Goal: Information Seeking & Learning: Learn about a topic

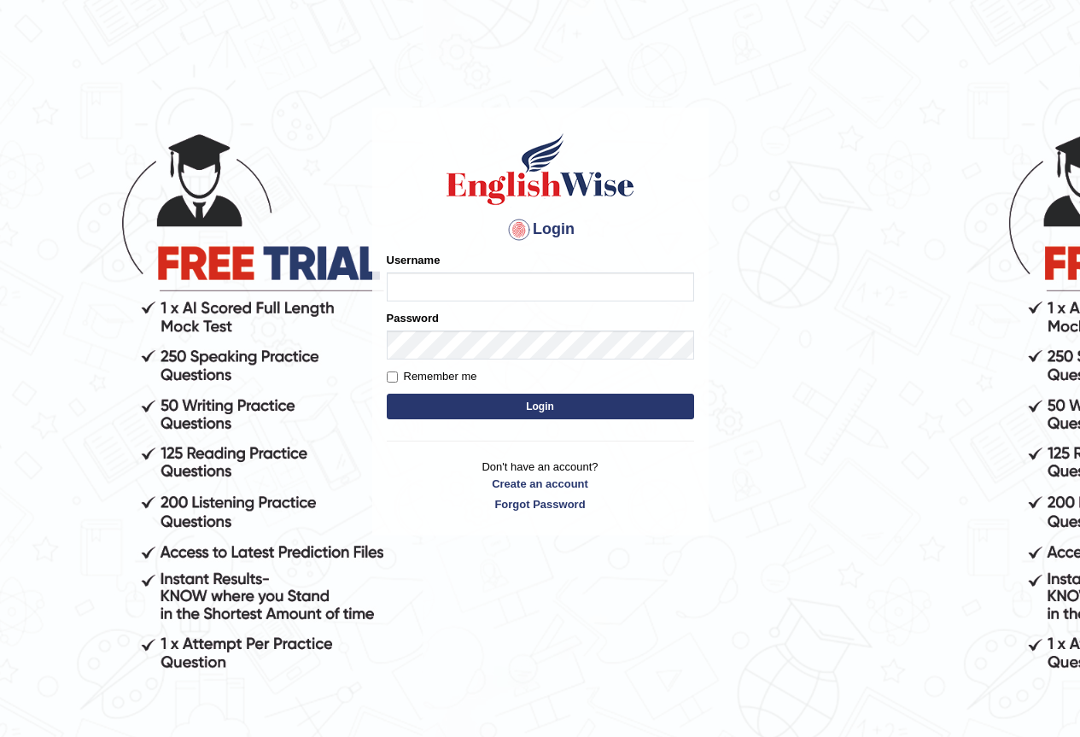
drag, startPoint x: 426, startPoint y: 276, endPoint x: 430, endPoint y: 289, distance: 13.3
click at [430, 288] on input "Username" at bounding box center [540, 286] width 307 height 29
click at [432, 292] on input "Username" at bounding box center [540, 286] width 307 height 29
type input "Paramveer2025"
click at [535, 411] on button "Login" at bounding box center [540, 407] width 307 height 26
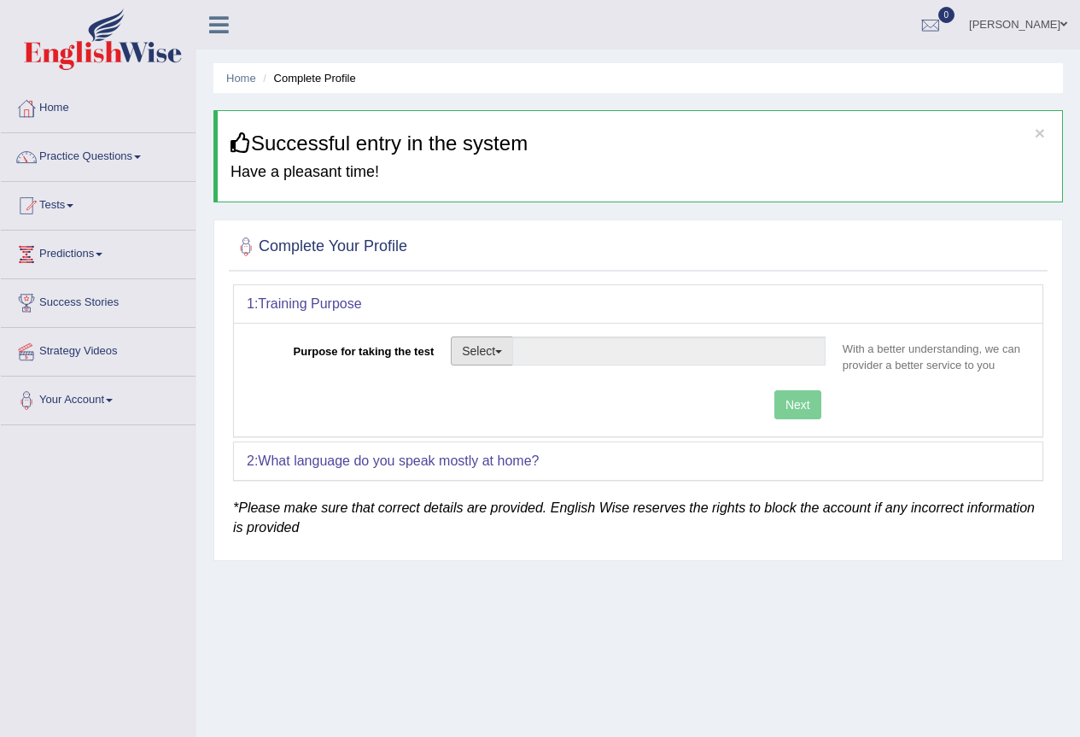
click at [502, 350] on span "button" at bounding box center [498, 351] width 7 height 3
click at [533, 409] on link "Permanent Residency" at bounding box center [528, 410] width 152 height 22
type input "Permanent Residency"
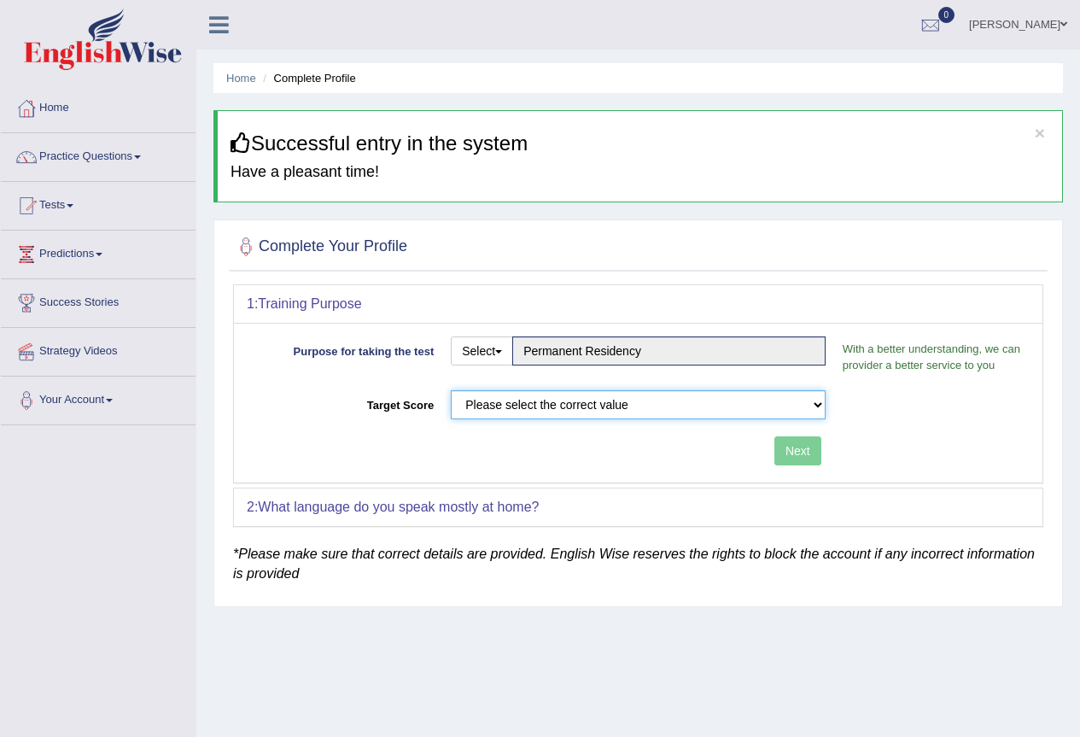
click at [578, 407] on select "Please select the correct value 50 (6 bands) 58 (6.5 bands) 65 (7 bands) 79 (8 …" at bounding box center [638, 404] width 375 height 29
select select "79"
click at [451, 390] on select "Please select the correct value 50 (6 bands) 58 (6.5 bands) 65 (7 bands) 79 (8 …" at bounding box center [638, 404] width 375 height 29
click at [799, 452] on button "Next" at bounding box center [798, 450] width 47 height 29
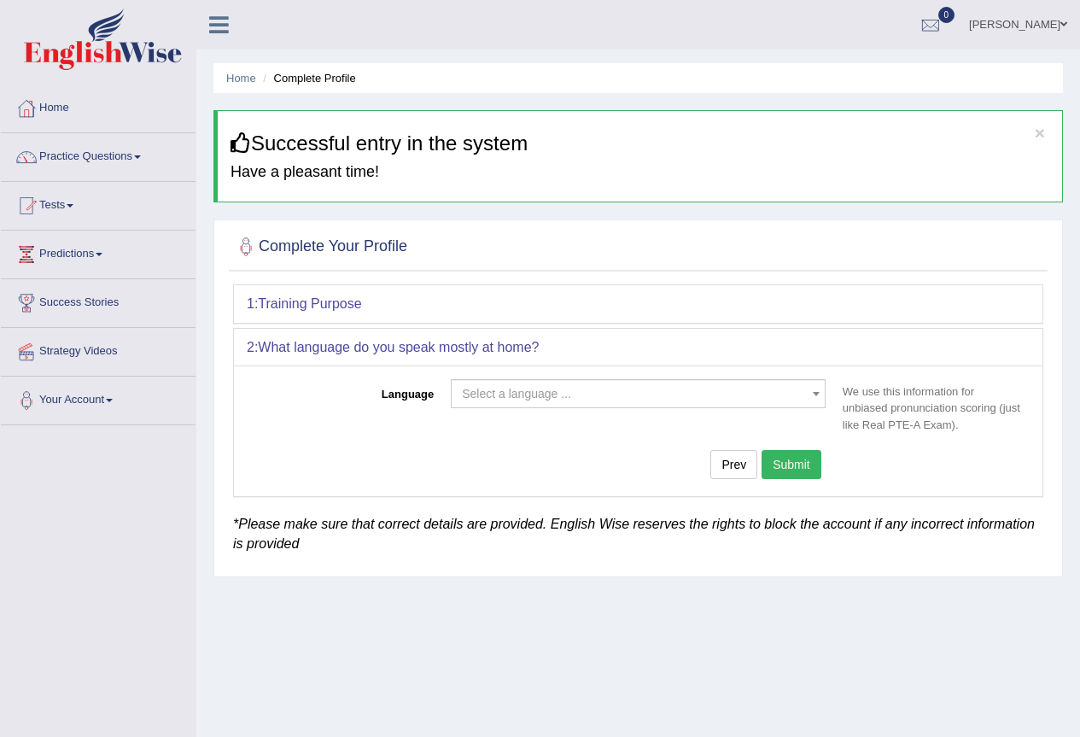
click at [597, 394] on span "Select a language ..." at bounding box center [633, 393] width 342 height 17
click at [541, 393] on span "Select a language ..." at bounding box center [516, 394] width 109 height 14
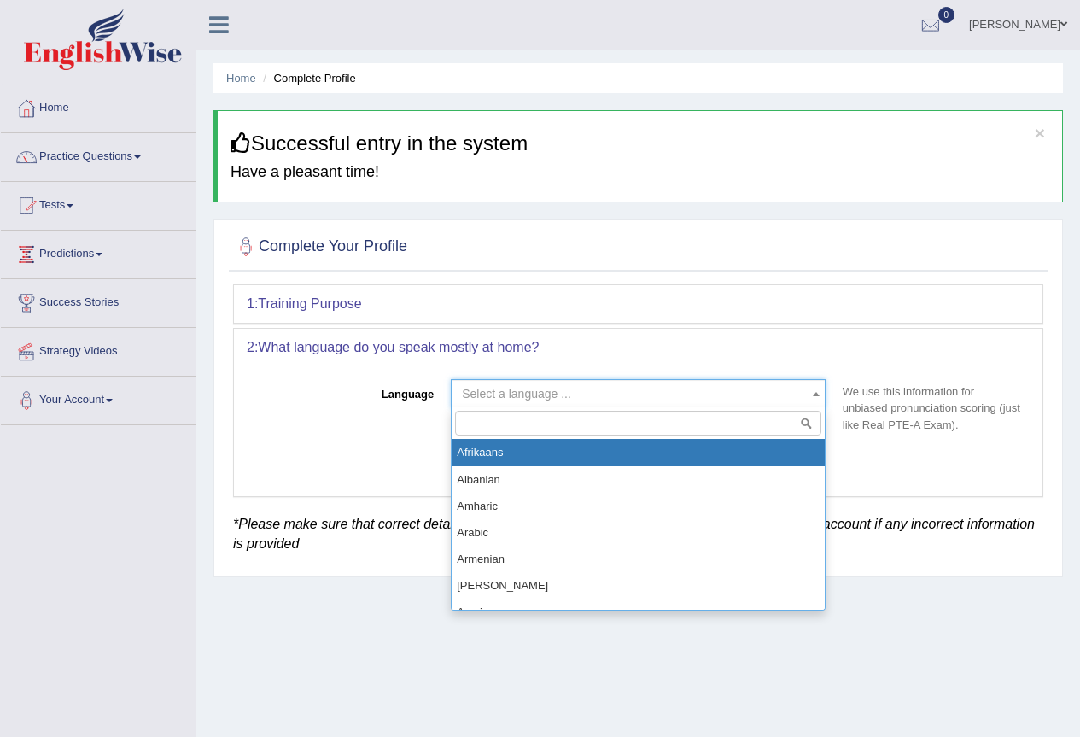
click at [541, 393] on span "Select a language ..." at bounding box center [516, 394] width 109 height 14
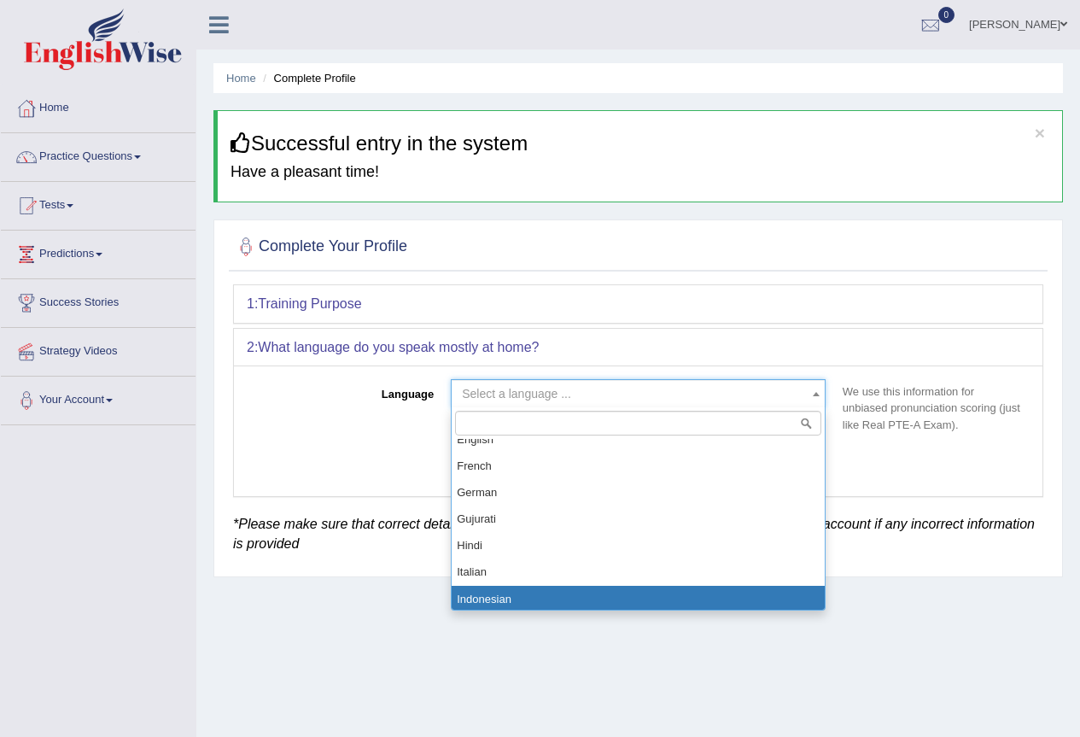
scroll to position [512, 0]
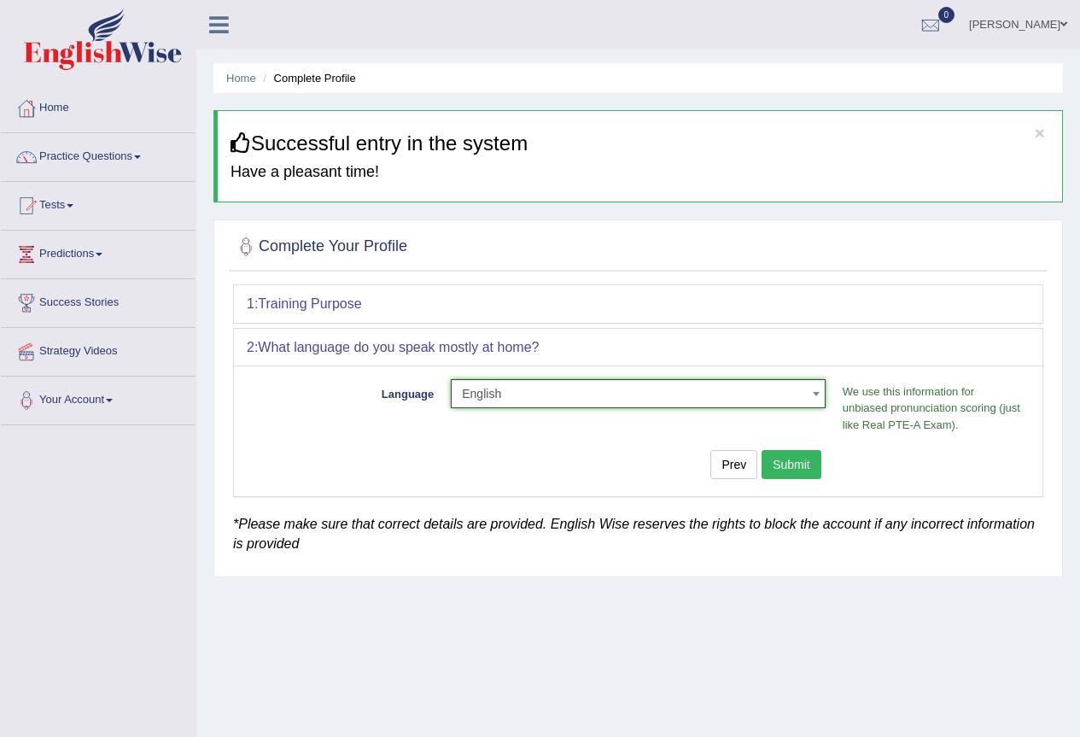
click at [588, 389] on span "English" at bounding box center [633, 393] width 342 height 17
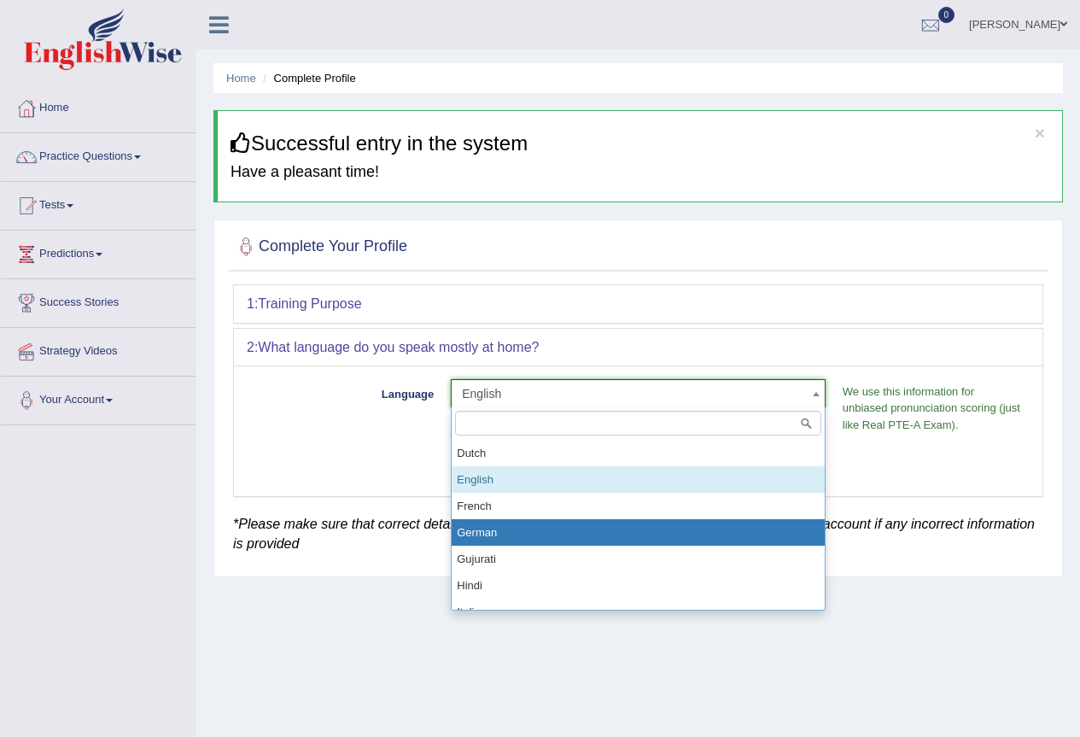
scroll to position [985, 0]
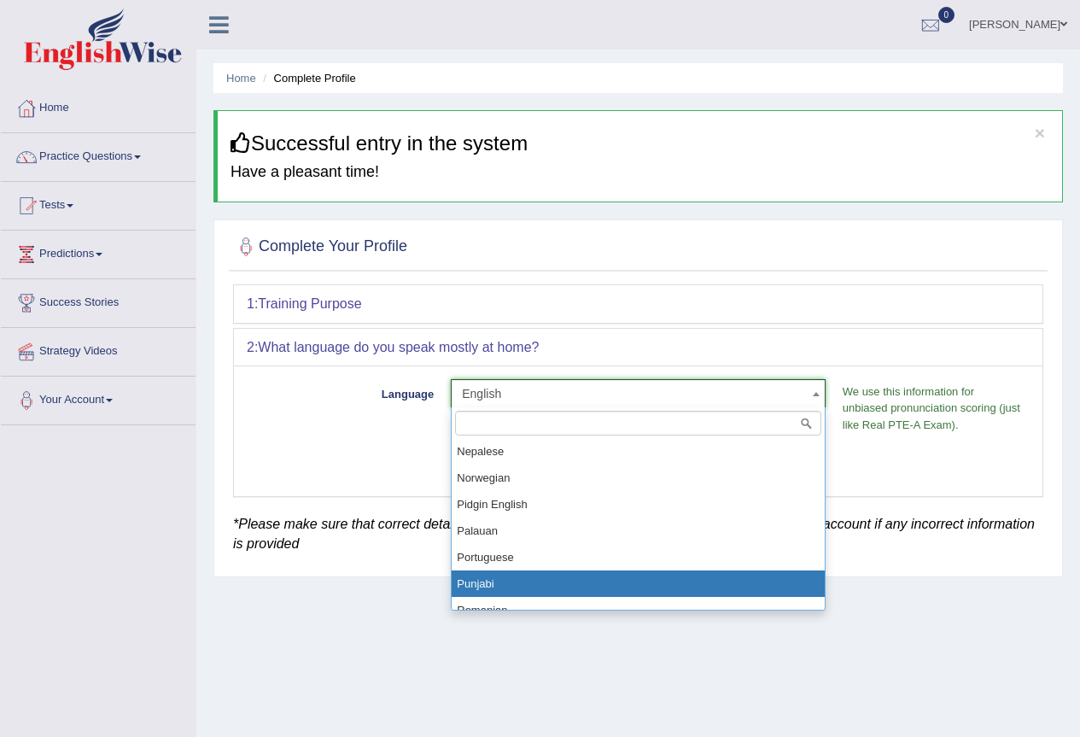
select select "Punjabi"
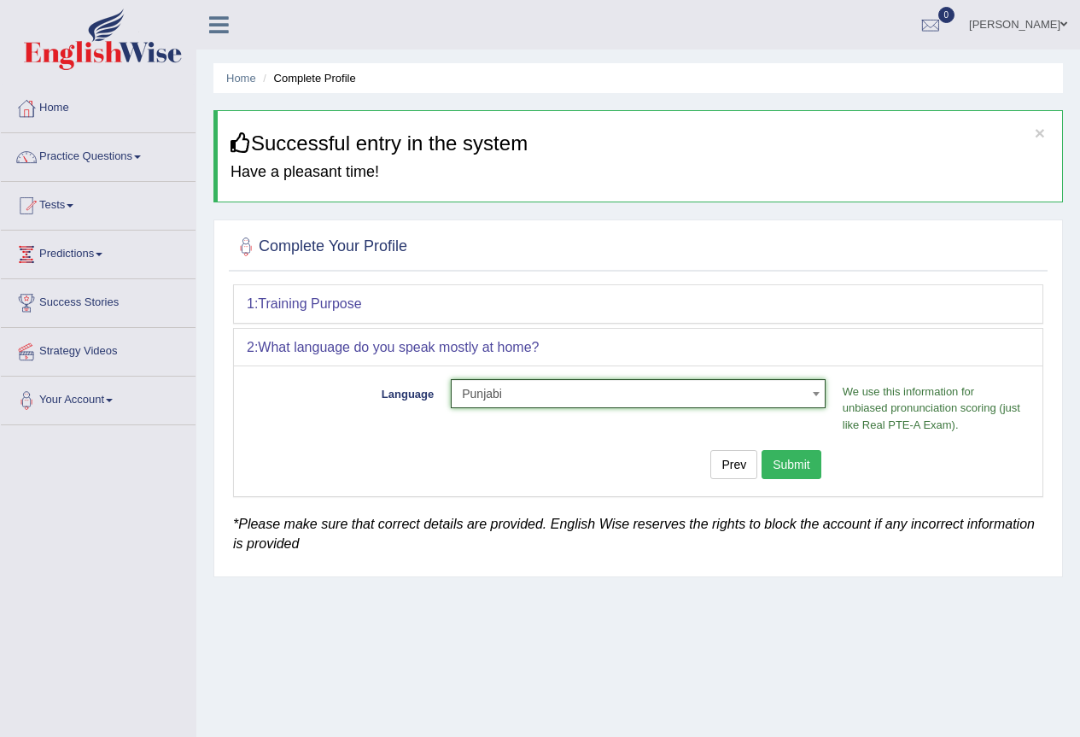
click at [789, 463] on button "Submit" at bounding box center [792, 464] width 60 height 29
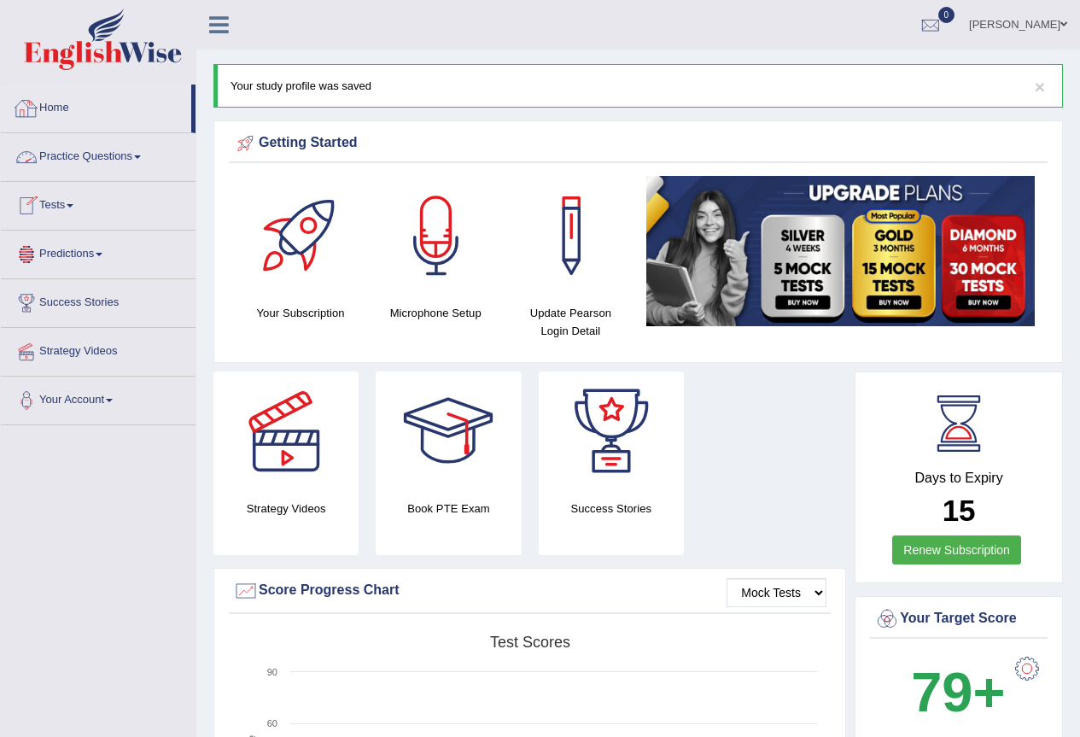
click at [73, 202] on link "Tests" at bounding box center [98, 203] width 195 height 43
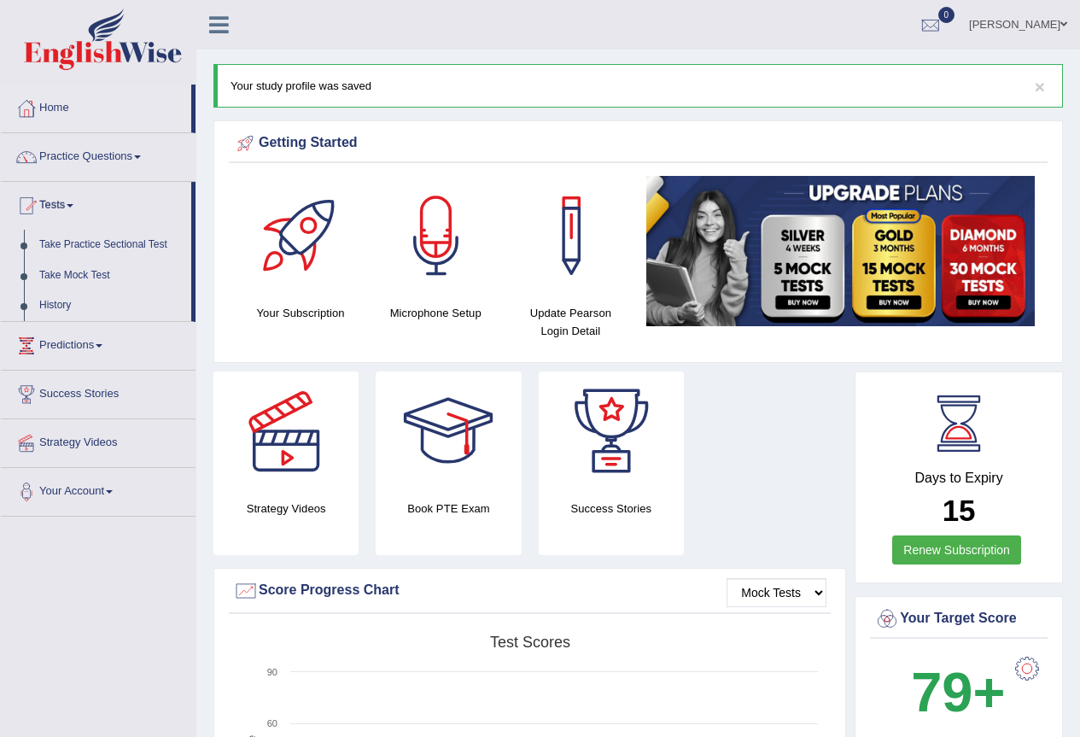
click at [73, 202] on link "Tests" at bounding box center [96, 203] width 190 height 43
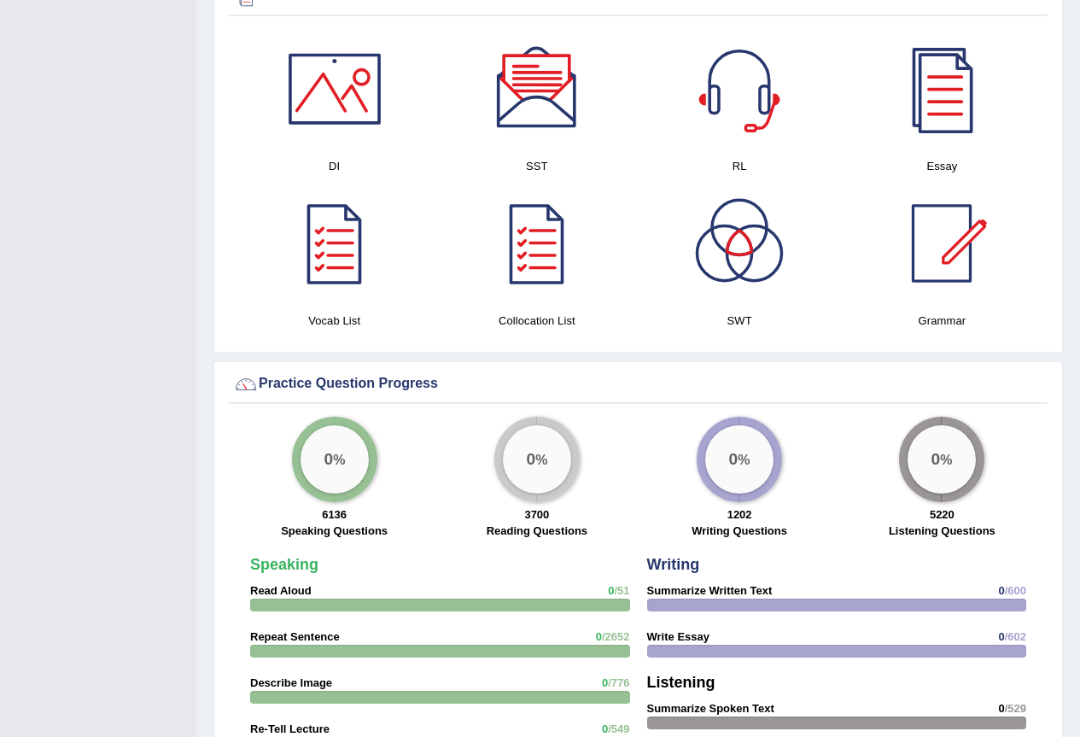
scroll to position [804, 0]
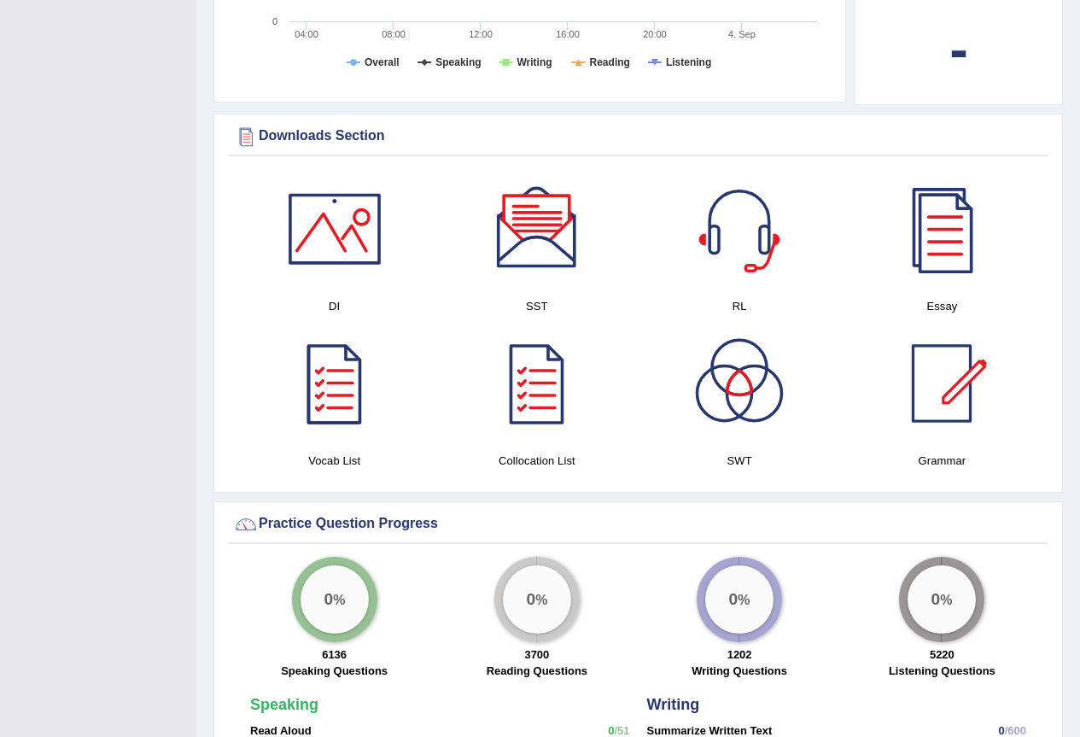
click at [329, 236] on div at bounding box center [335, 229] width 120 height 120
click at [339, 244] on div at bounding box center [335, 229] width 120 height 120
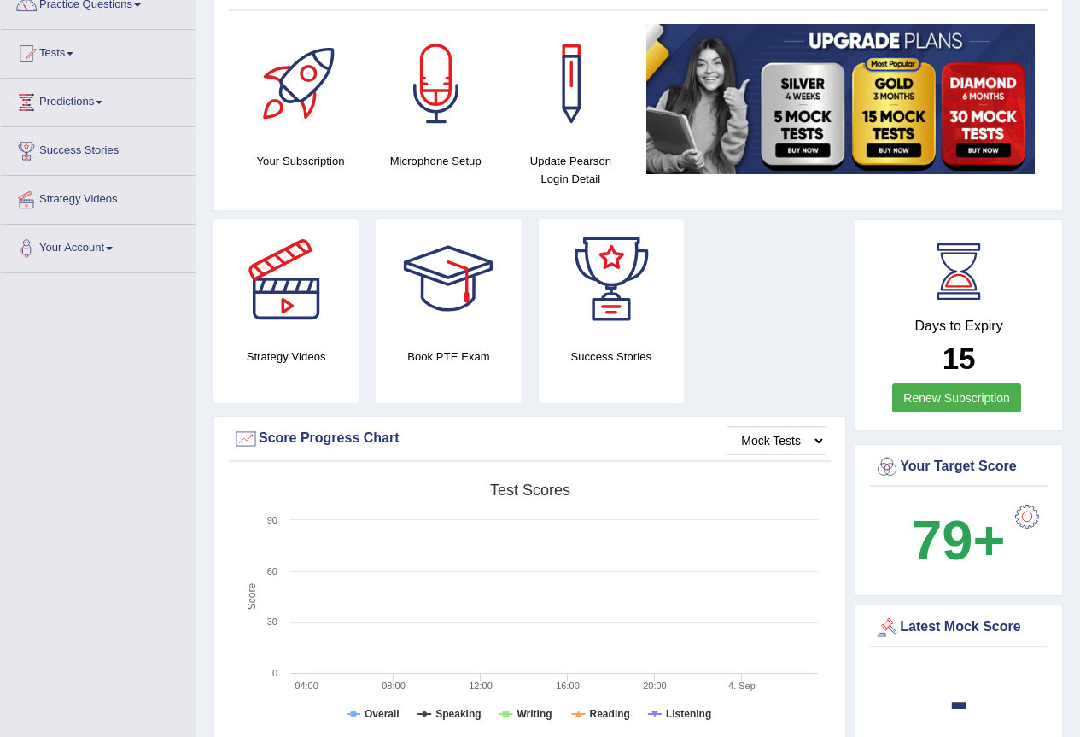
scroll to position [0, 0]
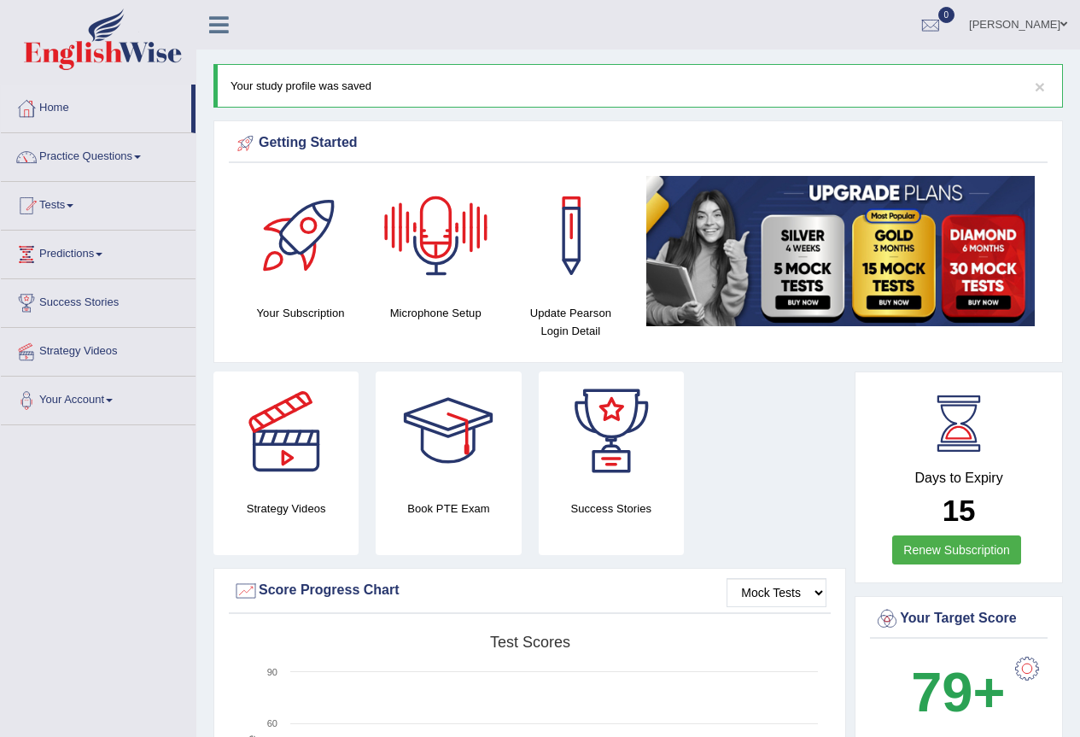
click at [439, 244] on div at bounding box center [437, 236] width 120 height 120
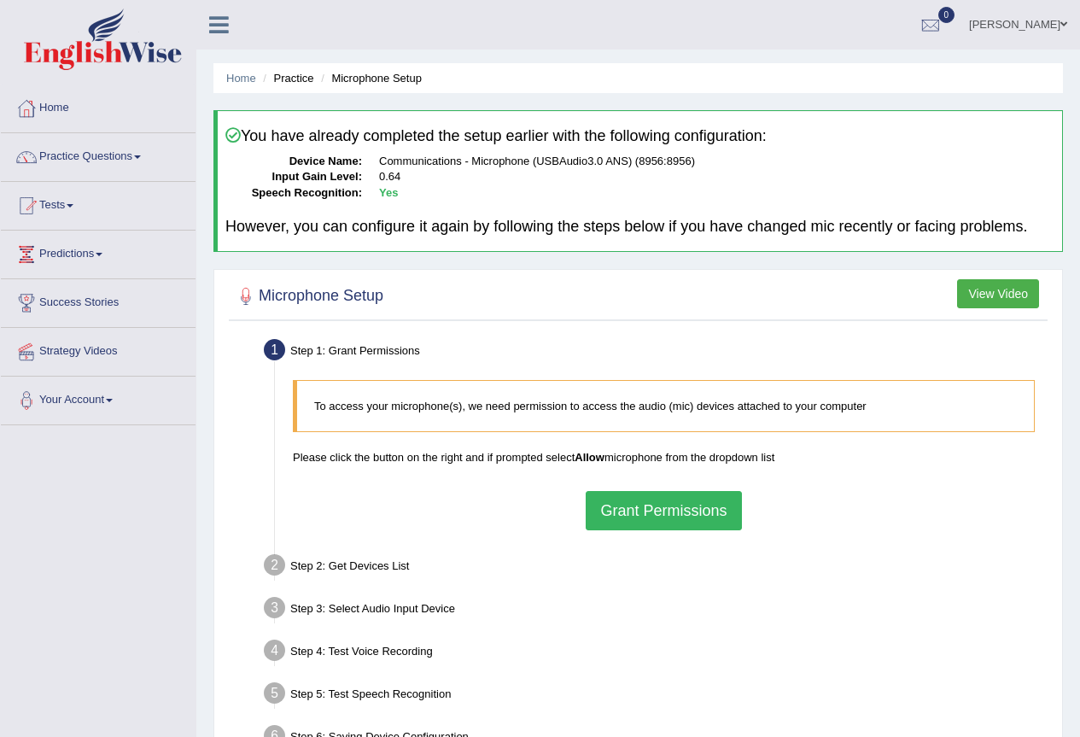
click at [678, 514] on button "Grant Permissions" at bounding box center [663, 510] width 155 height 39
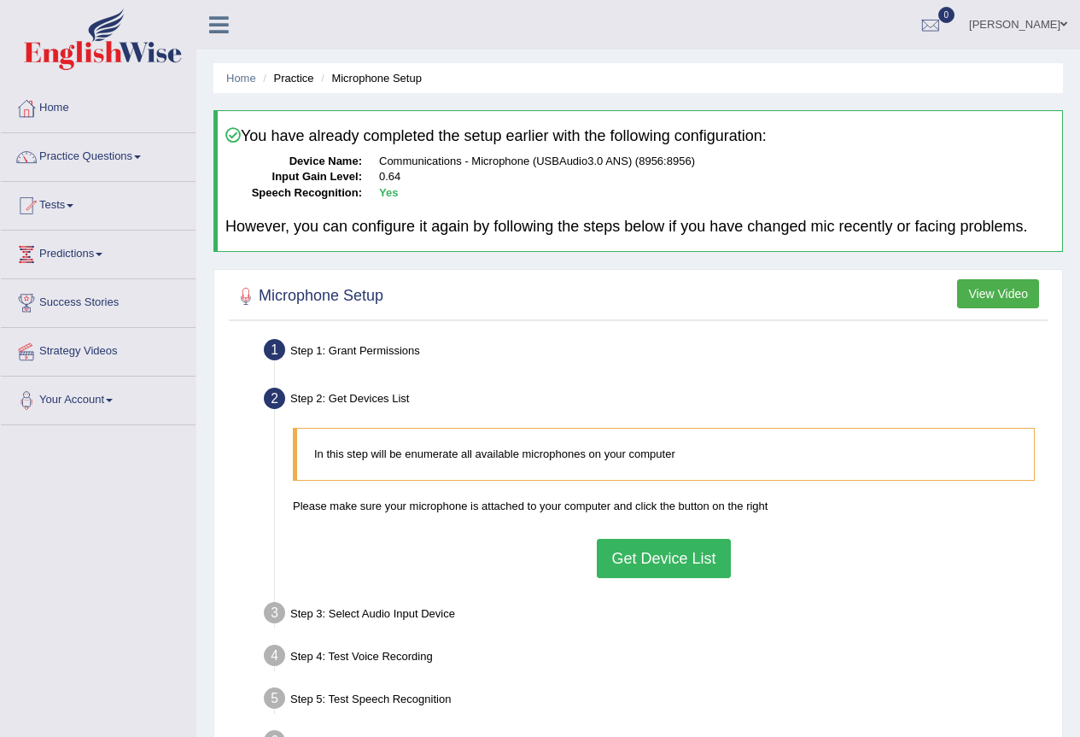
click at [669, 555] on button "Get Device List" at bounding box center [663, 558] width 133 height 39
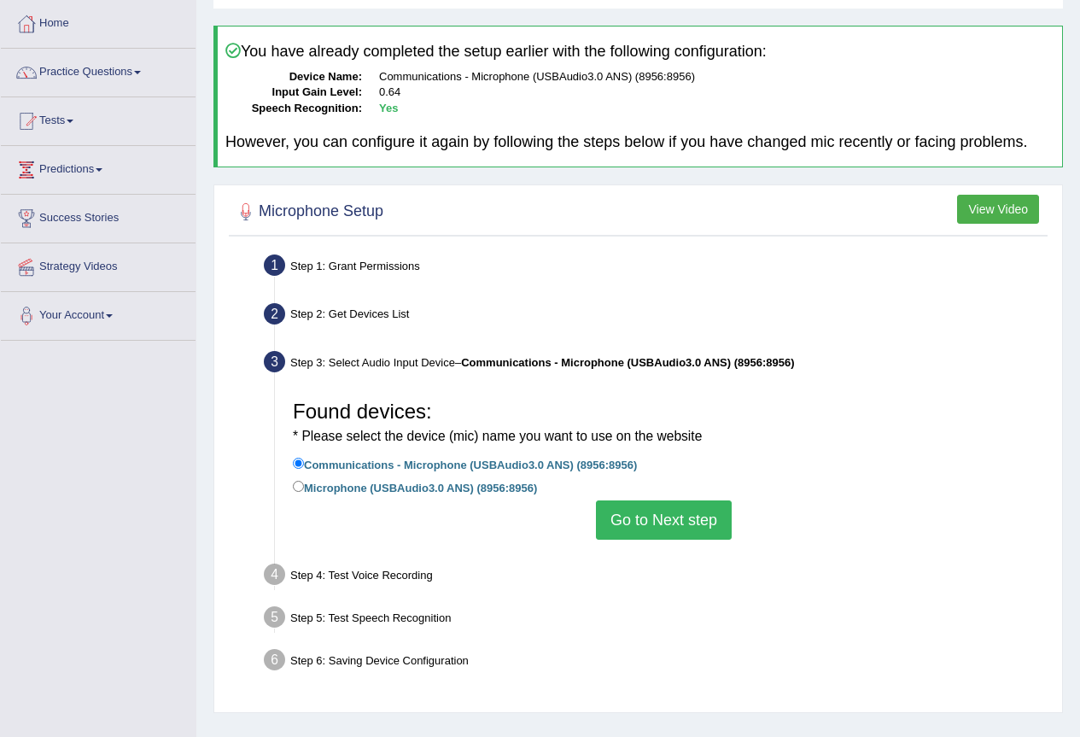
scroll to position [85, 0]
click at [675, 519] on button "Go to Next step" at bounding box center [664, 519] width 136 height 39
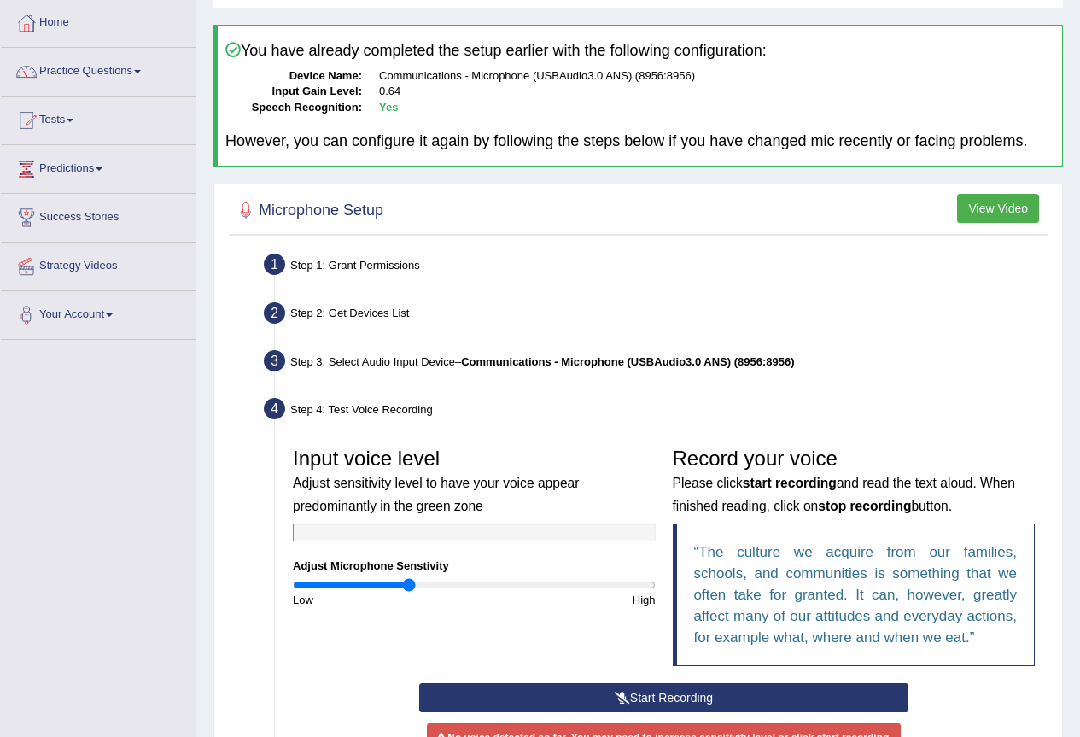
scroll to position [337, 0]
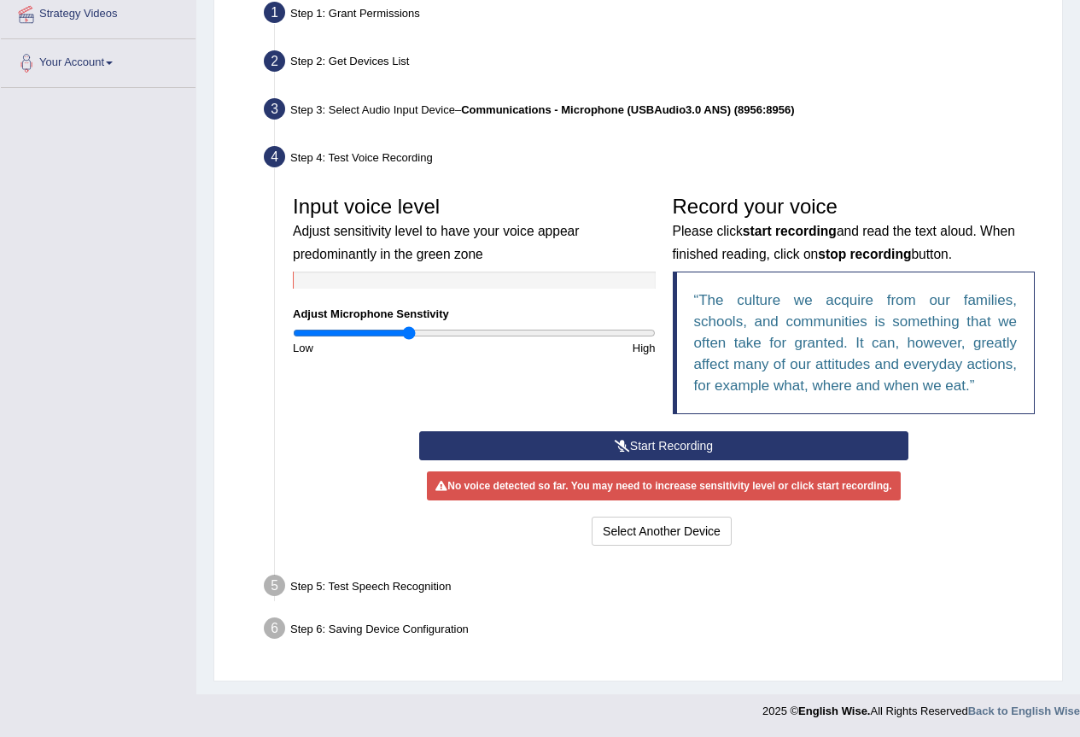
click at [656, 449] on button "Start Recording" at bounding box center [663, 445] width 489 height 29
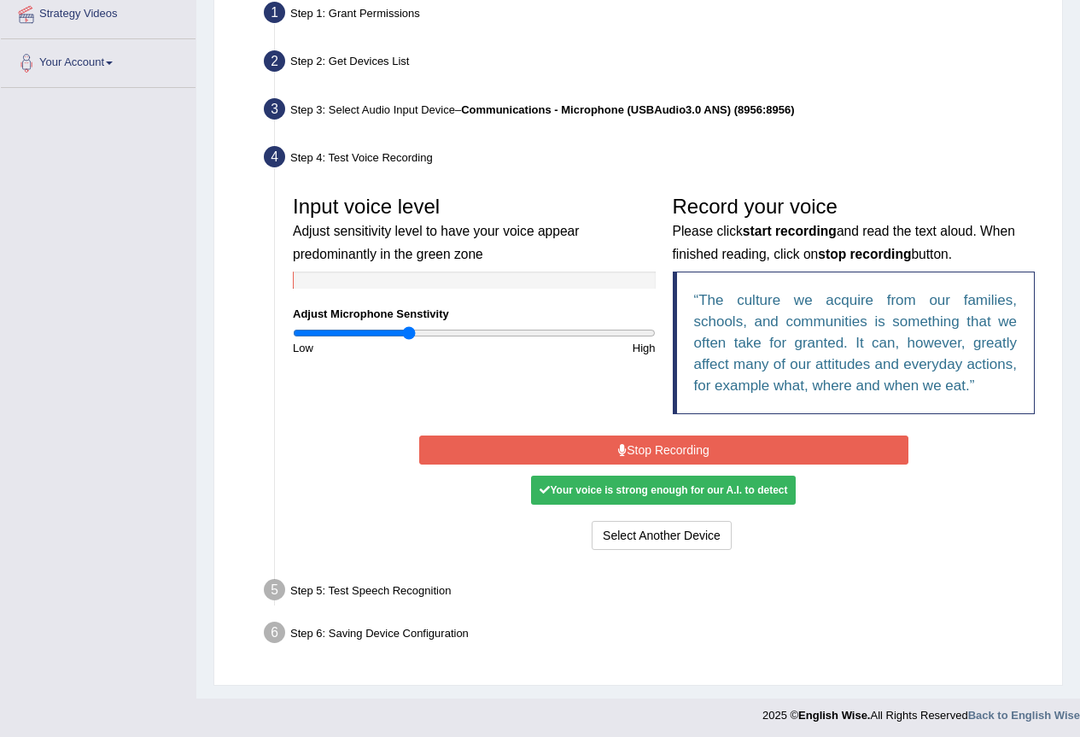
click at [665, 449] on button "Stop Recording" at bounding box center [663, 450] width 489 height 29
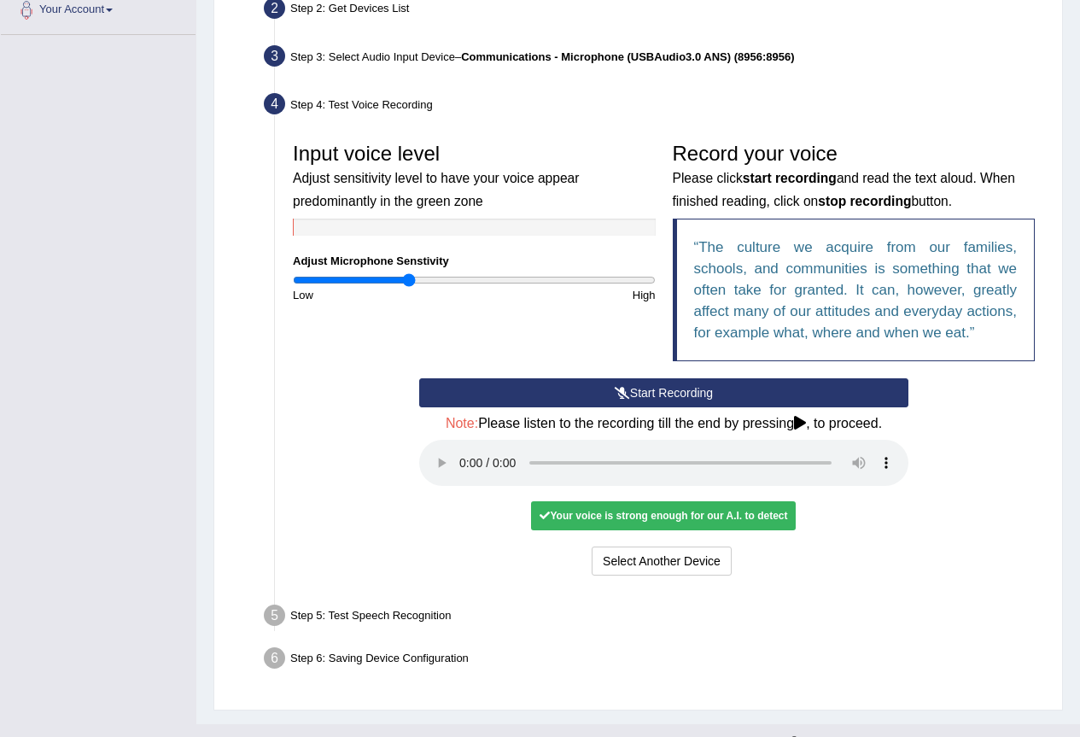
scroll to position [420, 0]
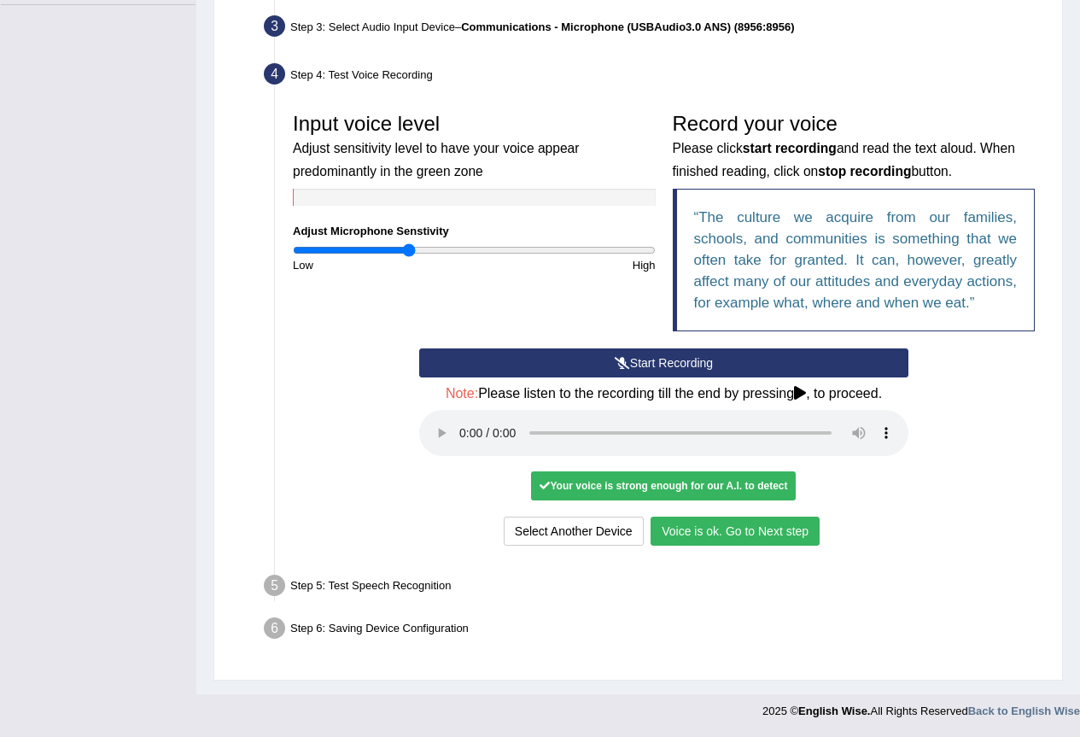
click at [731, 531] on button "Voice is ok. Go to Next step" at bounding box center [735, 531] width 169 height 29
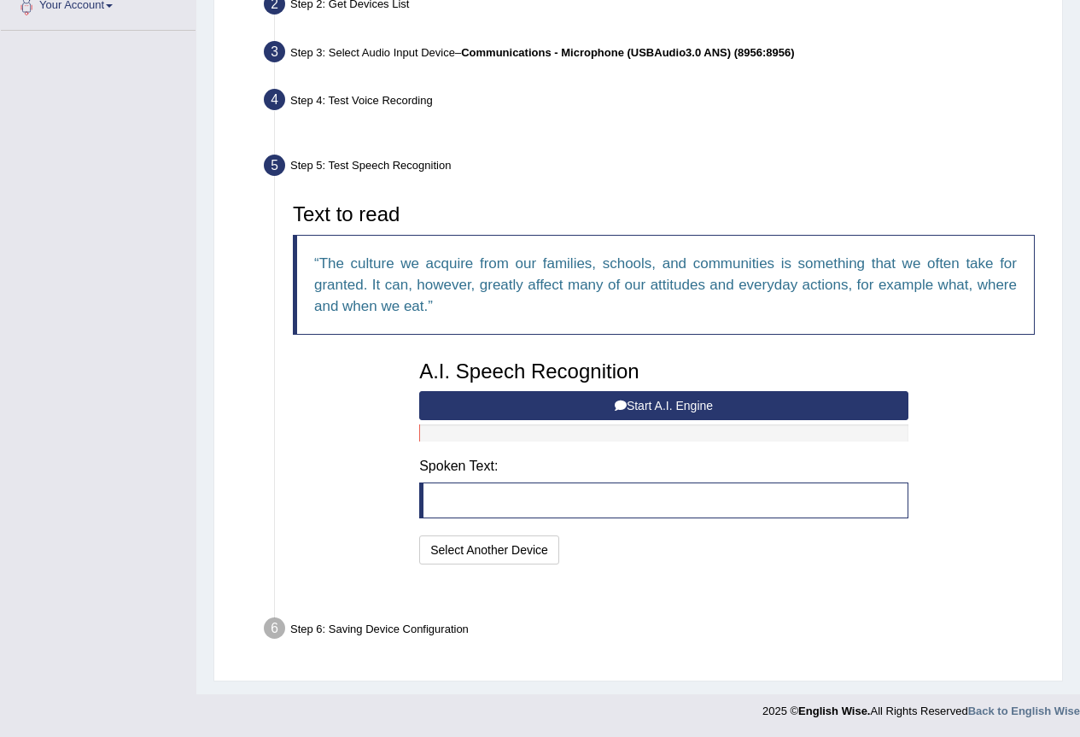
scroll to position [353, 0]
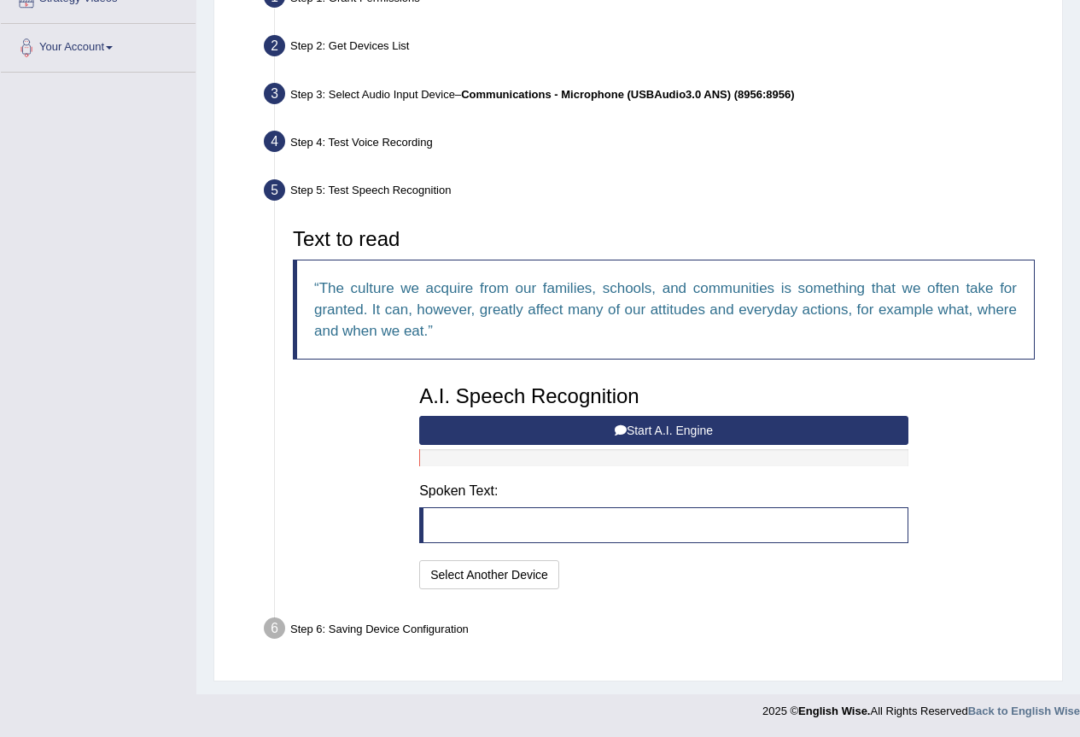
click at [671, 429] on button "Start A.I. Engine" at bounding box center [663, 430] width 489 height 29
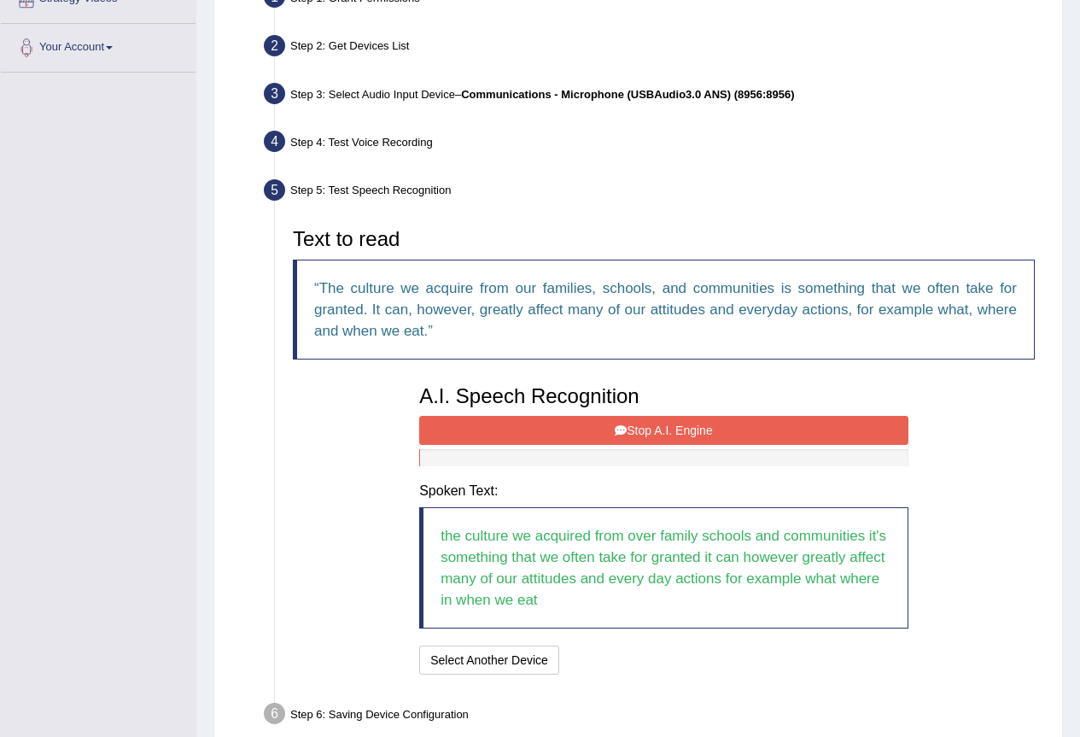
scroll to position [438, 0]
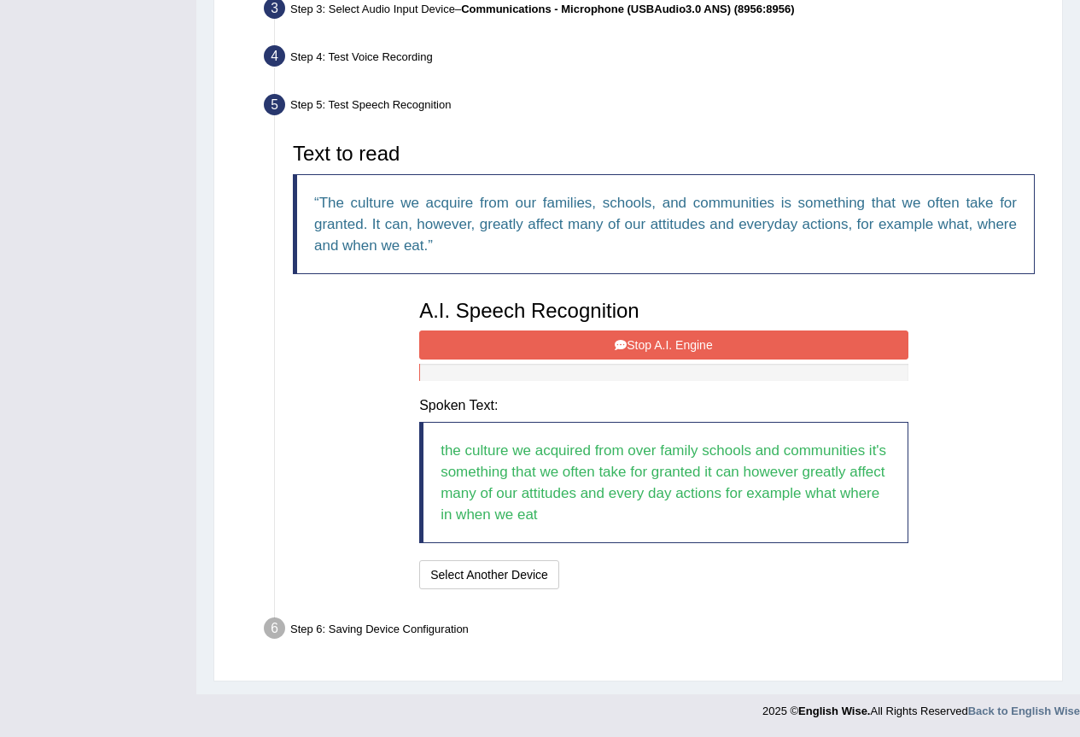
click at [708, 349] on button "Stop A.I. Engine" at bounding box center [663, 344] width 489 height 29
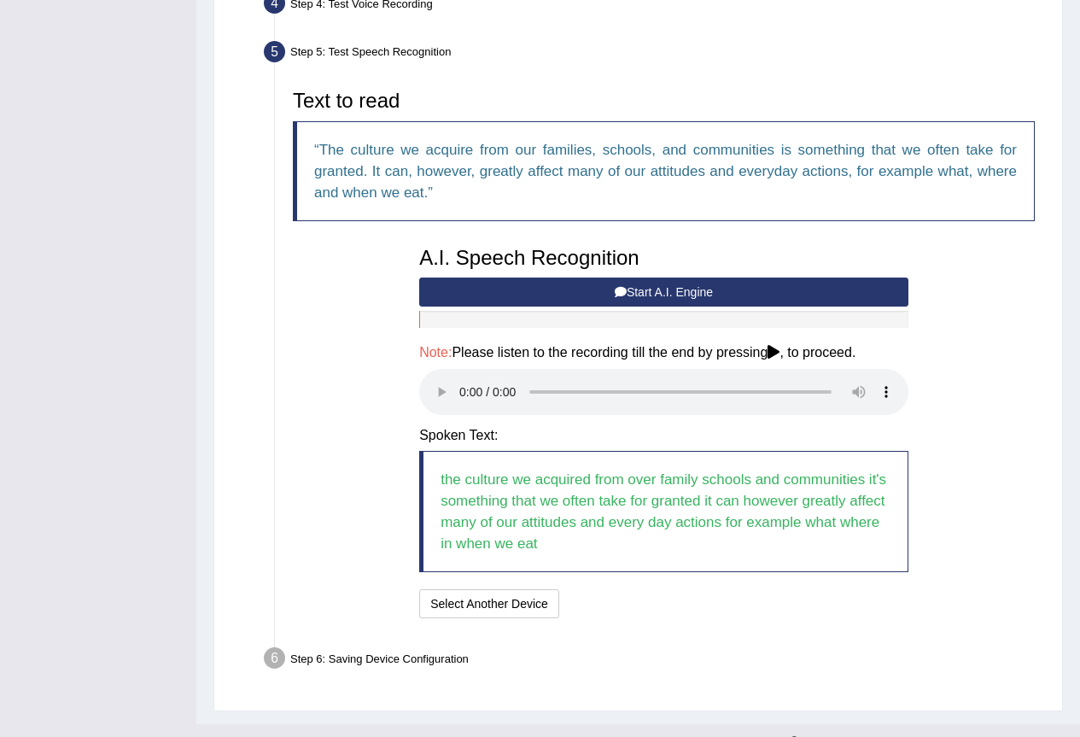
scroll to position [521, 0]
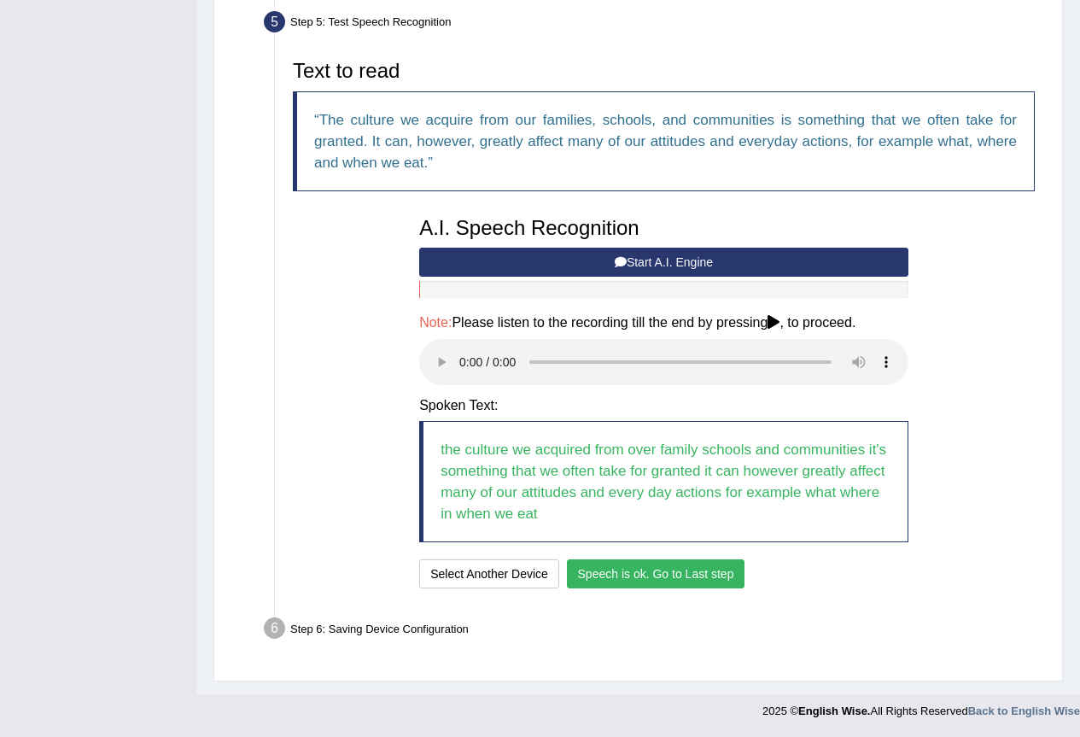
click at [658, 572] on button "Speech is ok. Go to Last step" at bounding box center [656, 573] width 178 height 29
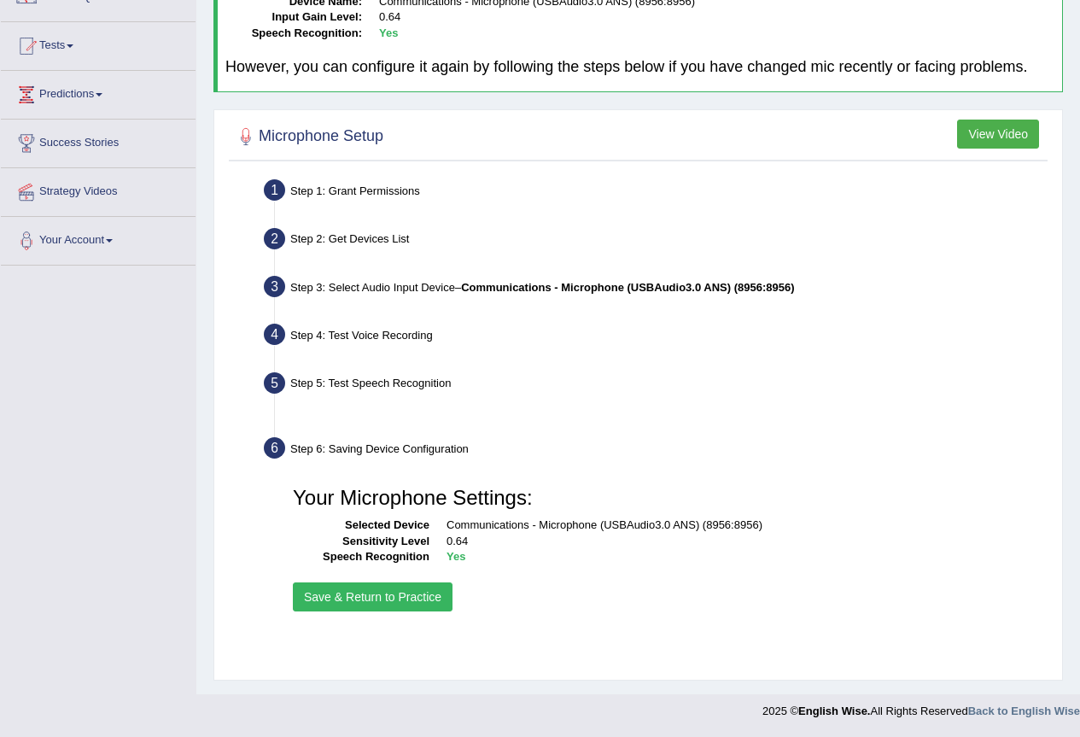
scroll to position [160, 0]
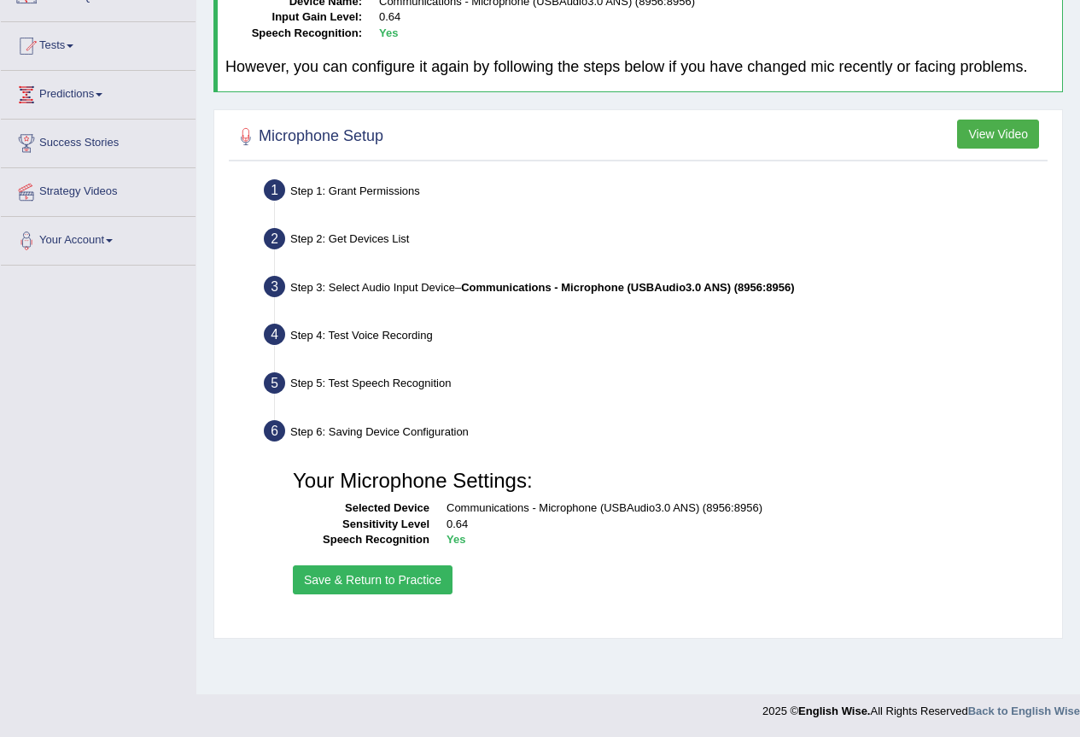
click at [365, 582] on button "Save & Return to Practice" at bounding box center [373, 579] width 160 height 29
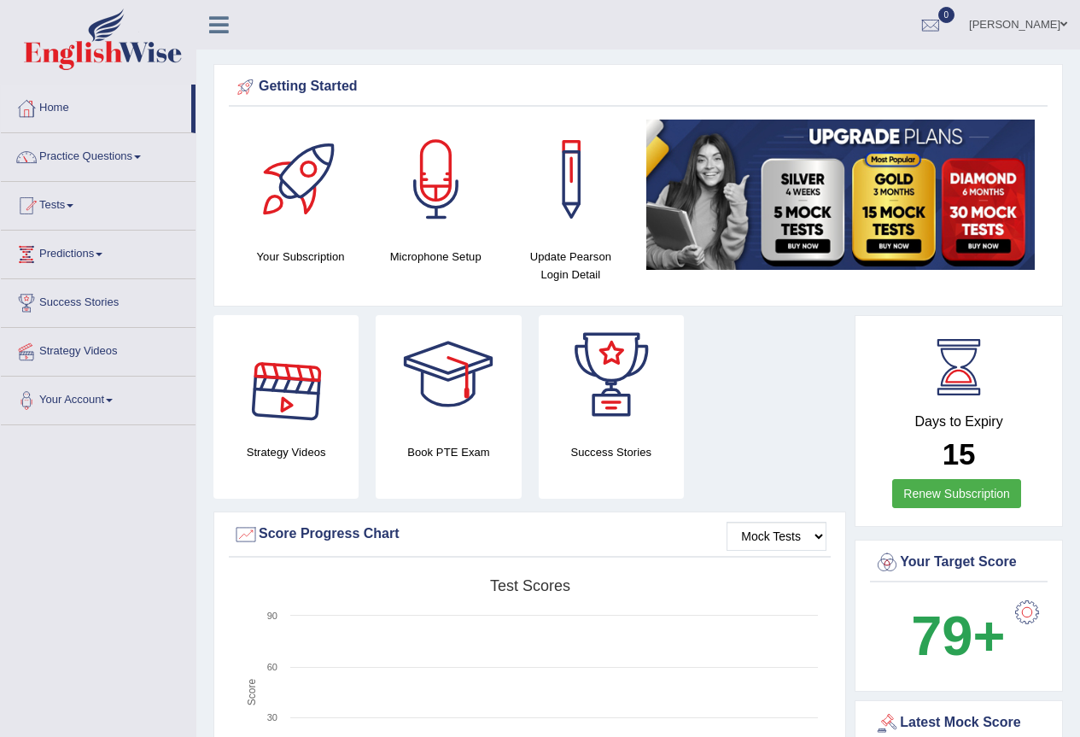
click at [281, 400] on div at bounding box center [286, 375] width 120 height 120
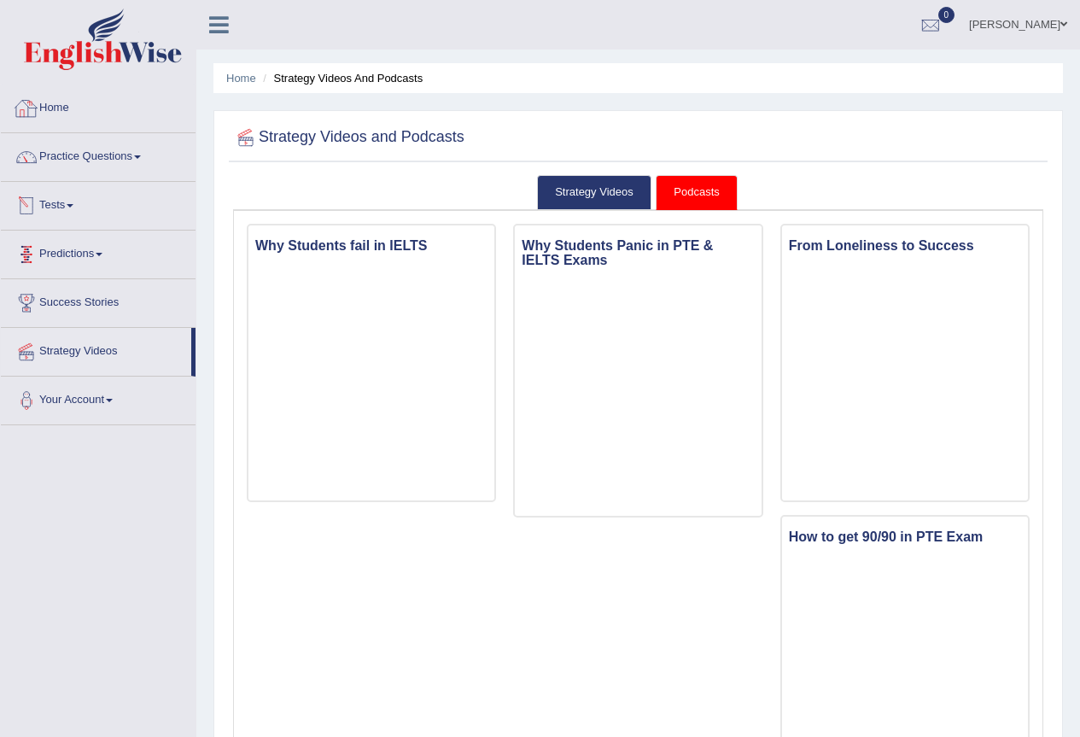
click at [67, 98] on link "Home" at bounding box center [98, 106] width 195 height 43
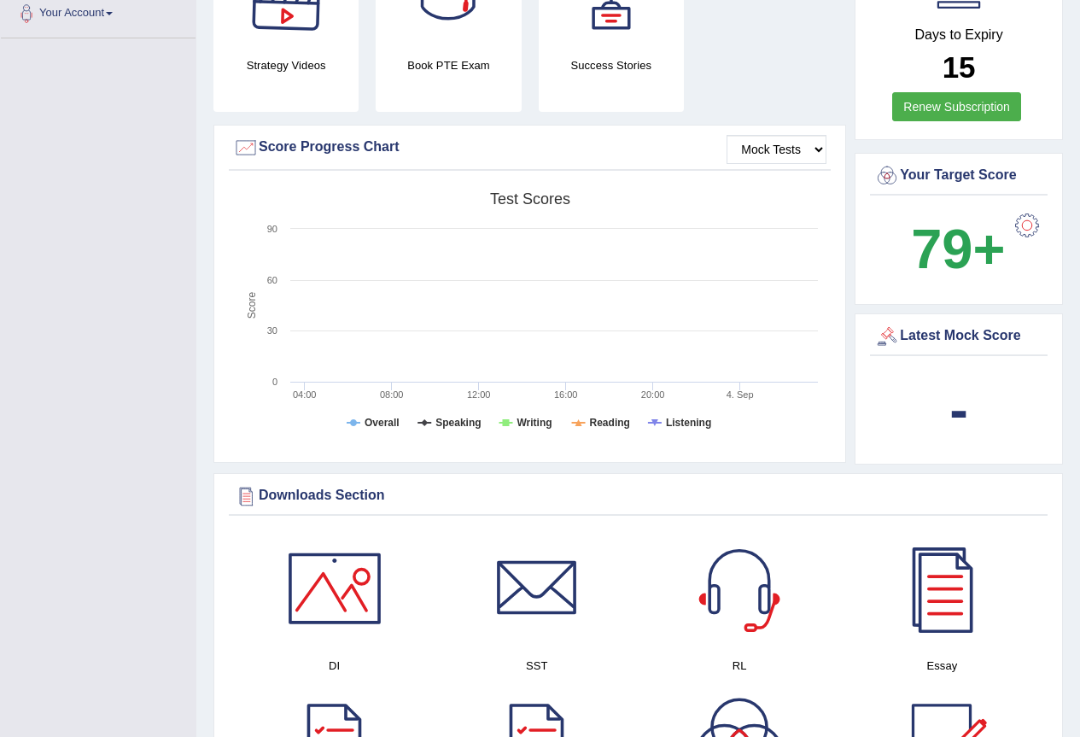
scroll to position [598, 0]
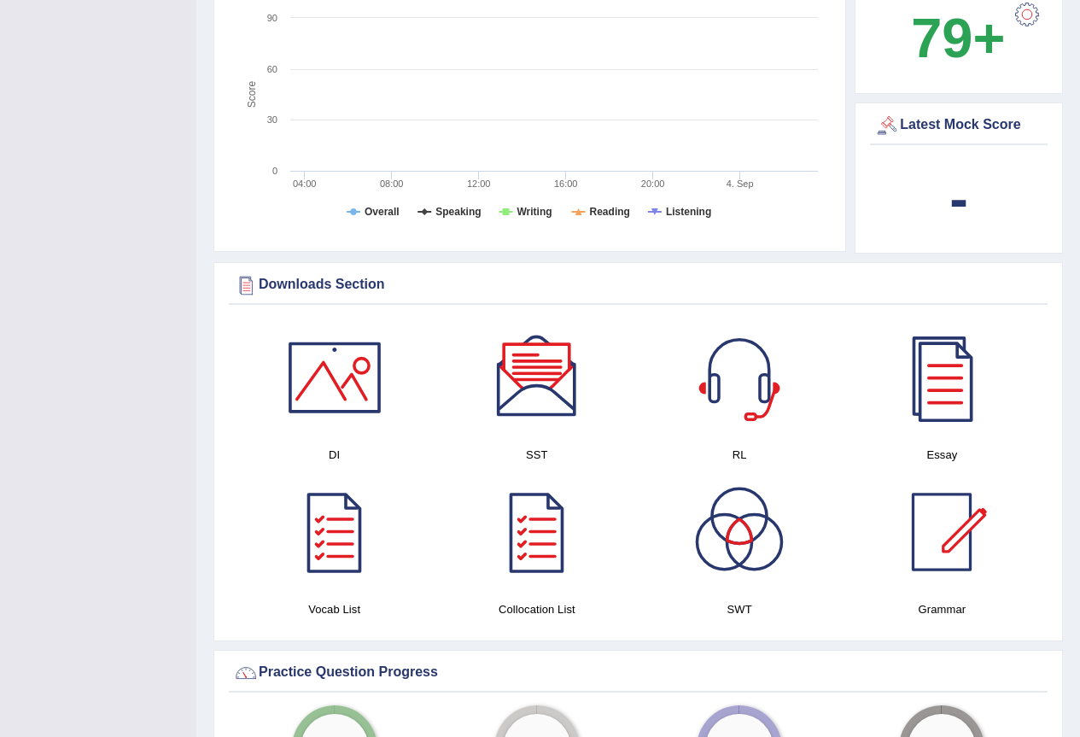
click at [535, 389] on div at bounding box center [537, 378] width 120 height 120
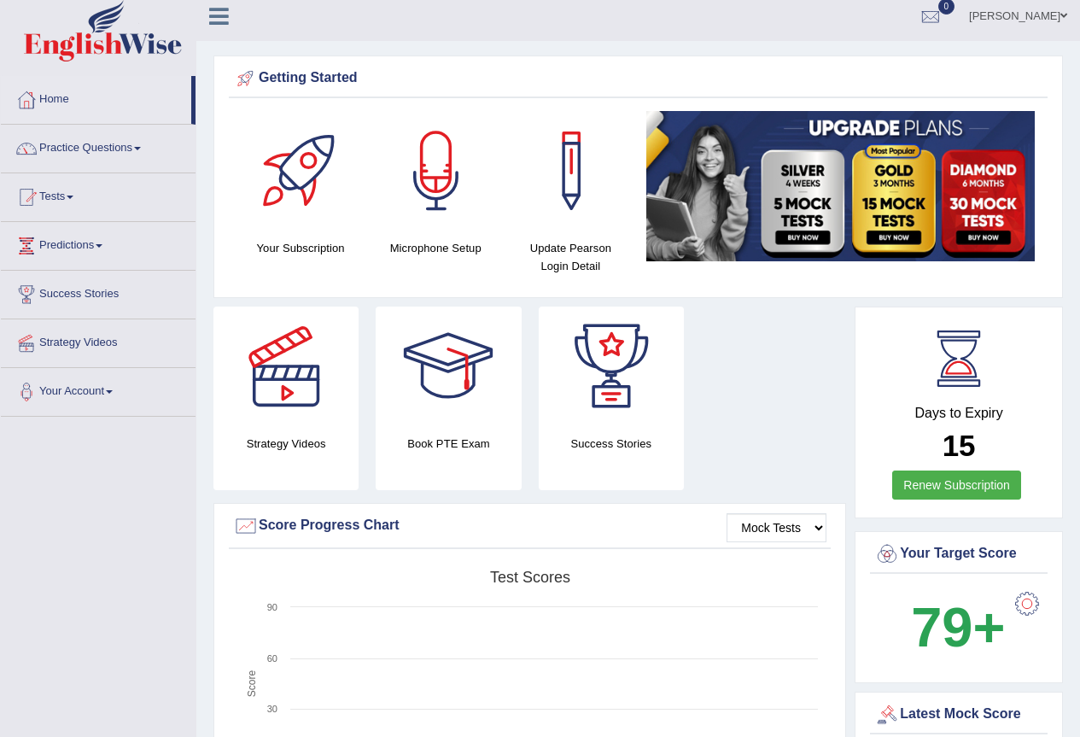
scroll to position [0, 0]
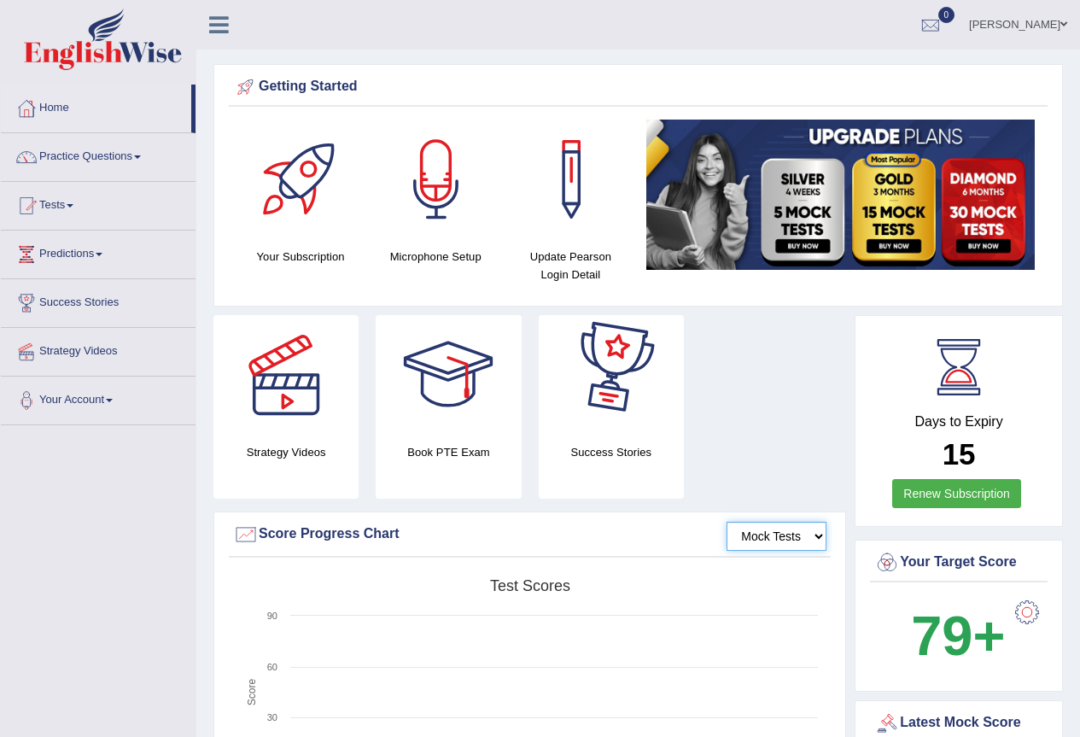
click at [816, 538] on select "Mock Tests" at bounding box center [777, 536] width 100 height 29
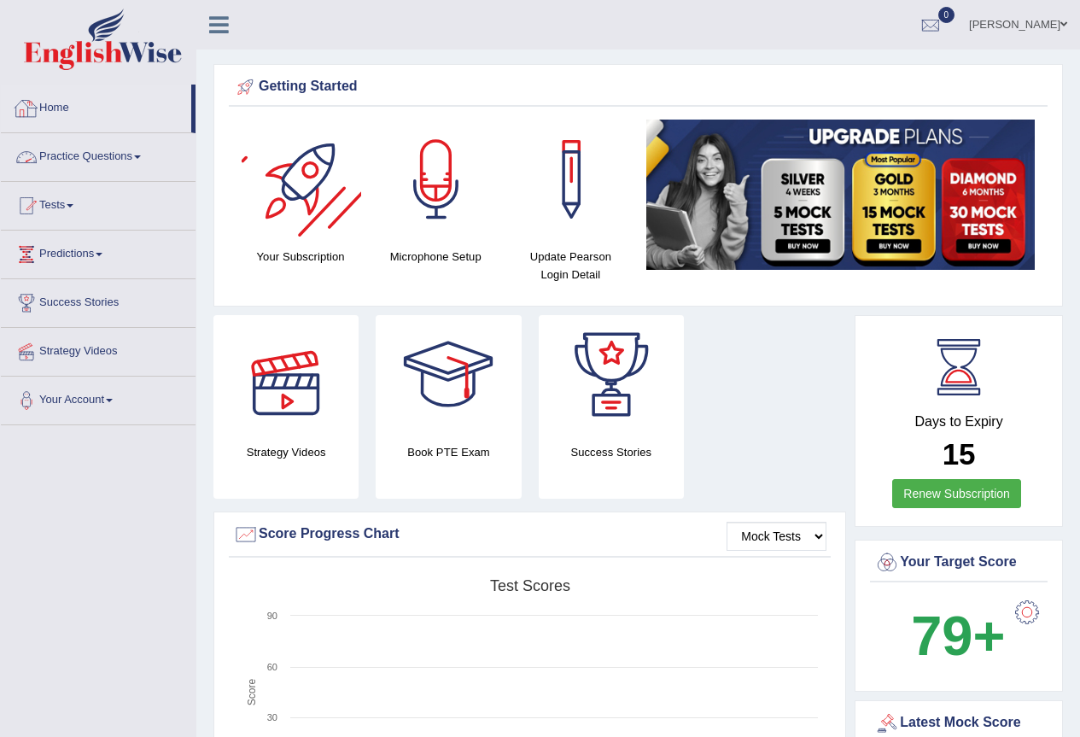
click at [136, 164] on link "Practice Questions" at bounding box center [98, 154] width 195 height 43
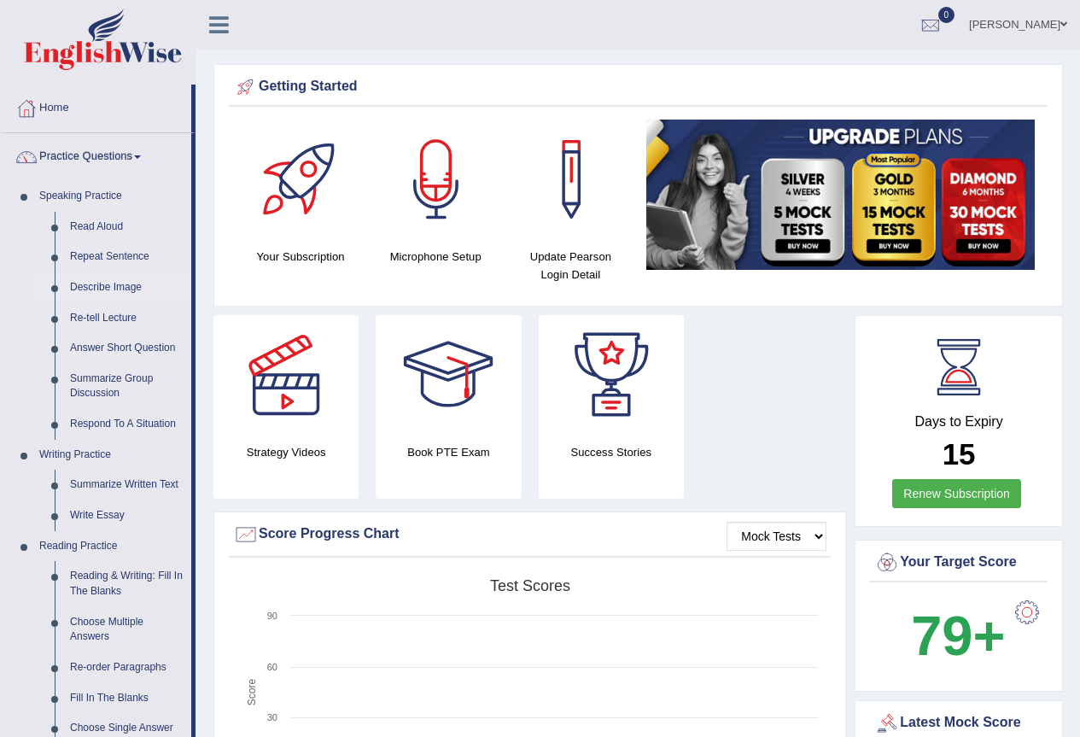
click at [108, 287] on link "Describe Image" at bounding box center [126, 287] width 129 height 31
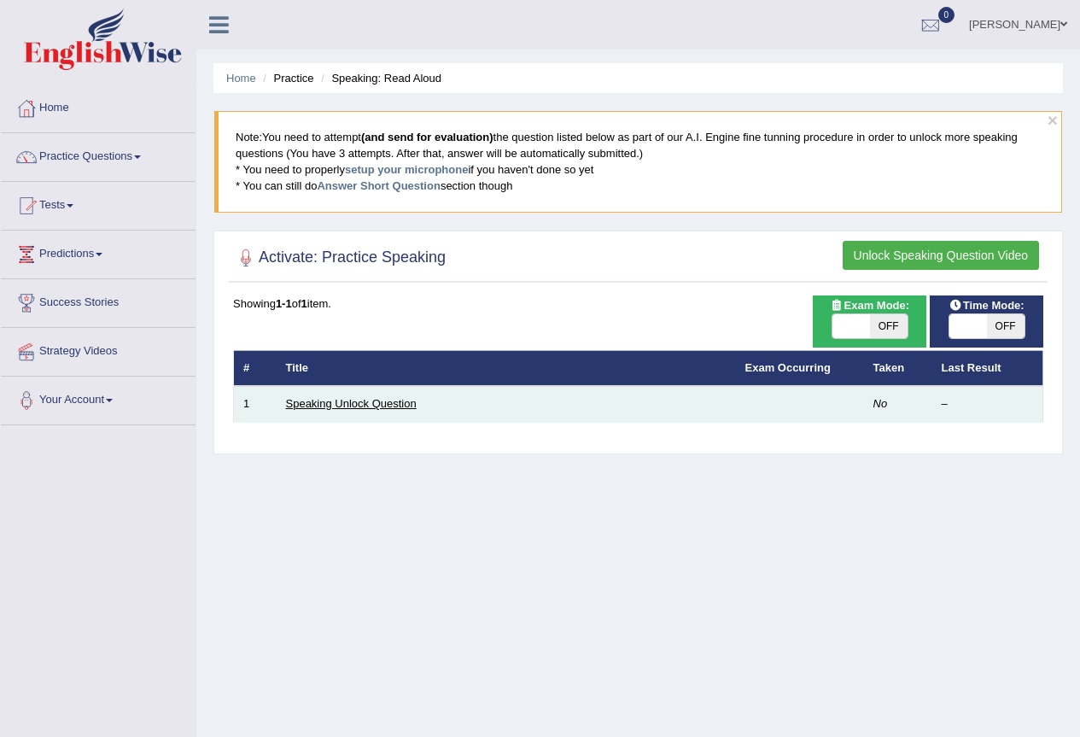
click at [355, 405] on link "Speaking Unlock Question" at bounding box center [351, 403] width 131 height 13
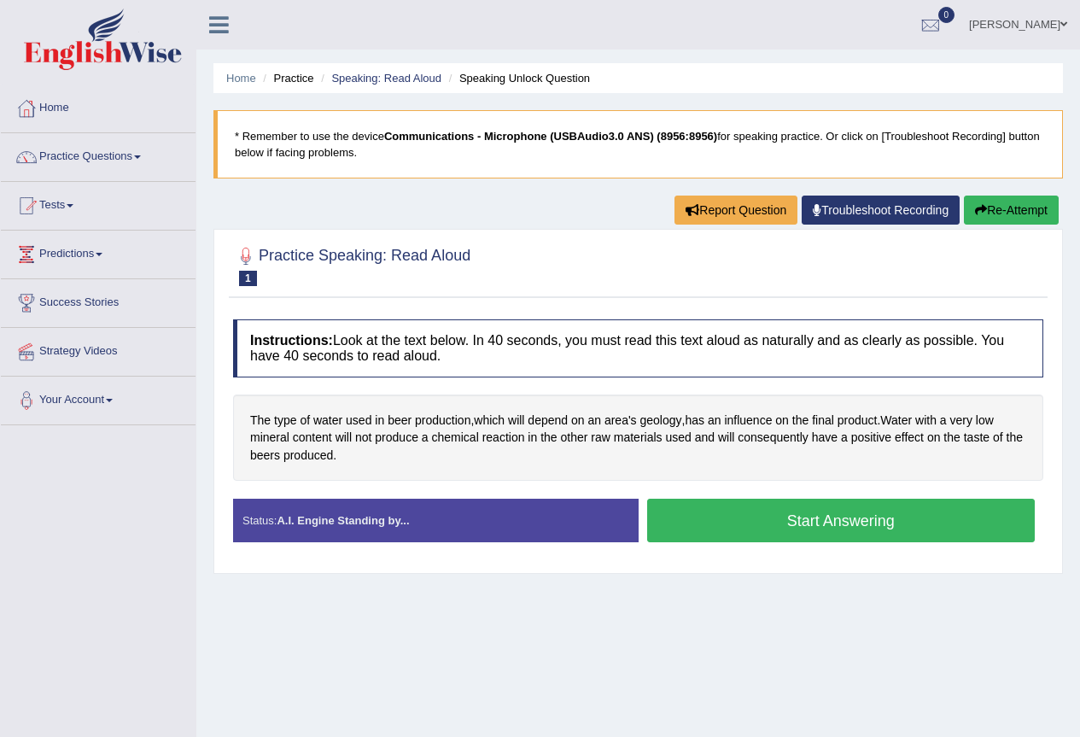
click at [692, 530] on button "Start Answering" at bounding box center [841, 521] width 389 height 44
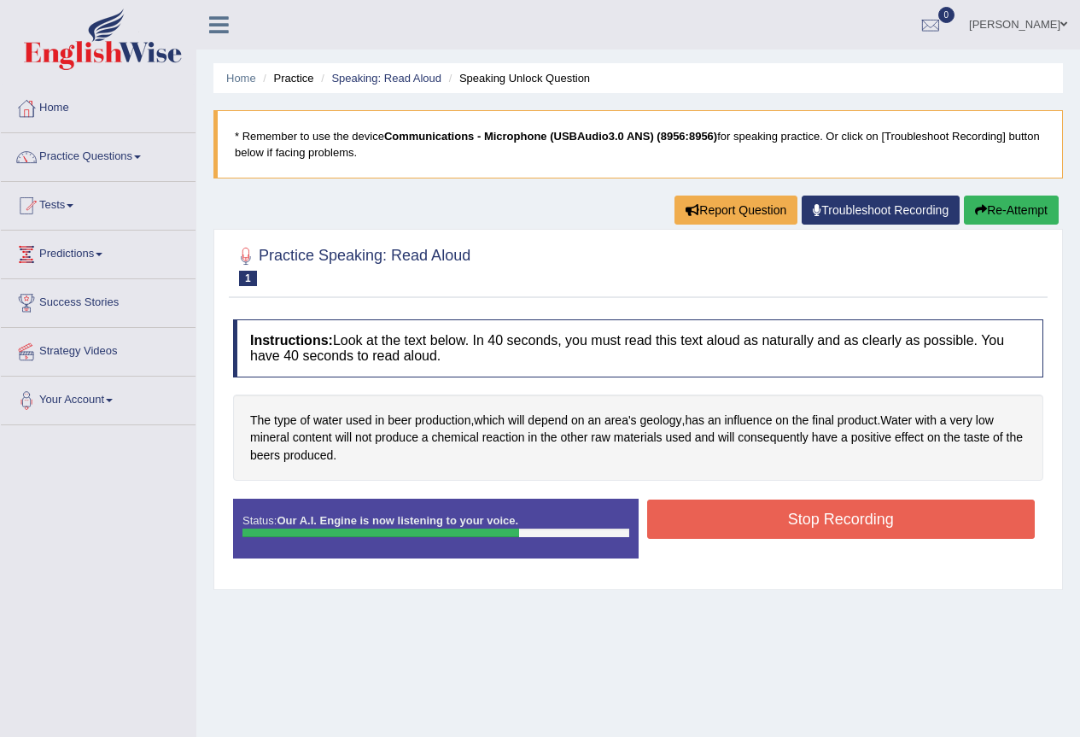
click at [708, 512] on button "Stop Recording" at bounding box center [841, 519] width 389 height 39
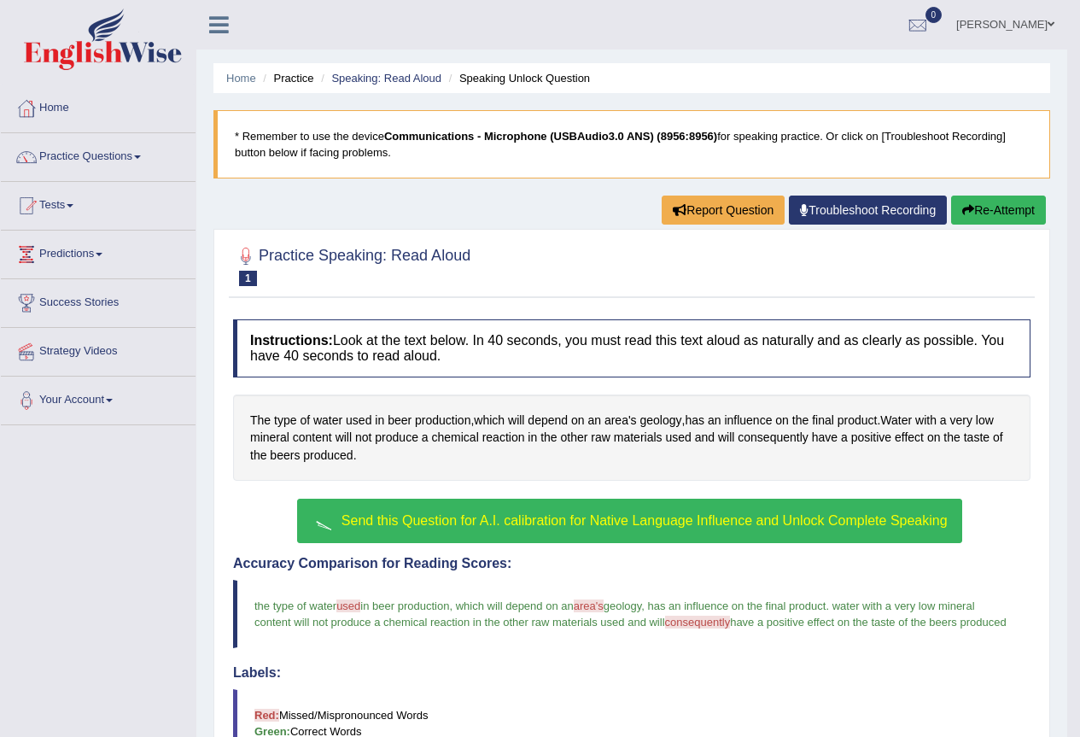
click at [485, 514] on span "Send this Question for A.I. calibration for Native Language Influence and Unloc…" at bounding box center [645, 520] width 606 height 15
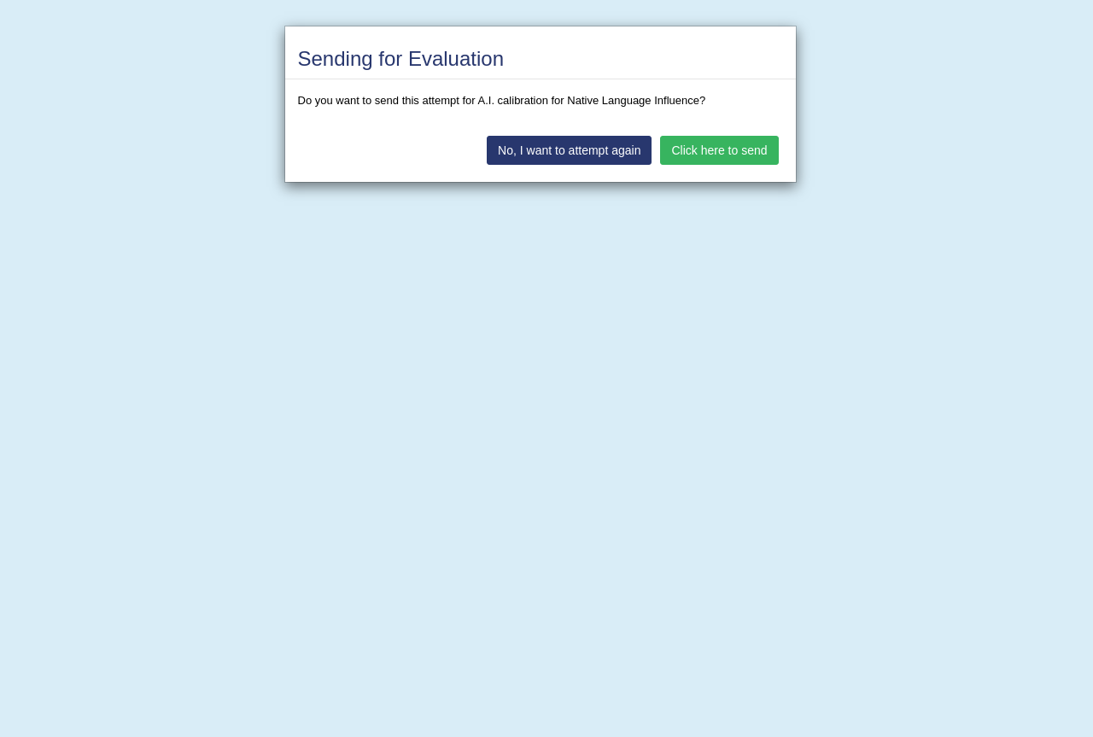
click at [741, 136] on button "Click here to send" at bounding box center [719, 150] width 118 height 29
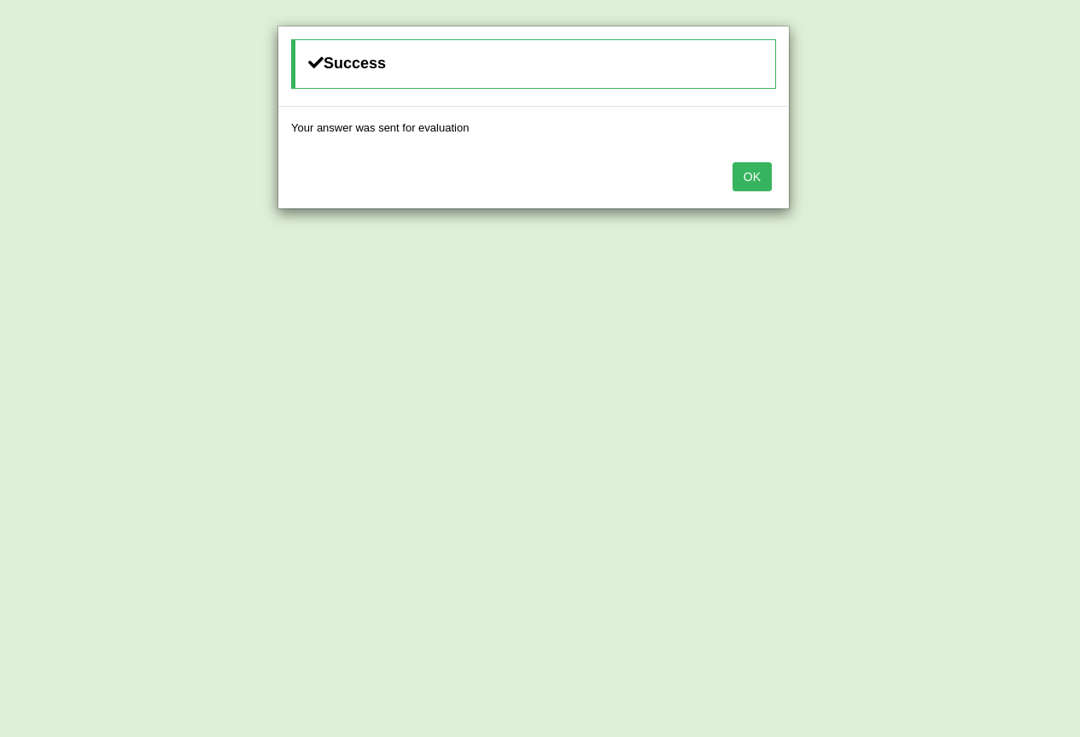
click at [752, 186] on button "OK" at bounding box center [752, 176] width 39 height 29
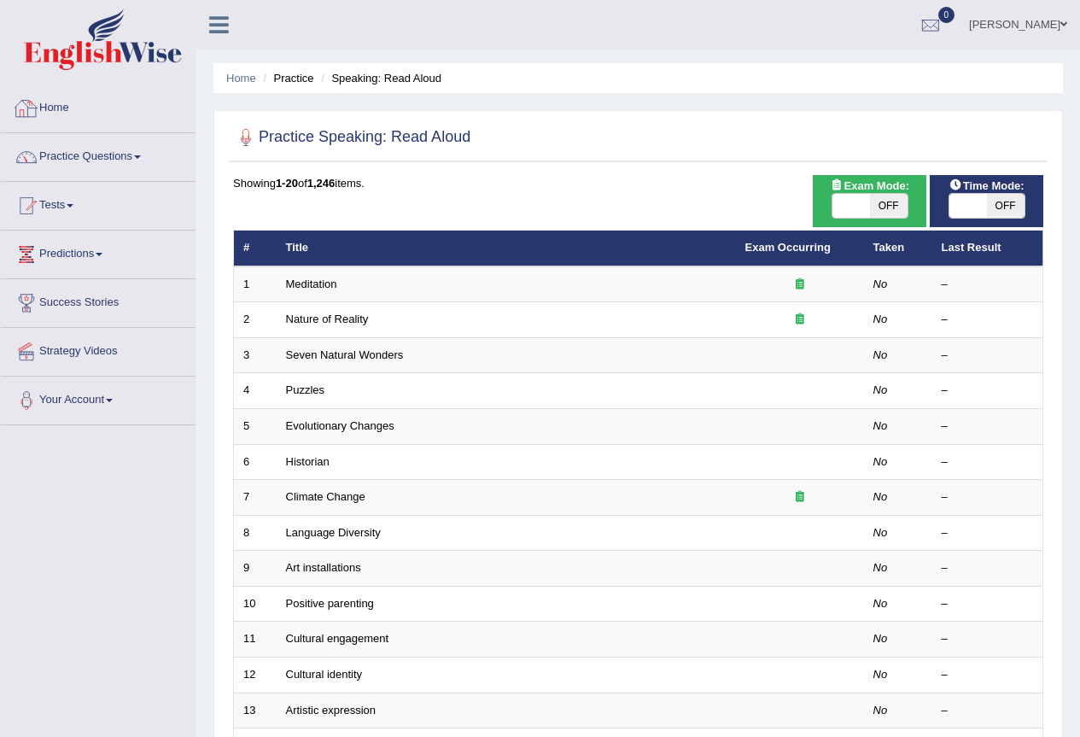
click at [67, 107] on link "Home" at bounding box center [98, 106] width 195 height 43
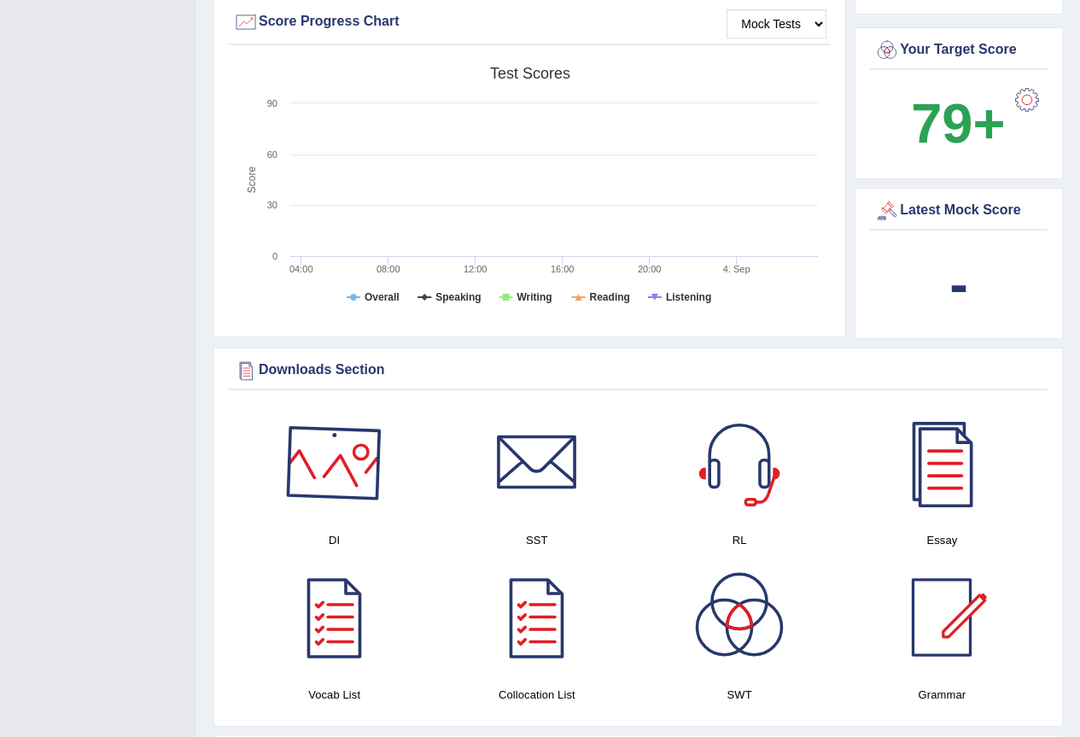
scroll to position [769, 0]
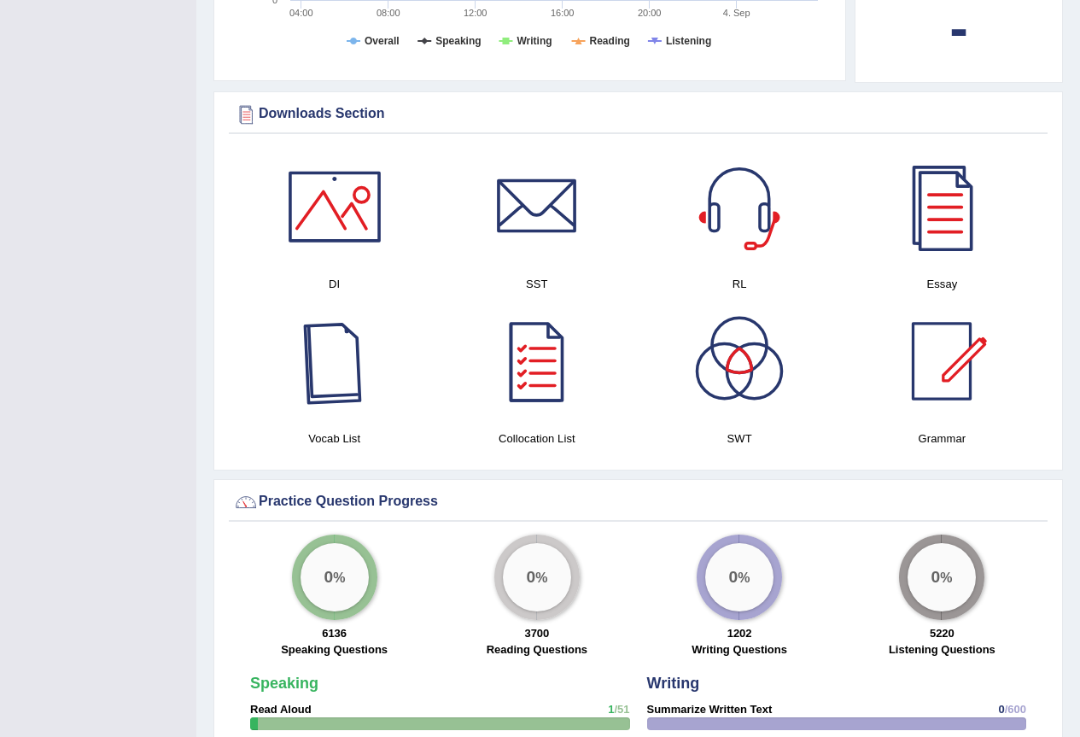
click at [354, 372] on div at bounding box center [335, 361] width 120 height 120
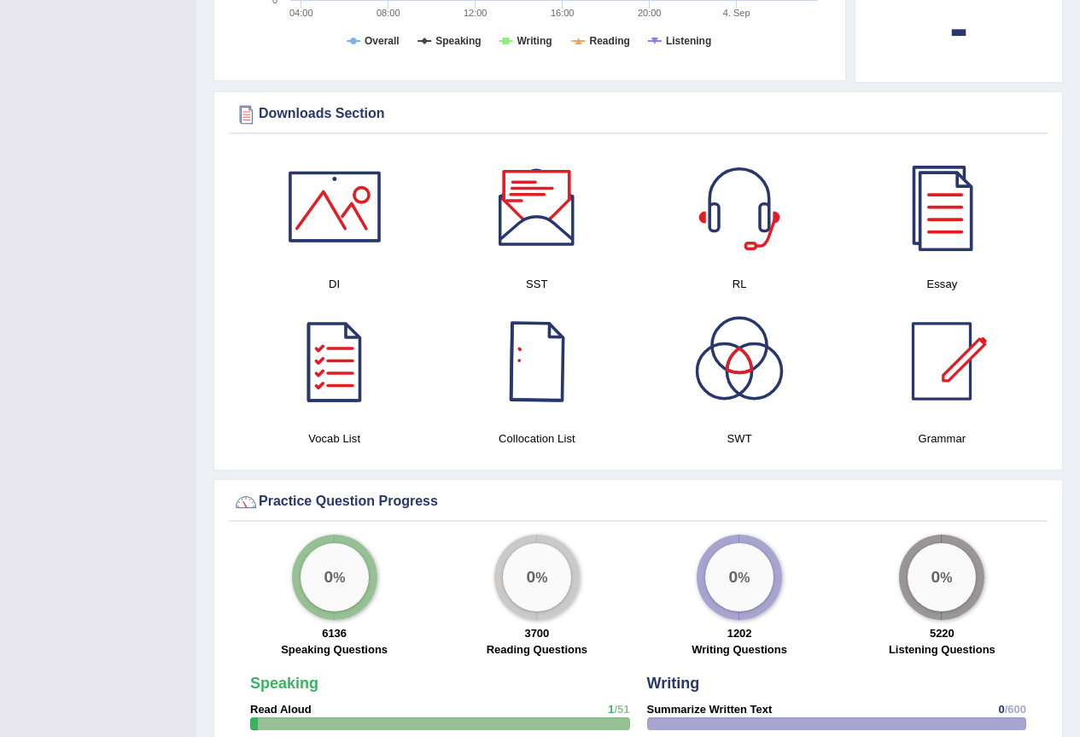
click at [553, 375] on div at bounding box center [537, 361] width 120 height 120
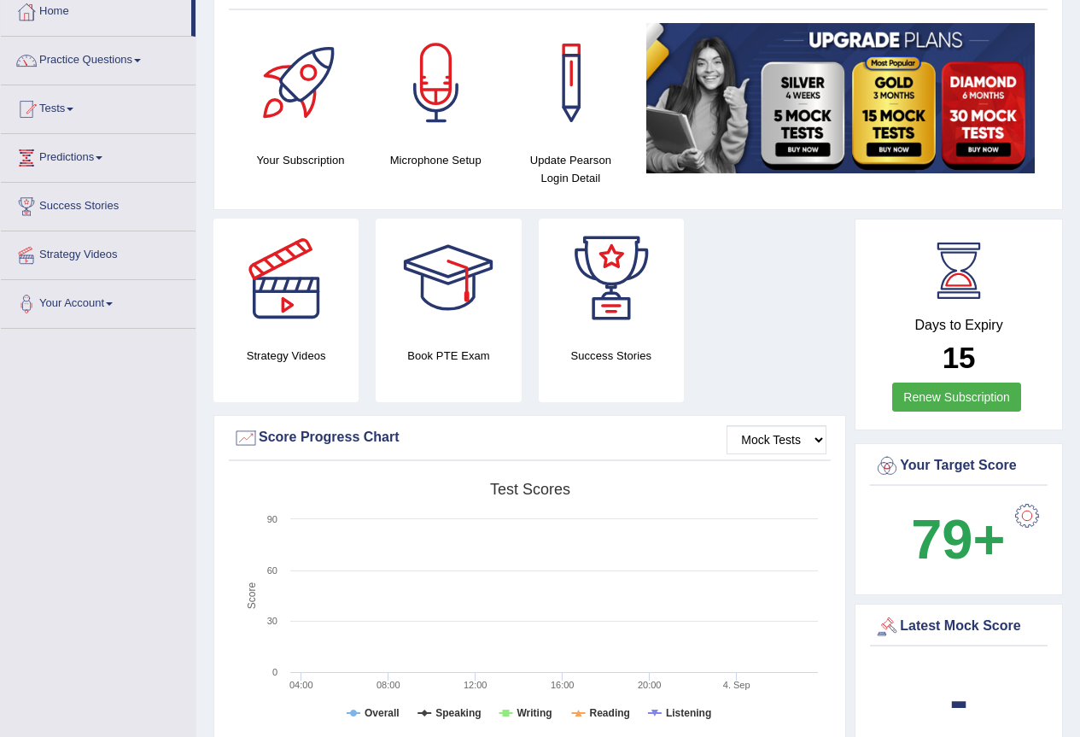
scroll to position [0, 0]
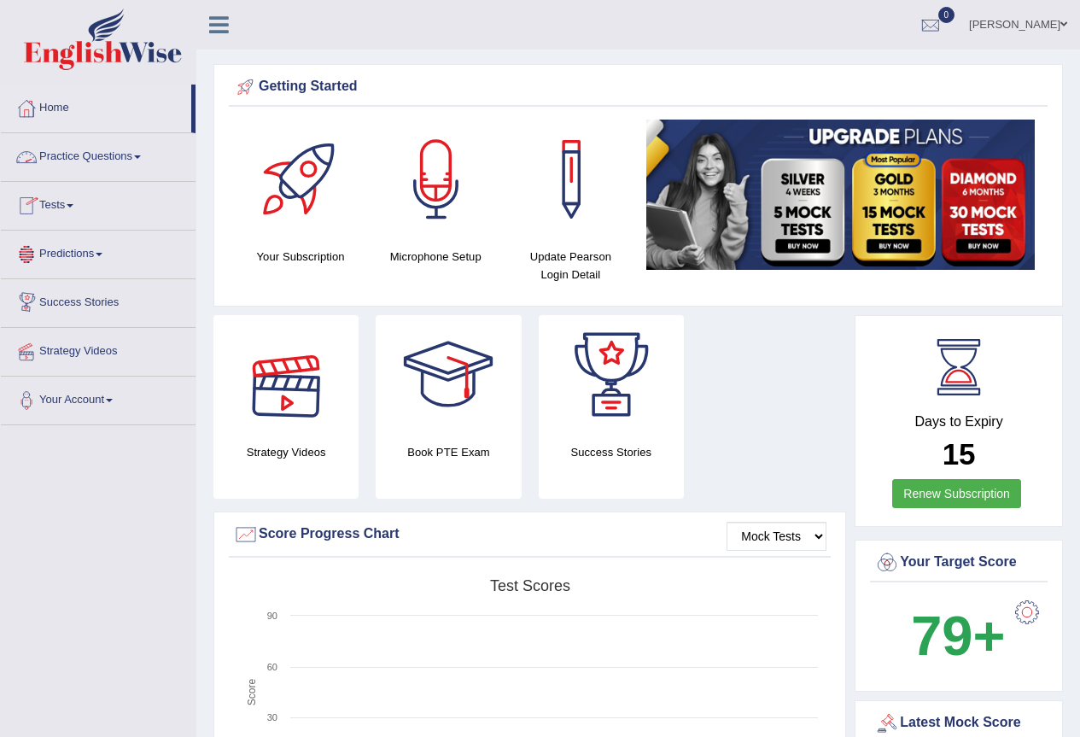
click at [144, 163] on link "Practice Questions" at bounding box center [98, 154] width 195 height 43
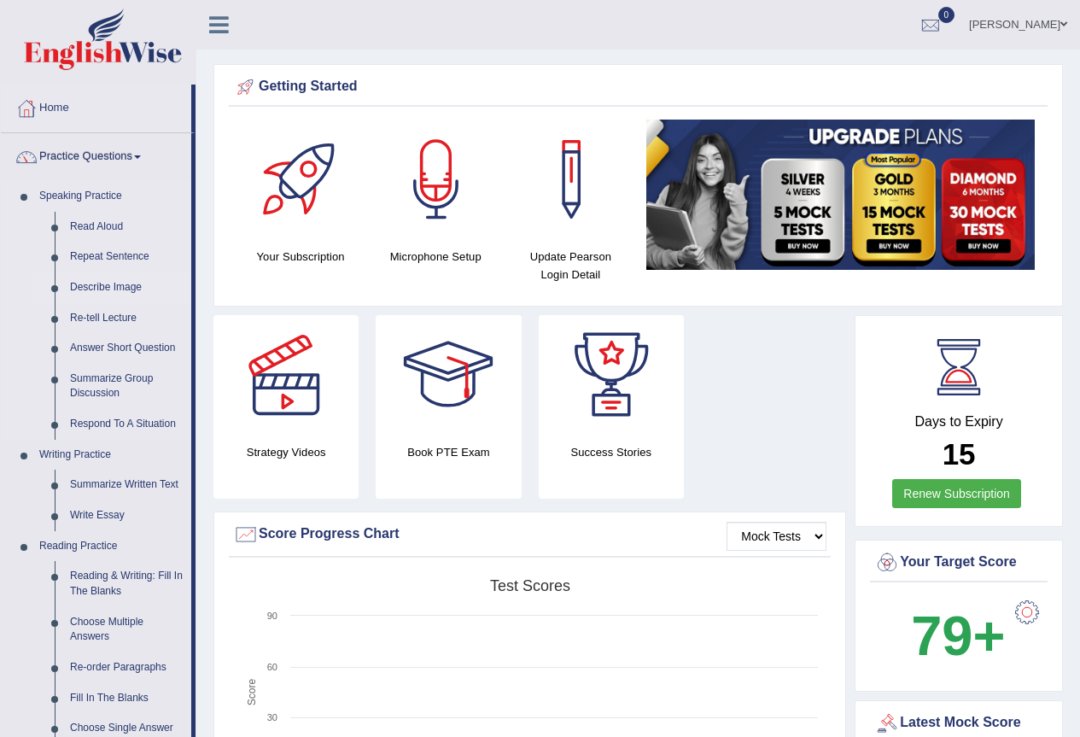
click at [107, 284] on link "Describe Image" at bounding box center [126, 287] width 129 height 31
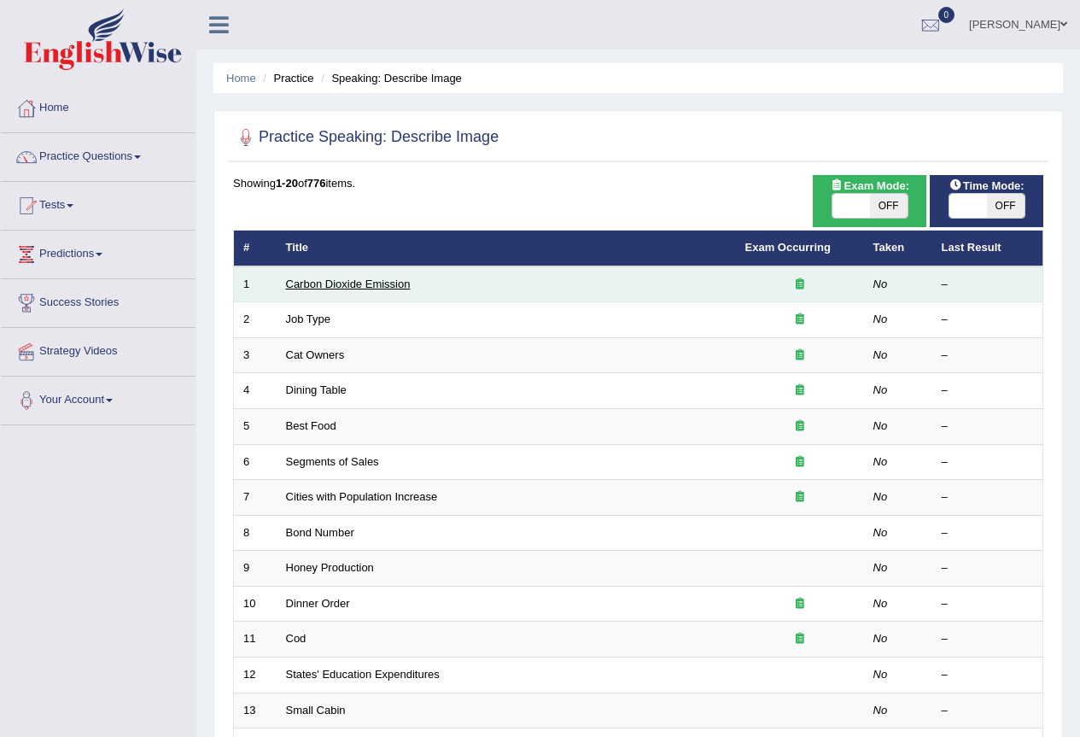
click at [345, 284] on link "Carbon Dioxide Emission" at bounding box center [348, 284] width 125 height 13
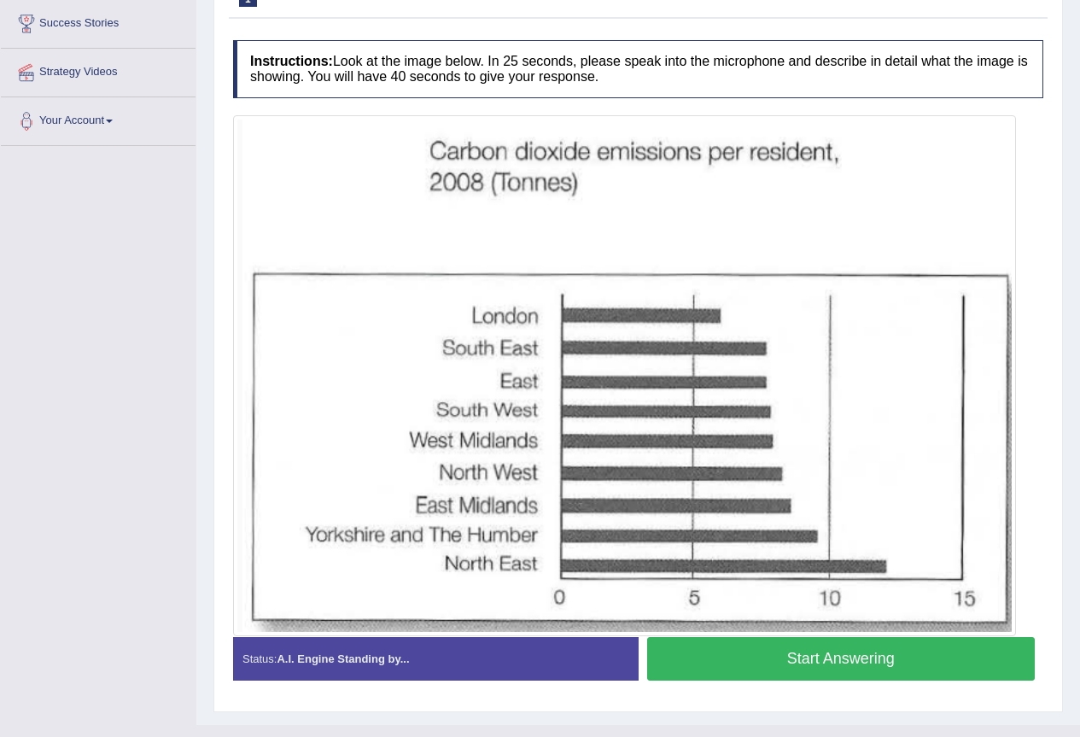
scroll to position [310, 0]
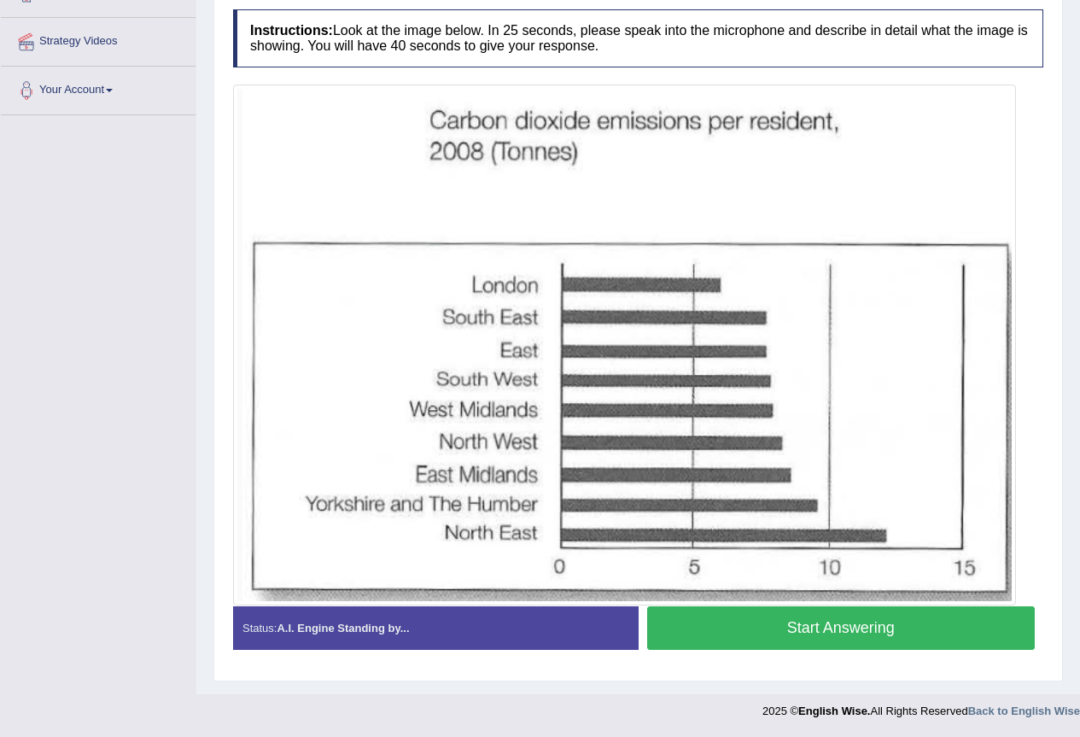
click at [823, 630] on button "Start Answering" at bounding box center [841, 628] width 389 height 44
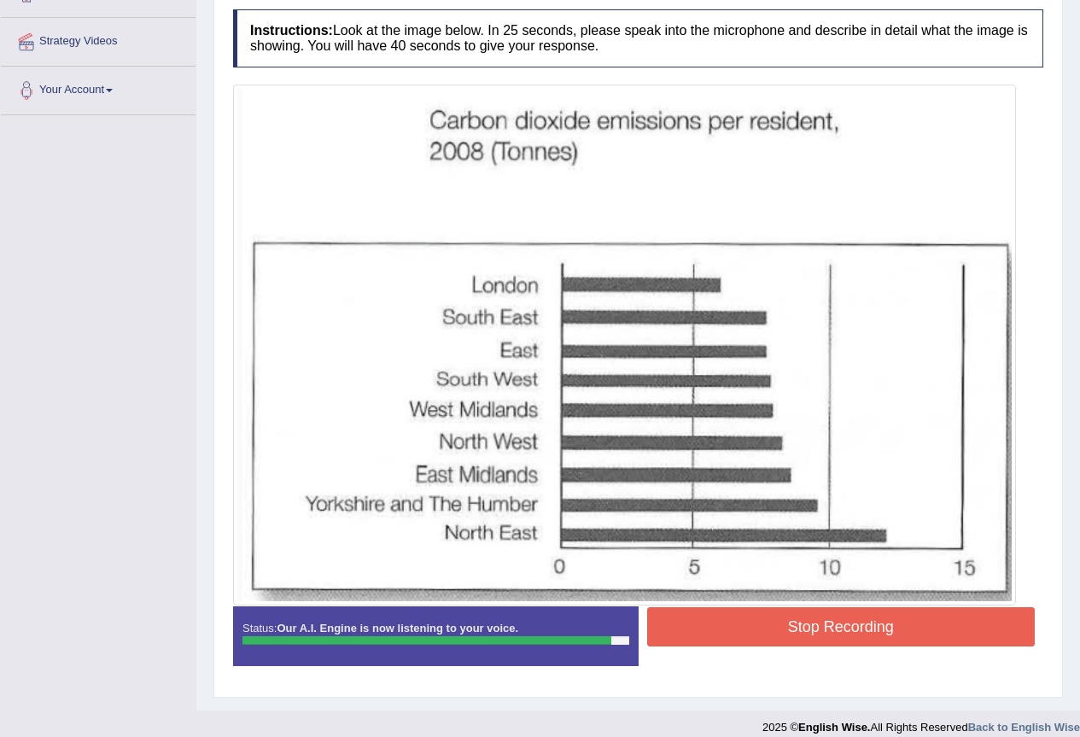
click at [854, 618] on button "Stop Recording" at bounding box center [841, 626] width 389 height 39
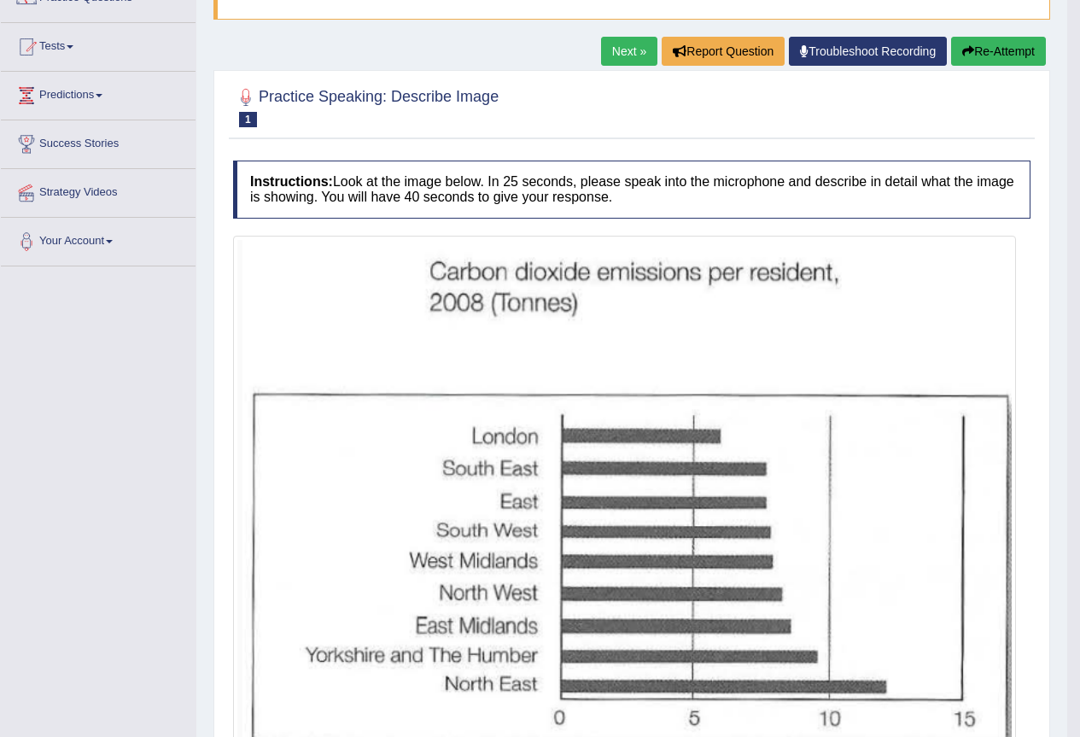
scroll to position [0, 0]
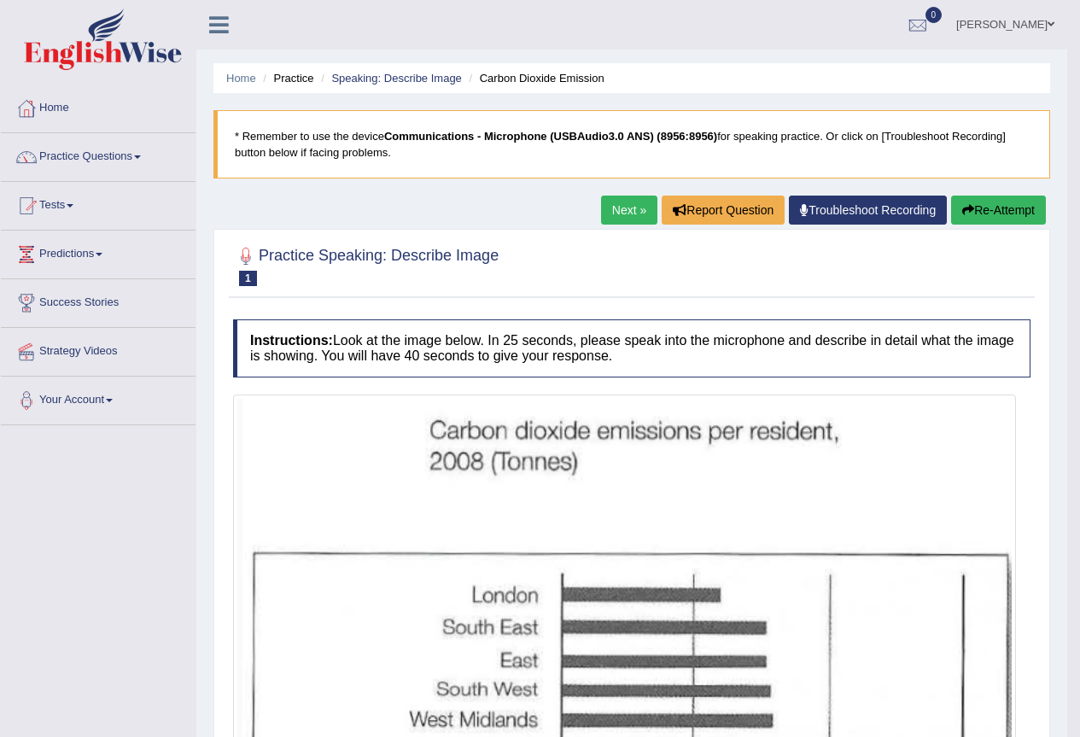
click at [622, 208] on link "Next »" at bounding box center [629, 210] width 56 height 29
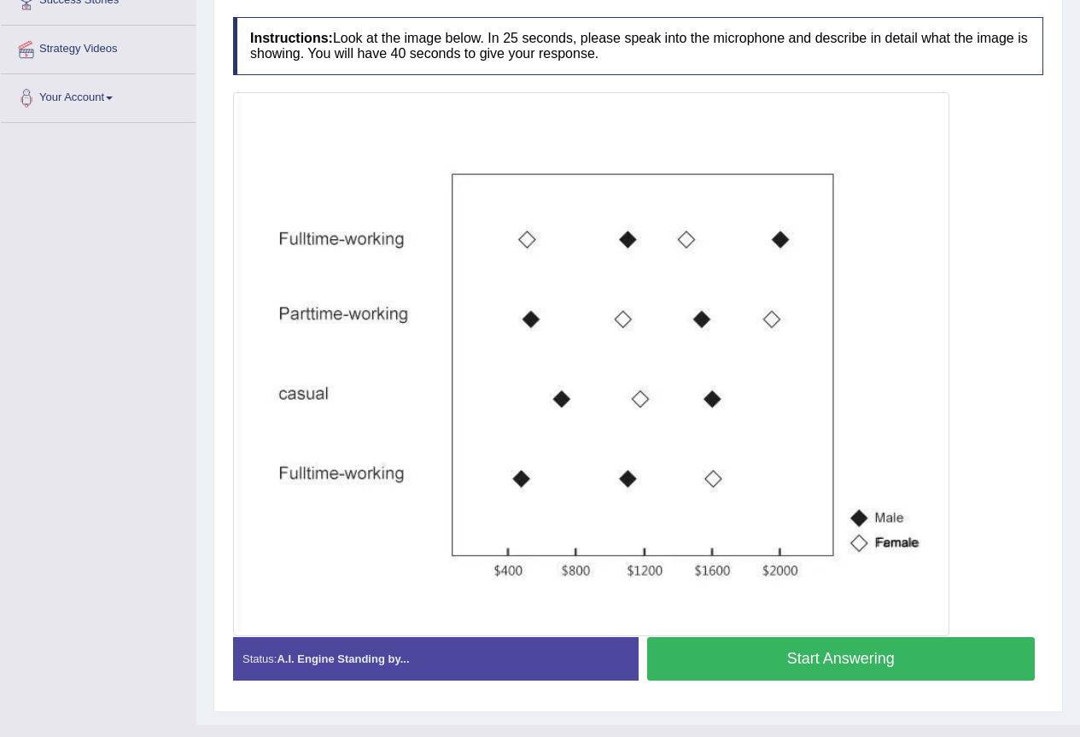
scroll to position [333, 0]
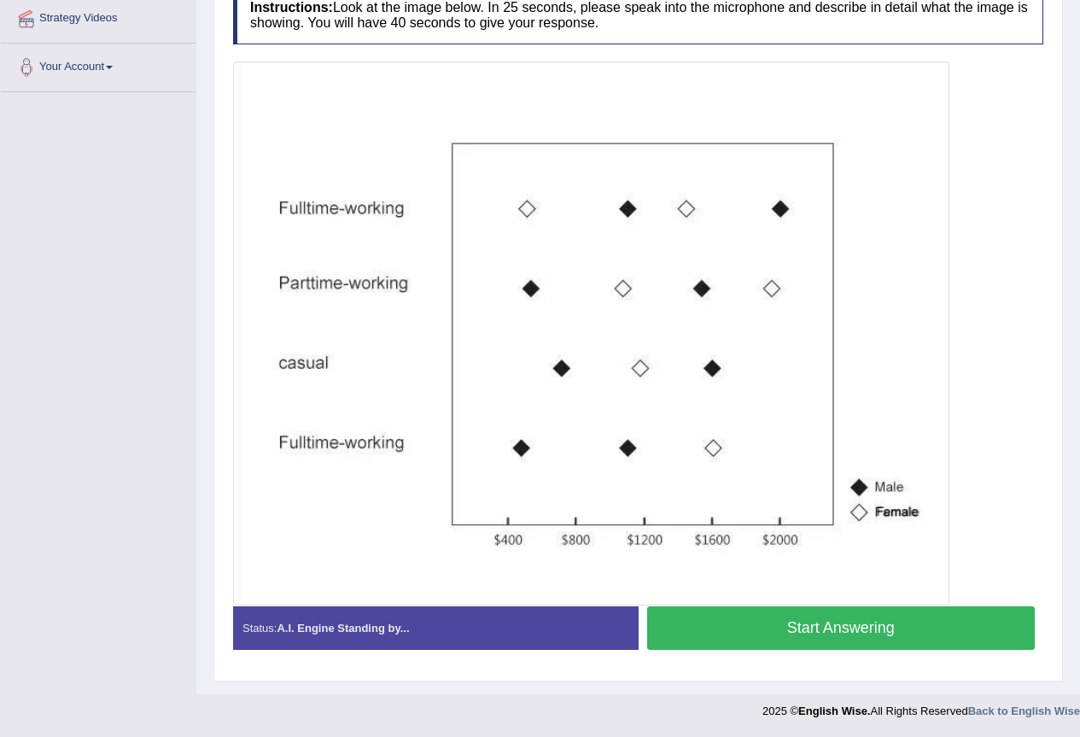
click at [850, 628] on button "Start Answering" at bounding box center [841, 628] width 389 height 44
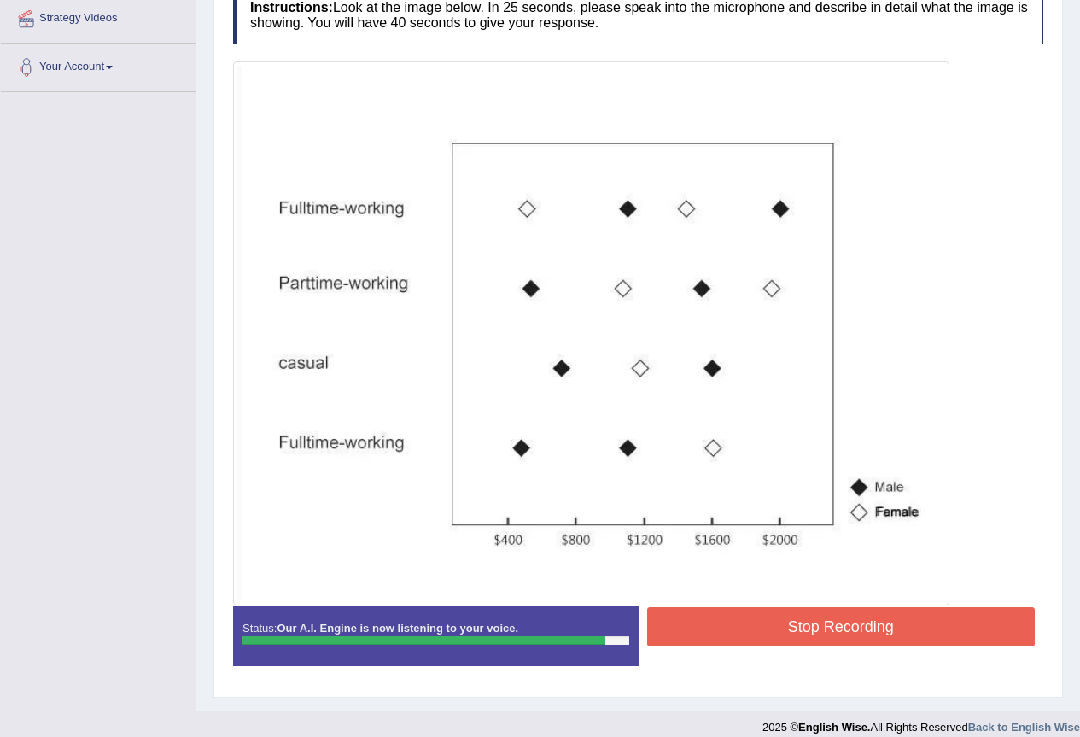
click at [853, 626] on button "Stop Recording" at bounding box center [841, 626] width 389 height 39
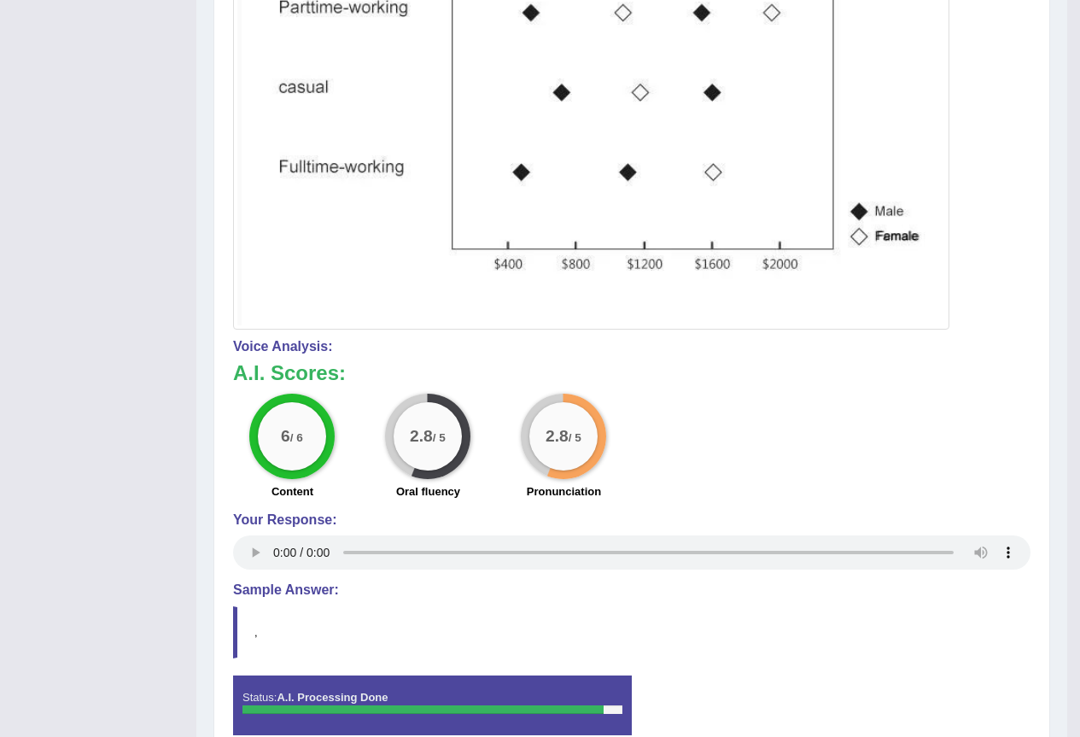
scroll to position [694, 0]
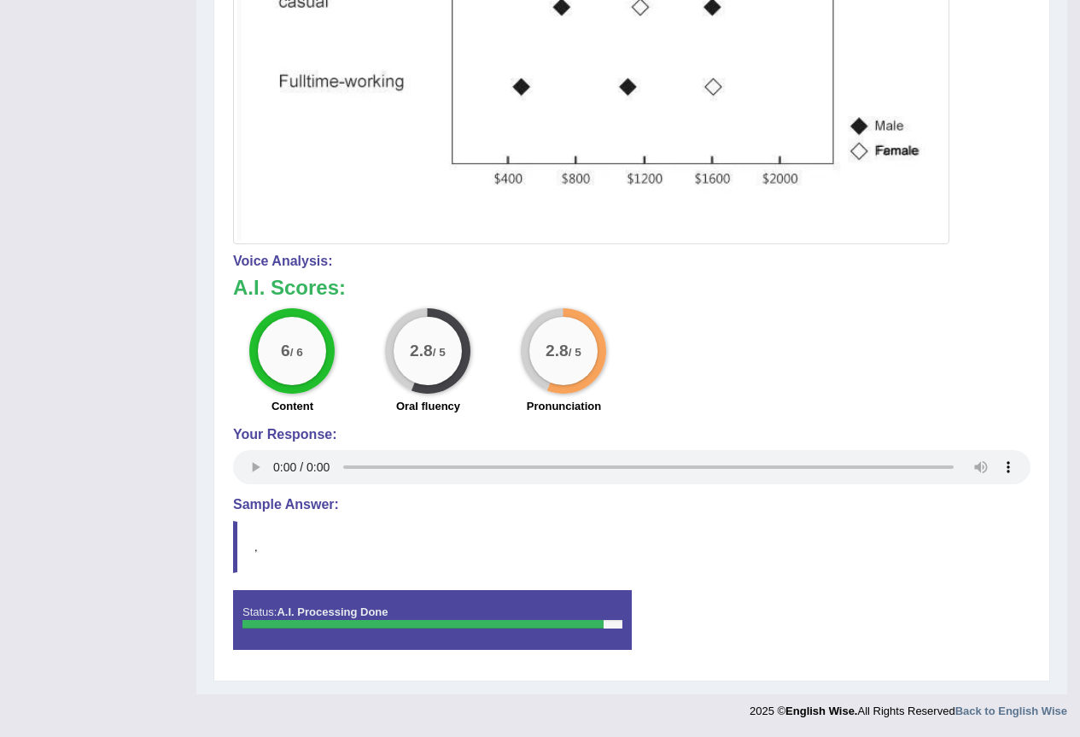
click at [299, 549] on blockquote "," at bounding box center [632, 547] width 798 height 52
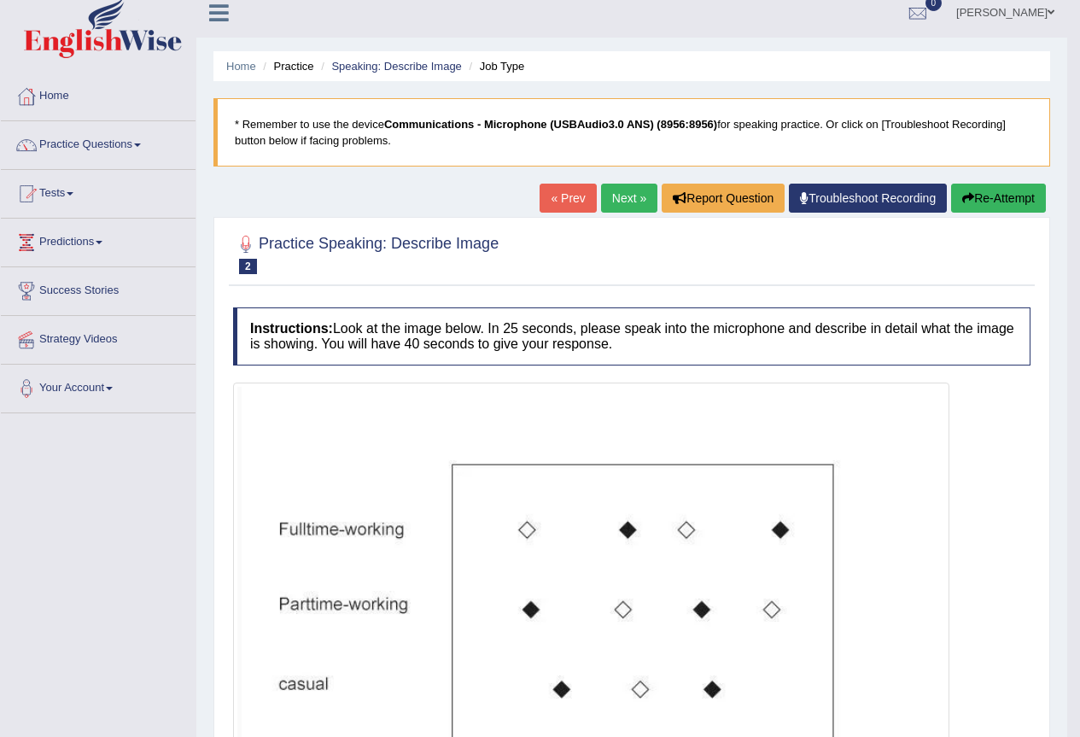
scroll to position [11, 0]
click at [623, 200] on link "Next »" at bounding box center [629, 198] width 56 height 29
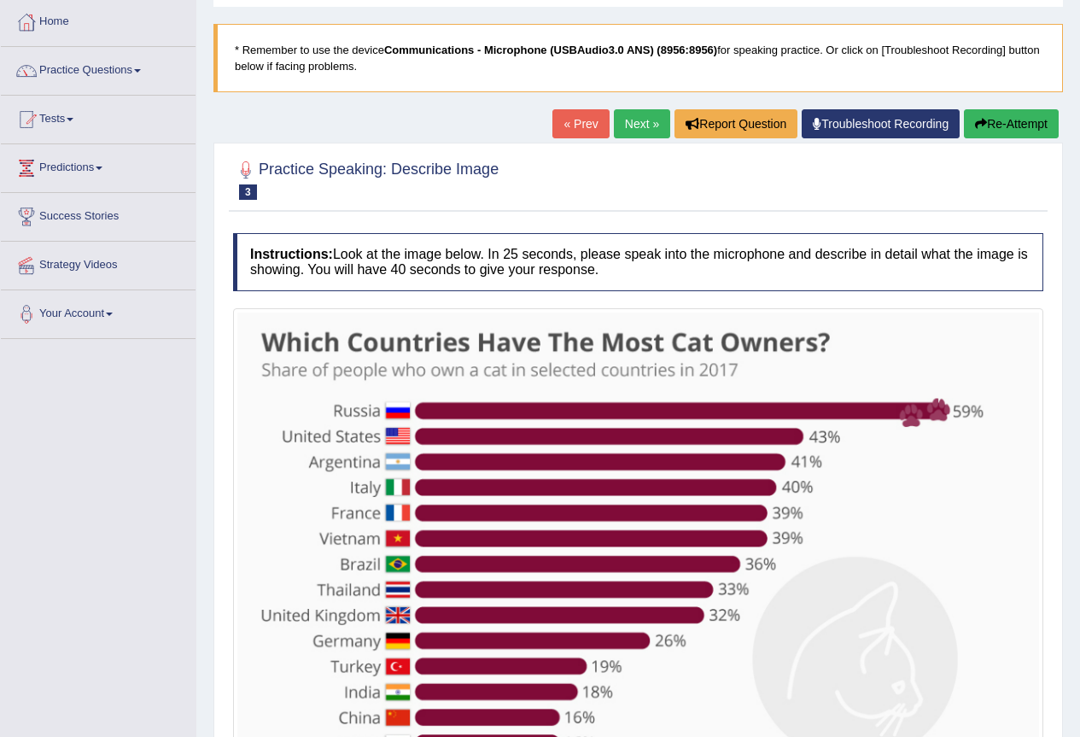
scroll to position [256, 0]
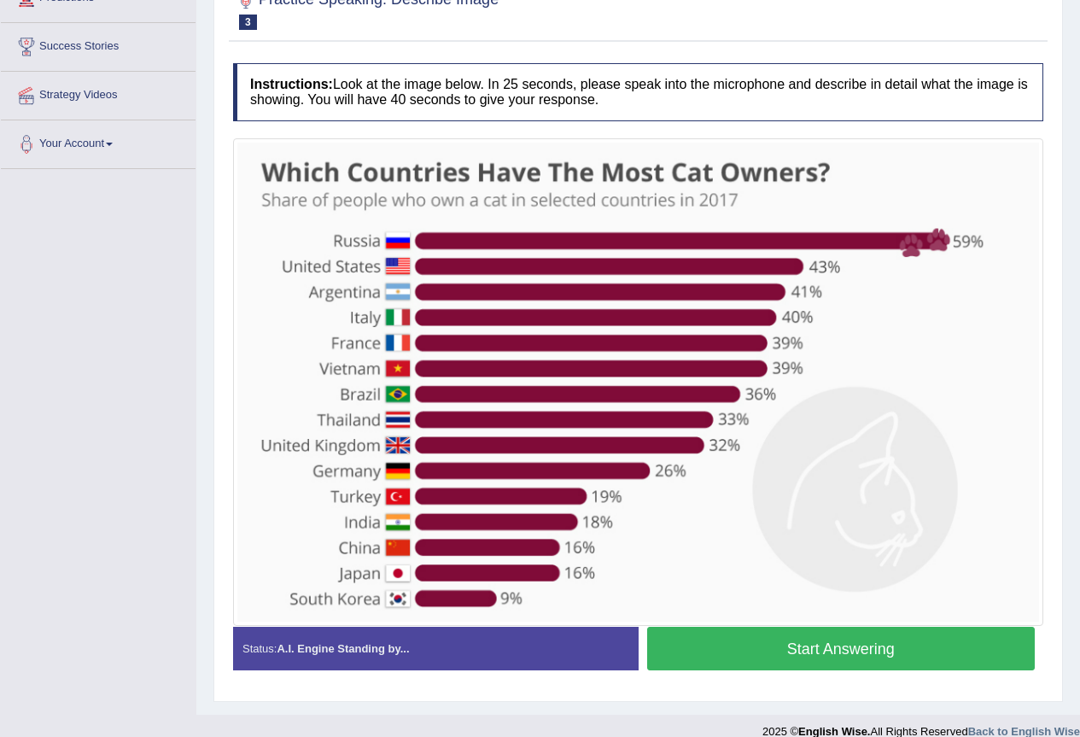
click at [830, 652] on button "Start Answering" at bounding box center [841, 649] width 389 height 44
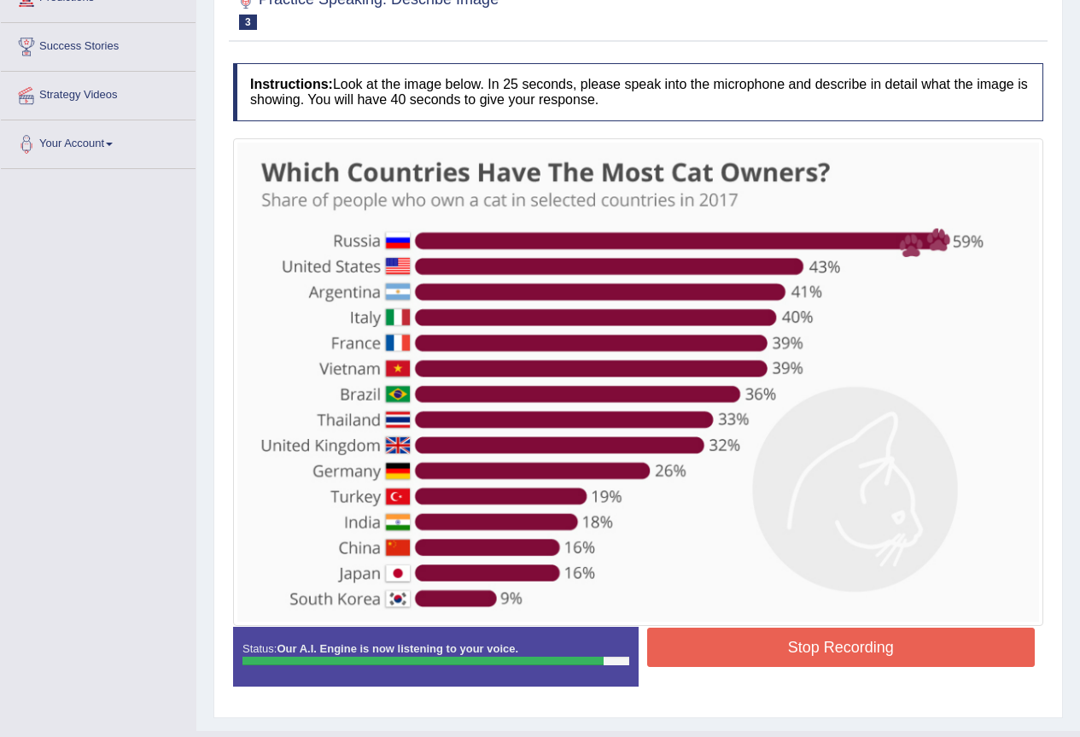
click at [844, 652] on button "Stop Recording" at bounding box center [841, 647] width 389 height 39
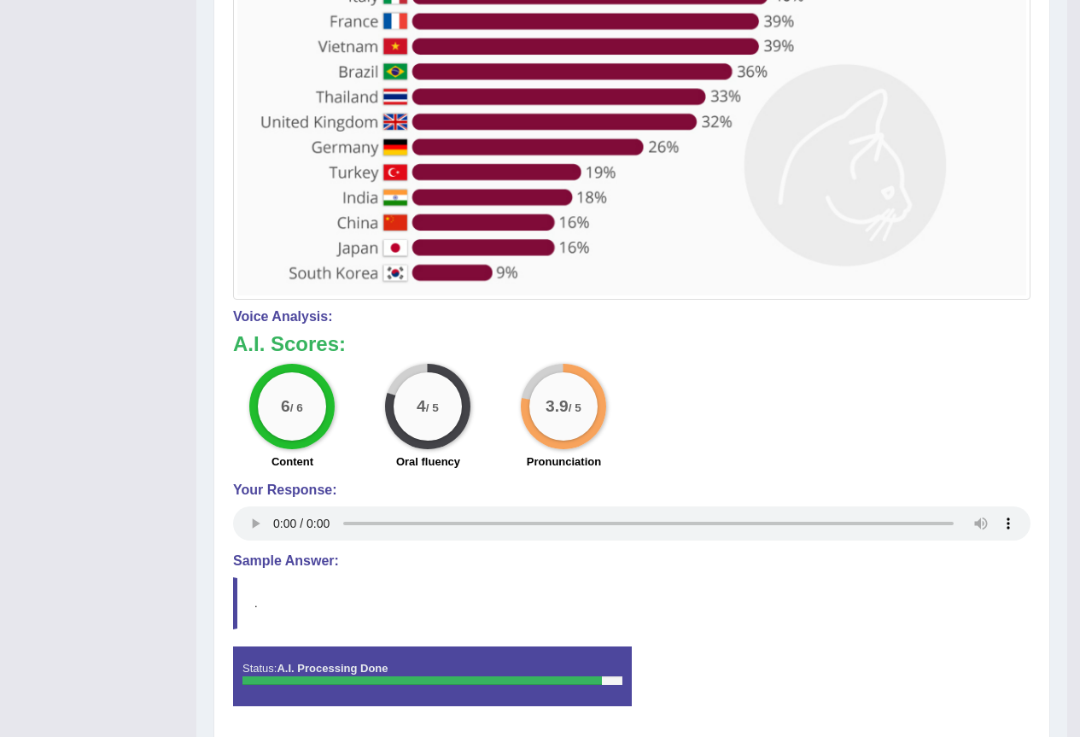
scroll to position [631, 0]
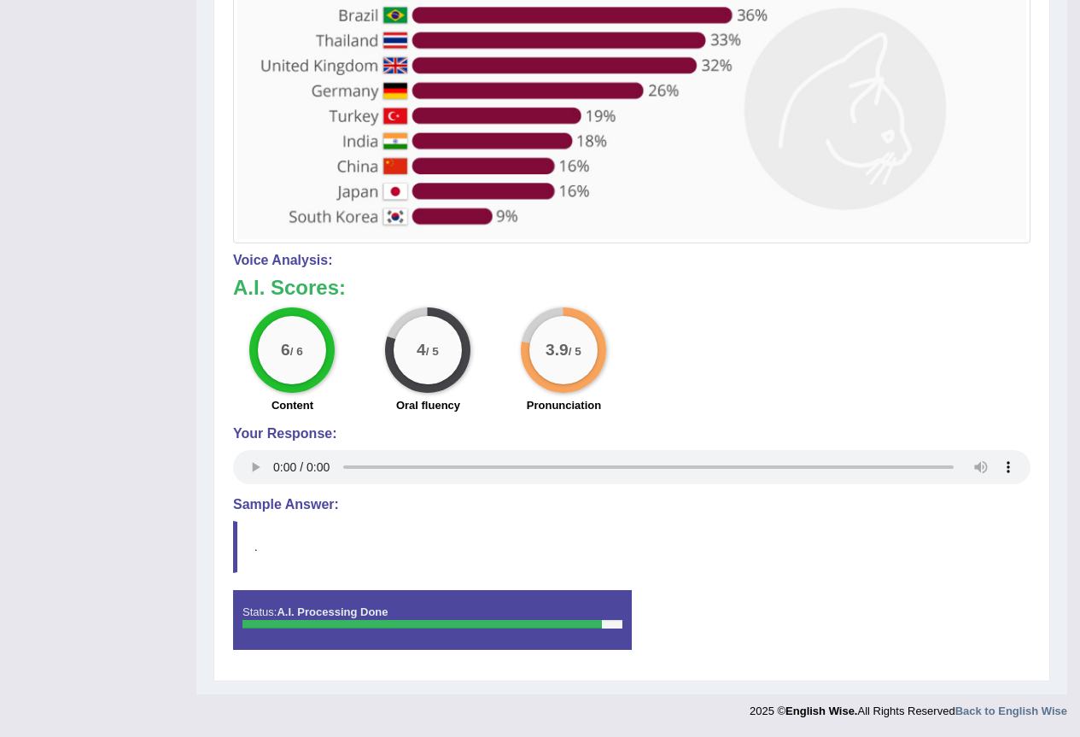
click at [309, 546] on blockquote "." at bounding box center [632, 547] width 798 height 52
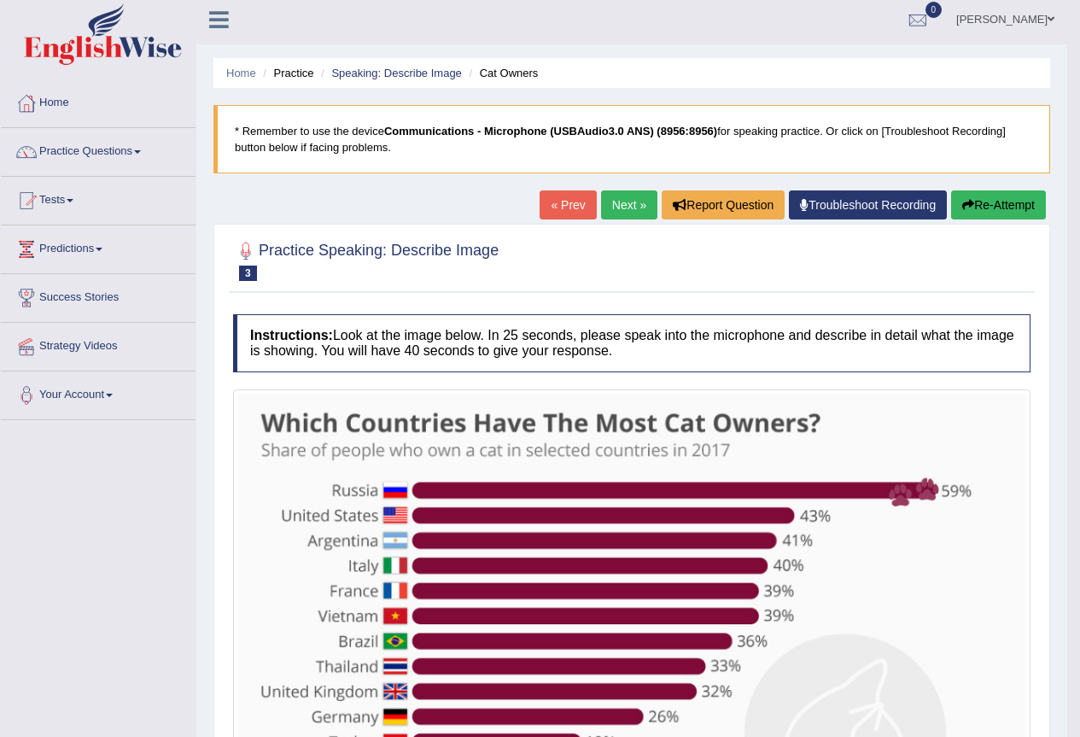
scroll to position [0, 0]
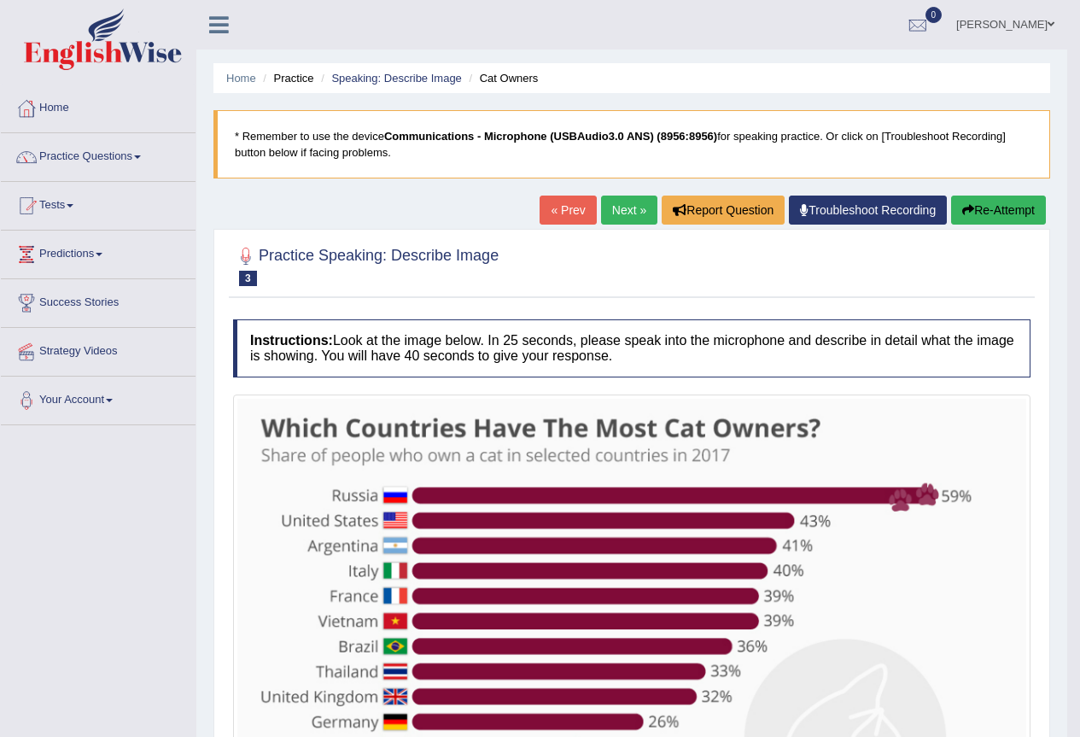
click at [623, 208] on link "Next »" at bounding box center [629, 210] width 56 height 29
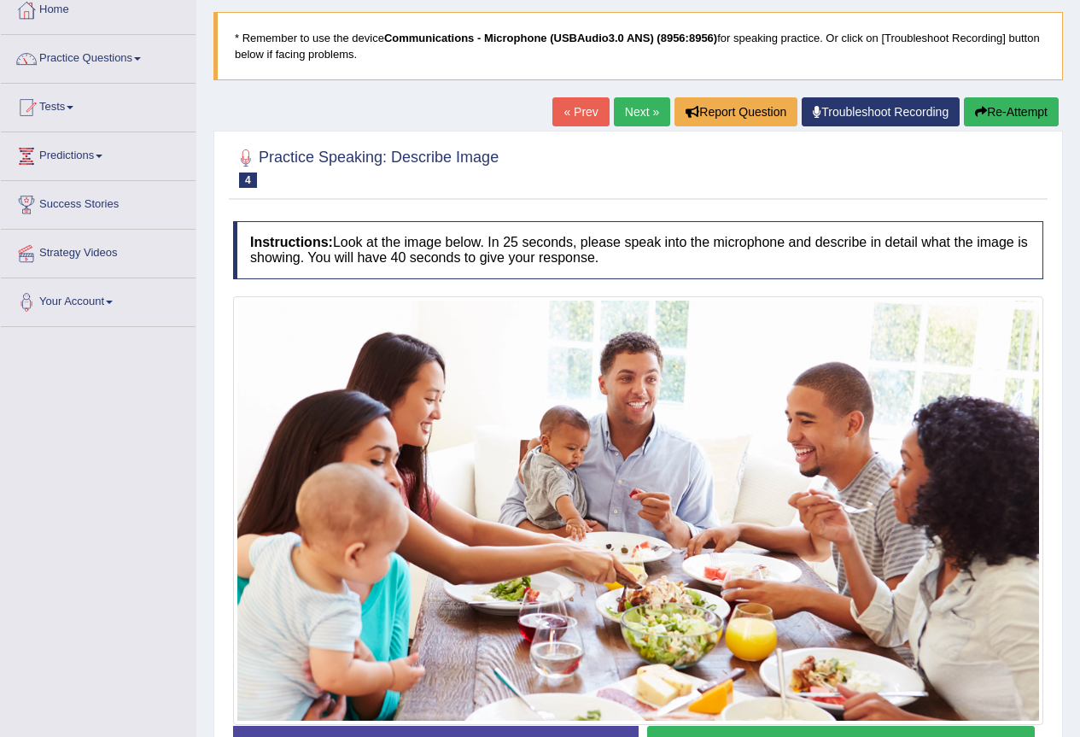
scroll to position [218, 0]
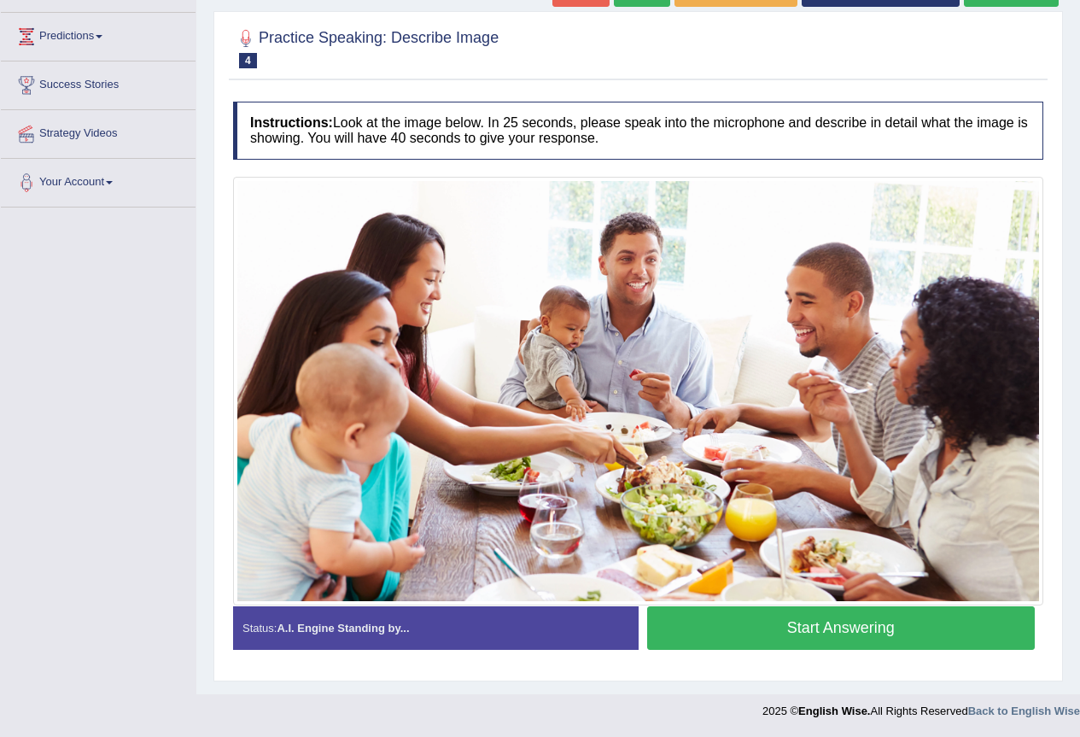
click at [823, 632] on button "Start Answering" at bounding box center [841, 628] width 389 height 44
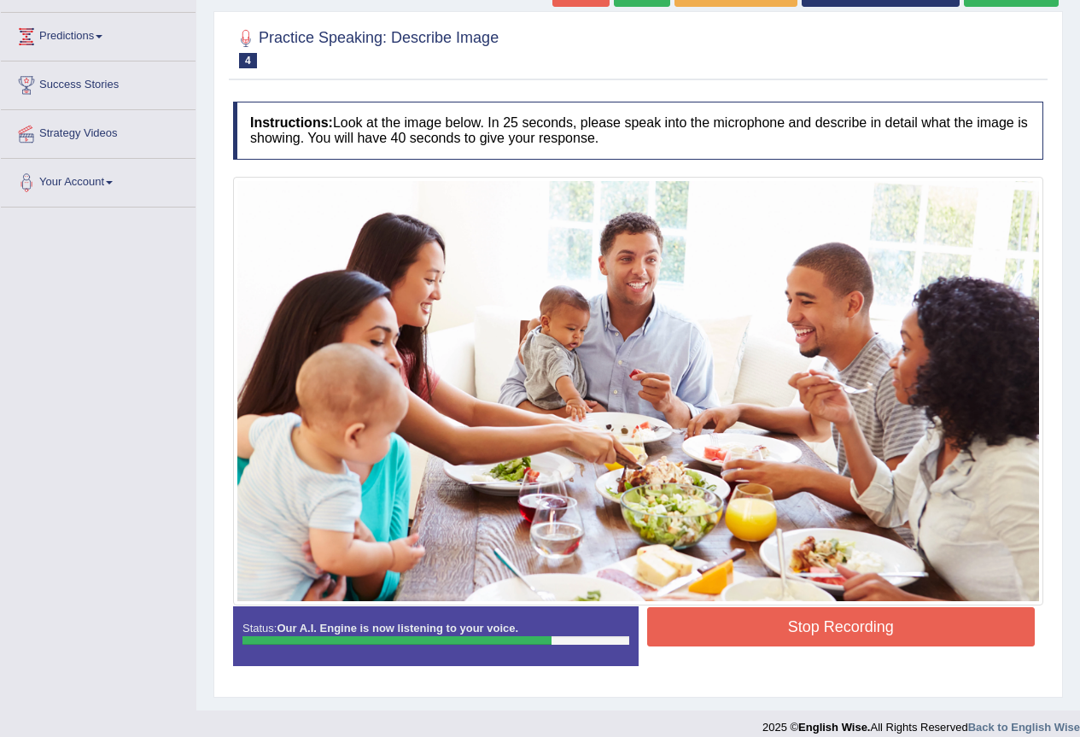
click at [823, 632] on button "Stop Recording" at bounding box center [841, 626] width 389 height 39
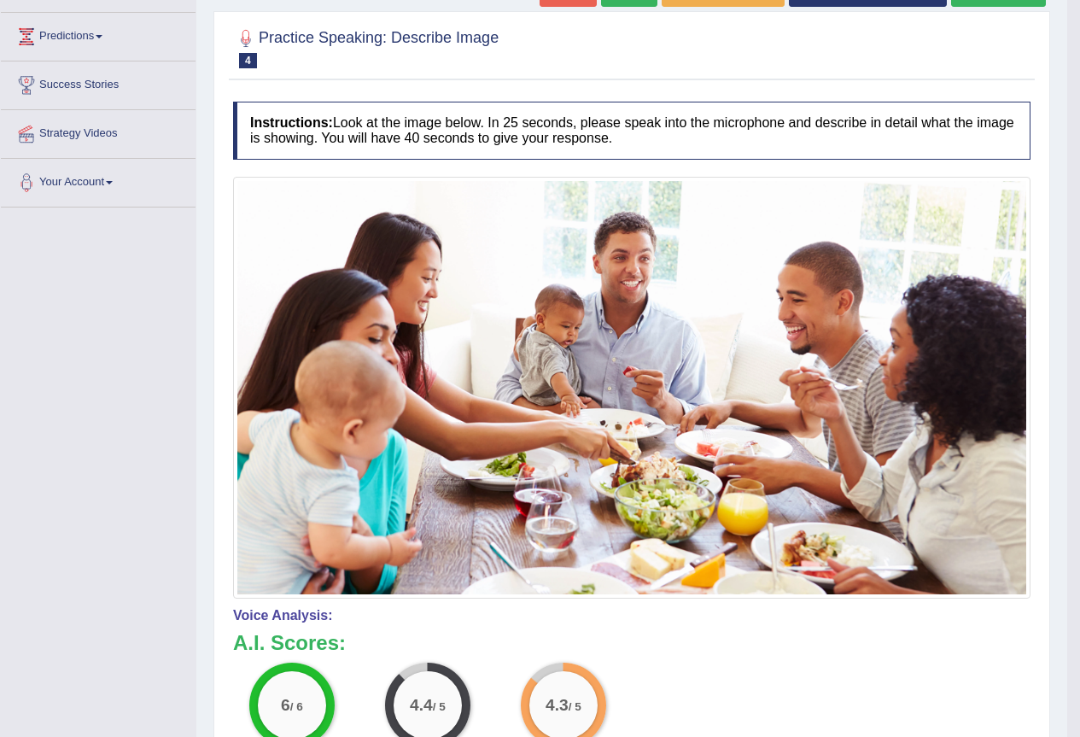
scroll to position [0, 0]
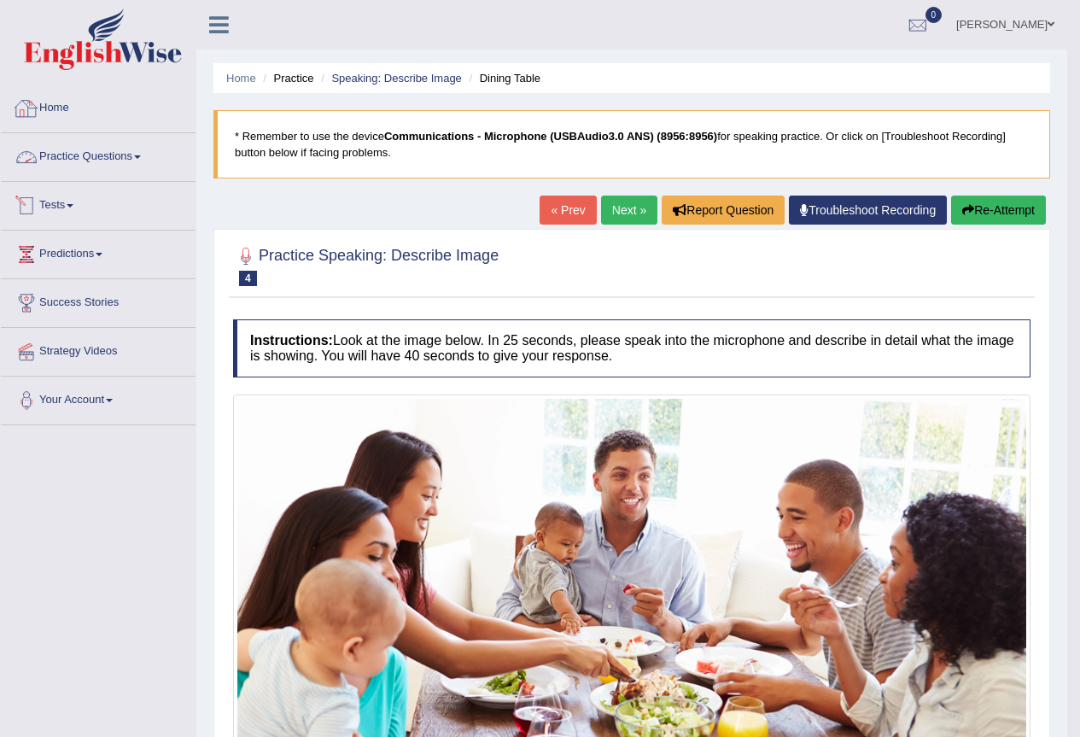
click at [54, 106] on link "Home" at bounding box center [98, 106] width 195 height 43
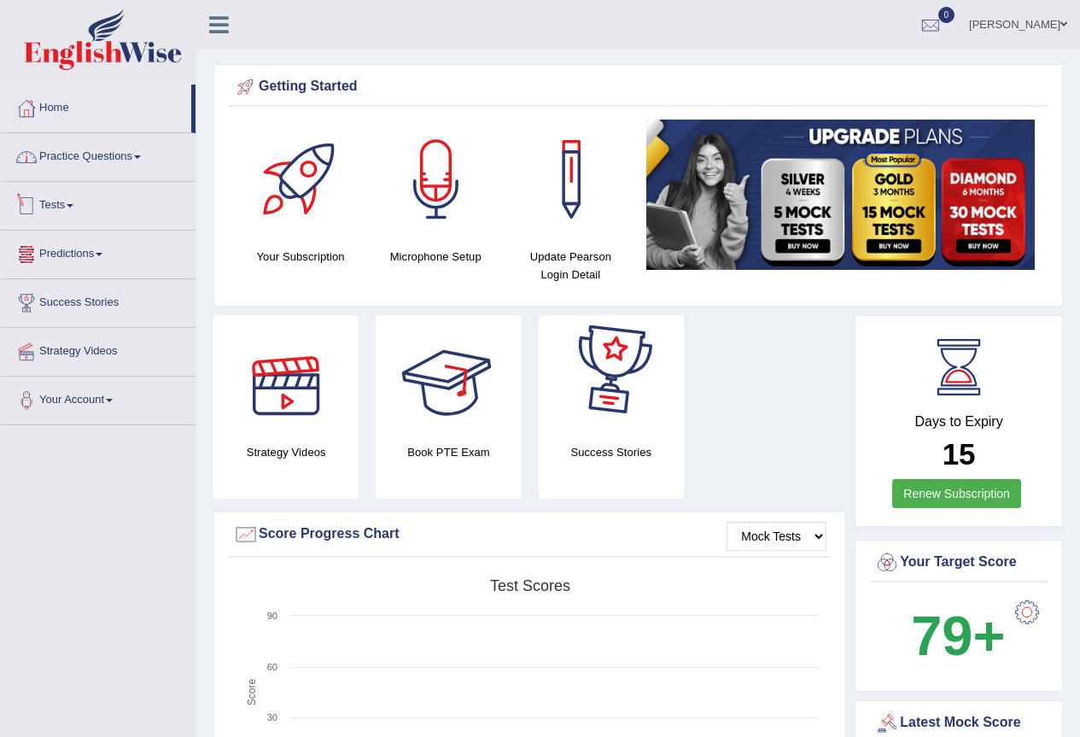
click at [113, 164] on link "Practice Questions" at bounding box center [98, 154] width 195 height 43
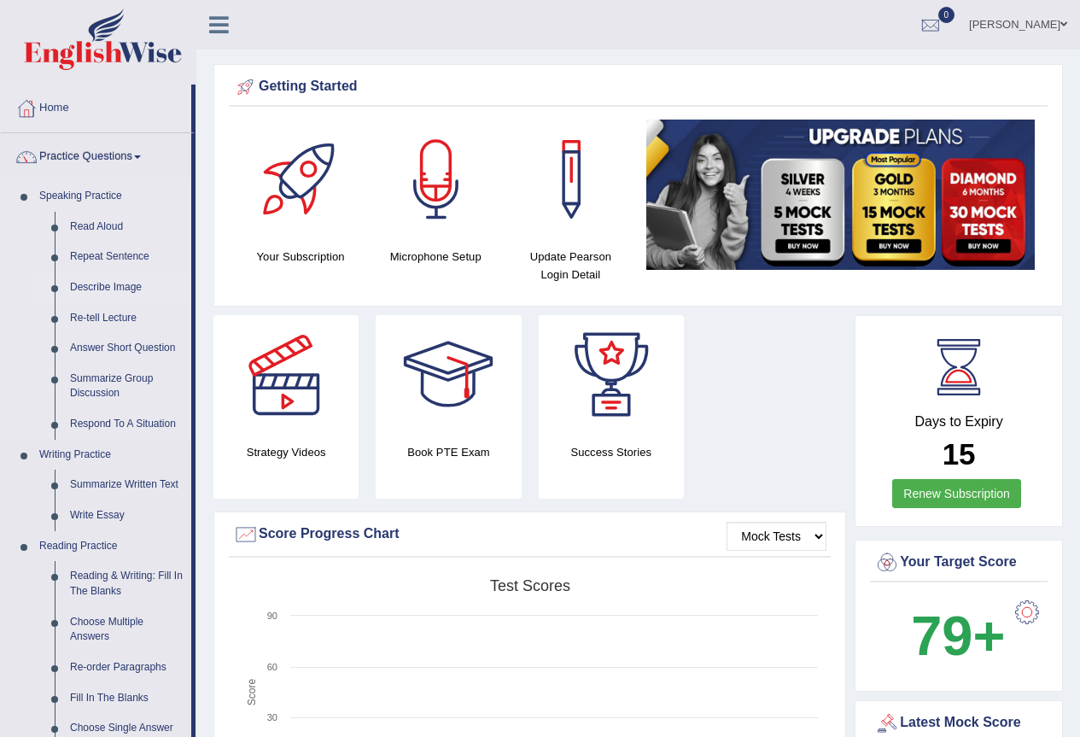
click at [108, 284] on link "Describe Image" at bounding box center [126, 287] width 129 height 31
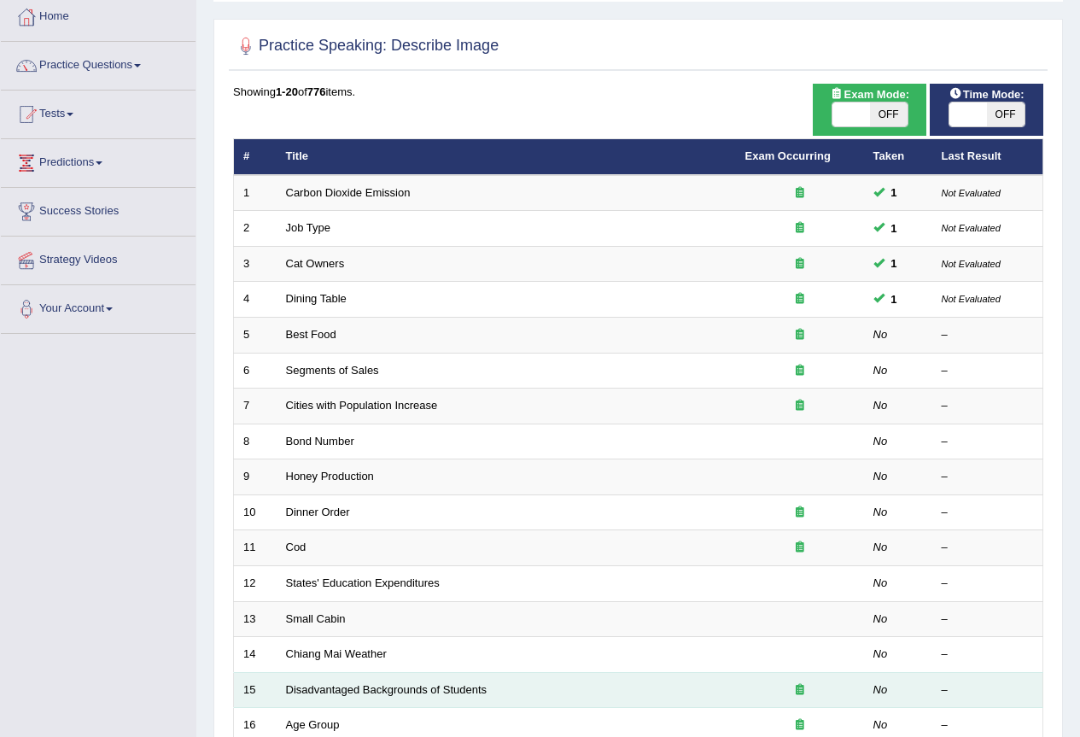
scroll to position [85, 0]
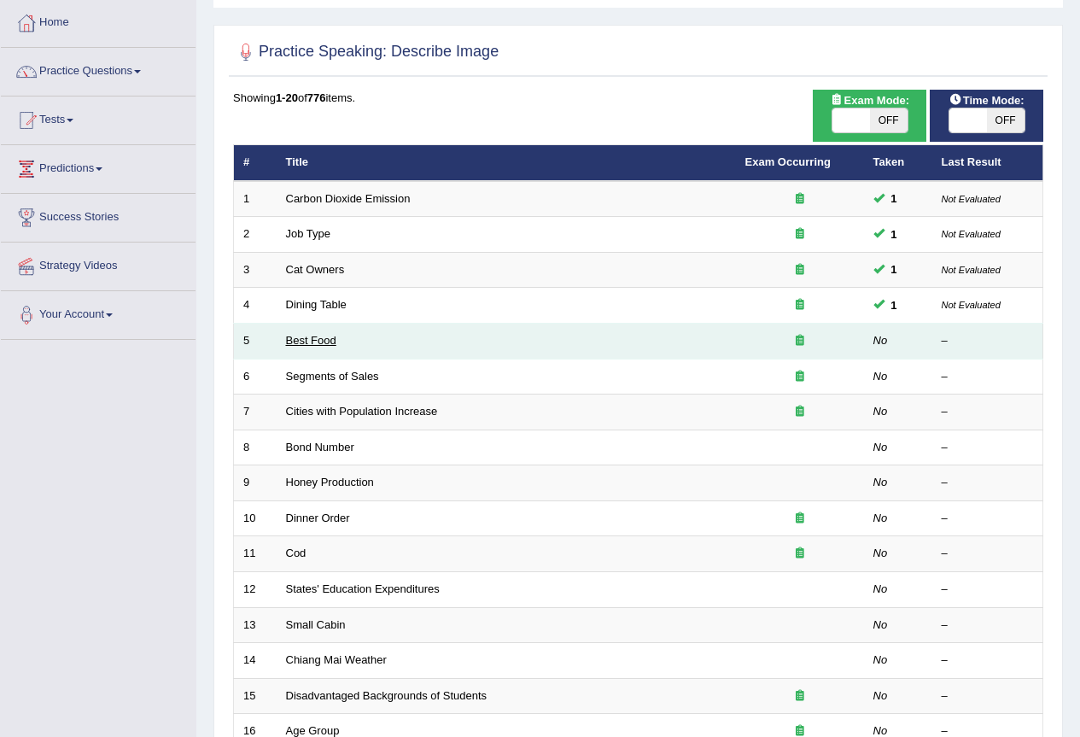
click at [319, 342] on link "Best Food" at bounding box center [311, 340] width 50 height 13
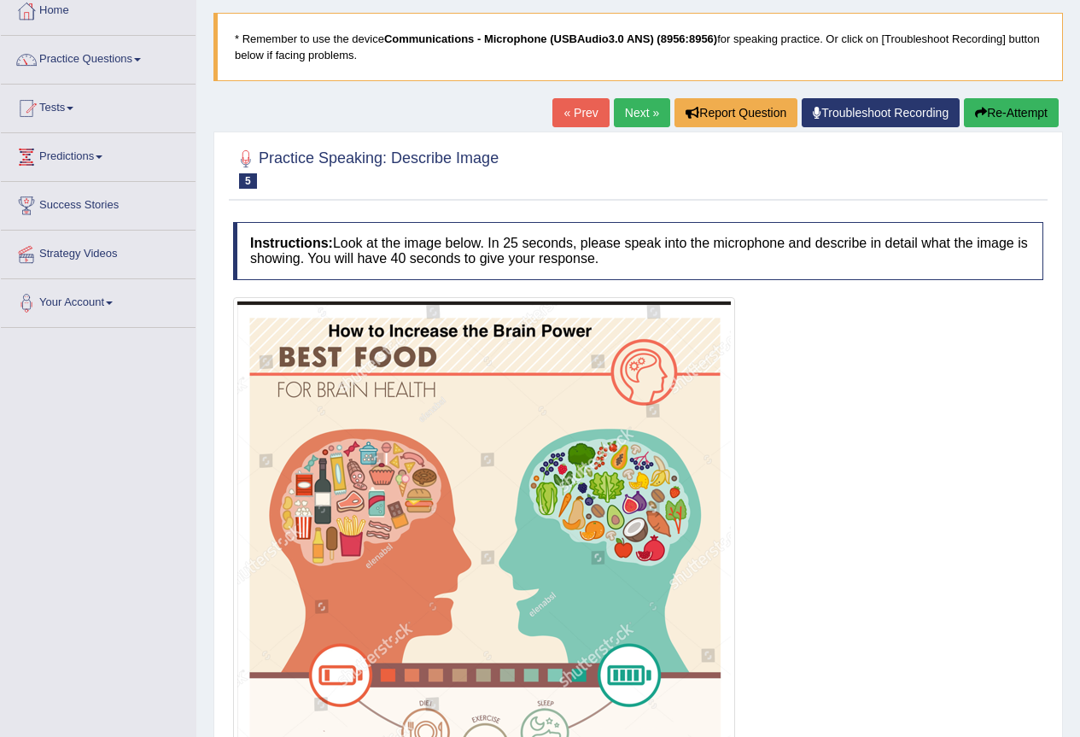
scroll to position [292, 0]
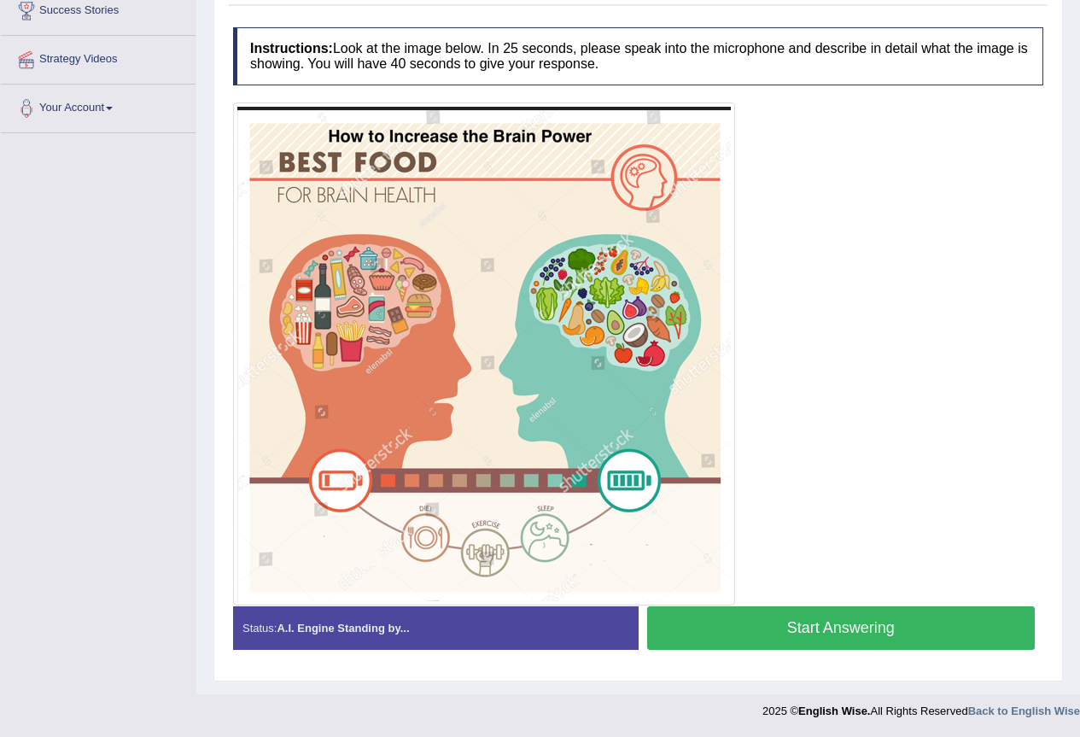
click at [831, 630] on button "Start Answering" at bounding box center [841, 628] width 389 height 44
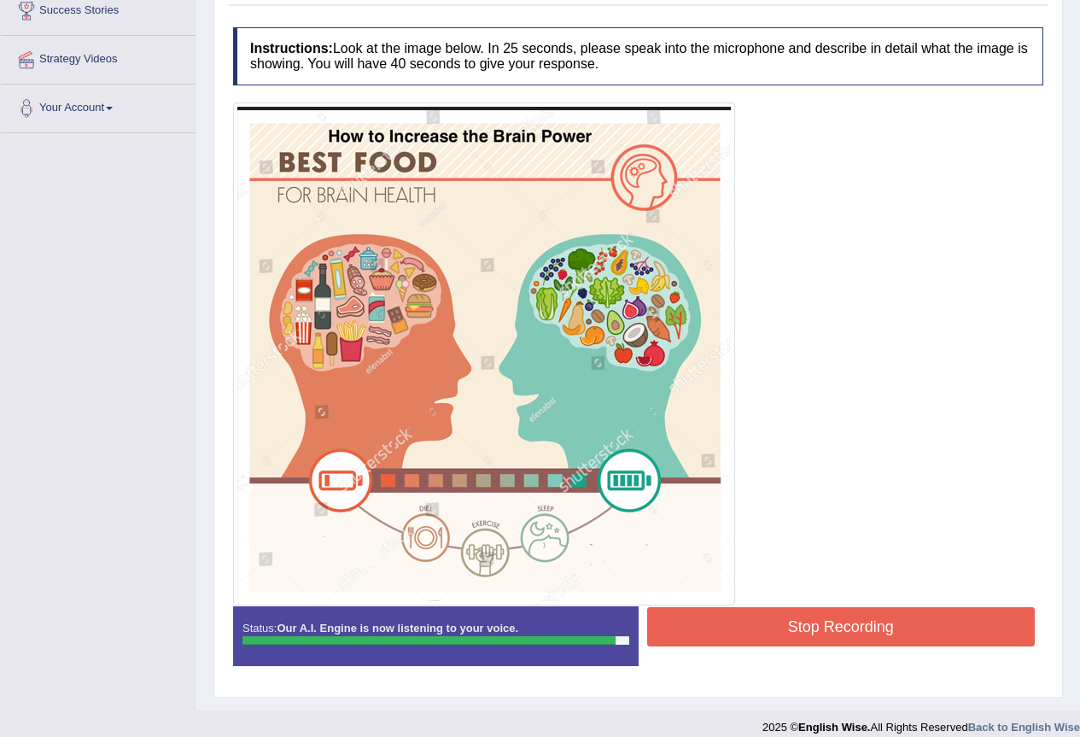
click at [836, 633] on button "Stop Recording" at bounding box center [841, 626] width 389 height 39
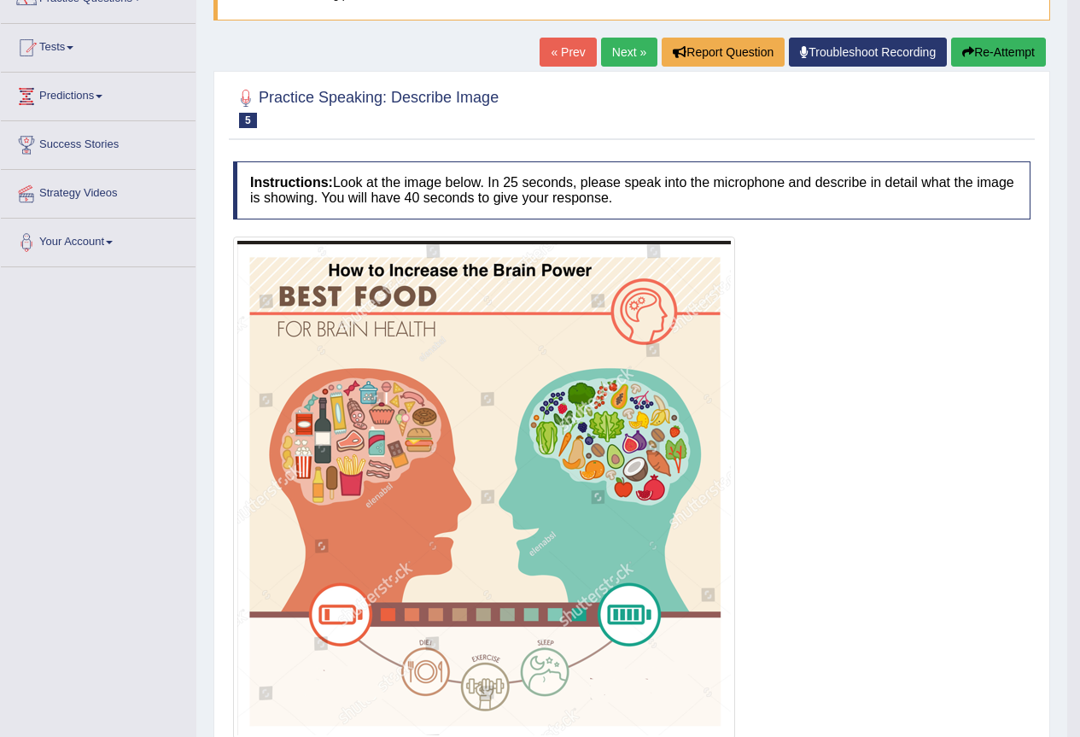
scroll to position [85, 0]
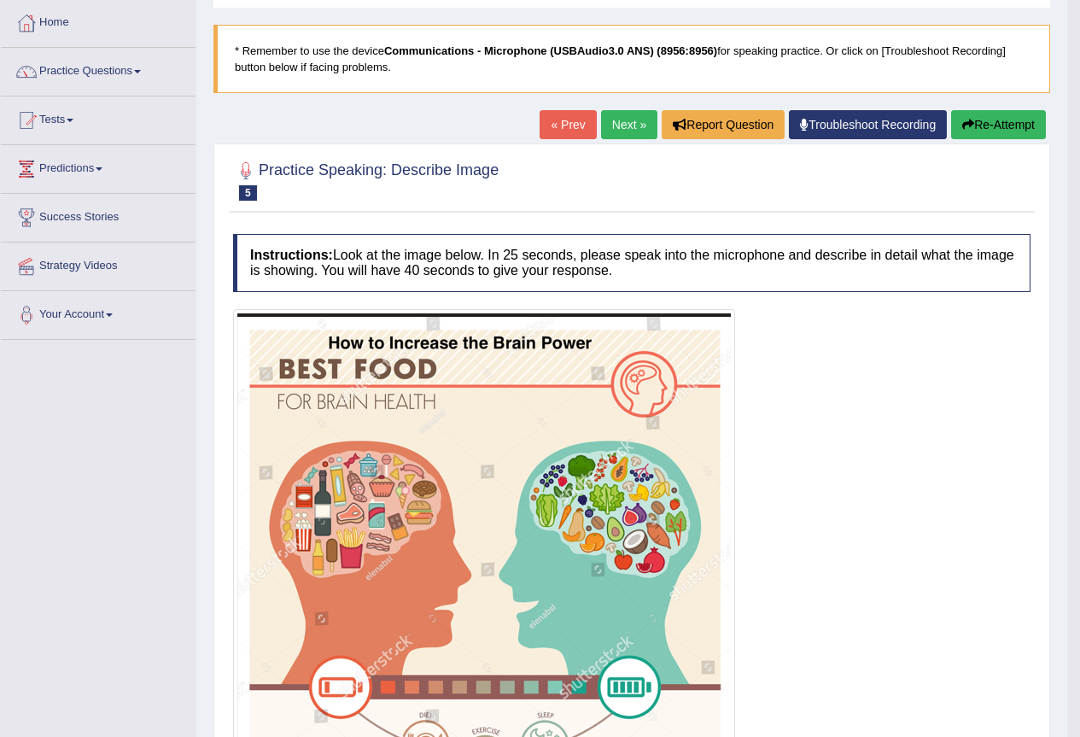
click at [1010, 96] on div "Home Practice Speaking: Describe Image Best Food * Remember to use the device C…" at bounding box center [631, 589] width 871 height 1348
click at [1004, 122] on button "Re-Attempt" at bounding box center [998, 124] width 95 height 29
